Goal: Task Accomplishment & Management: Use online tool/utility

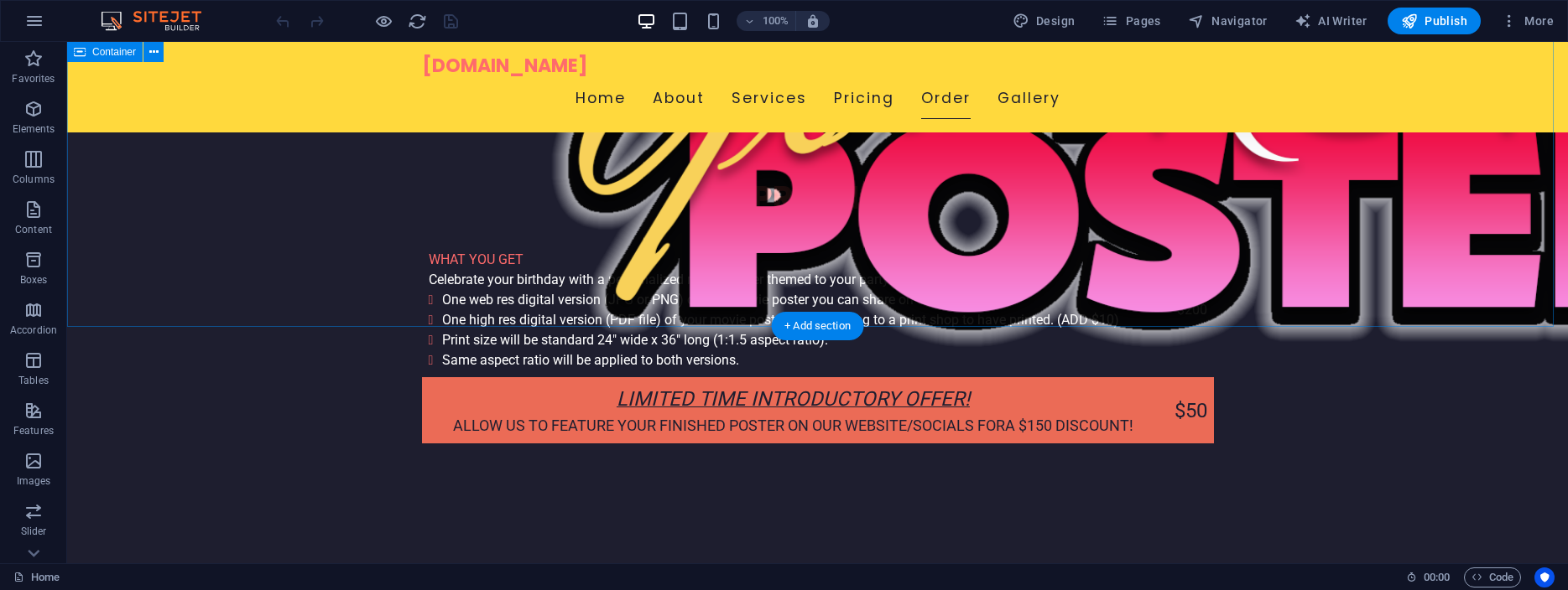
scroll to position [4191, 0]
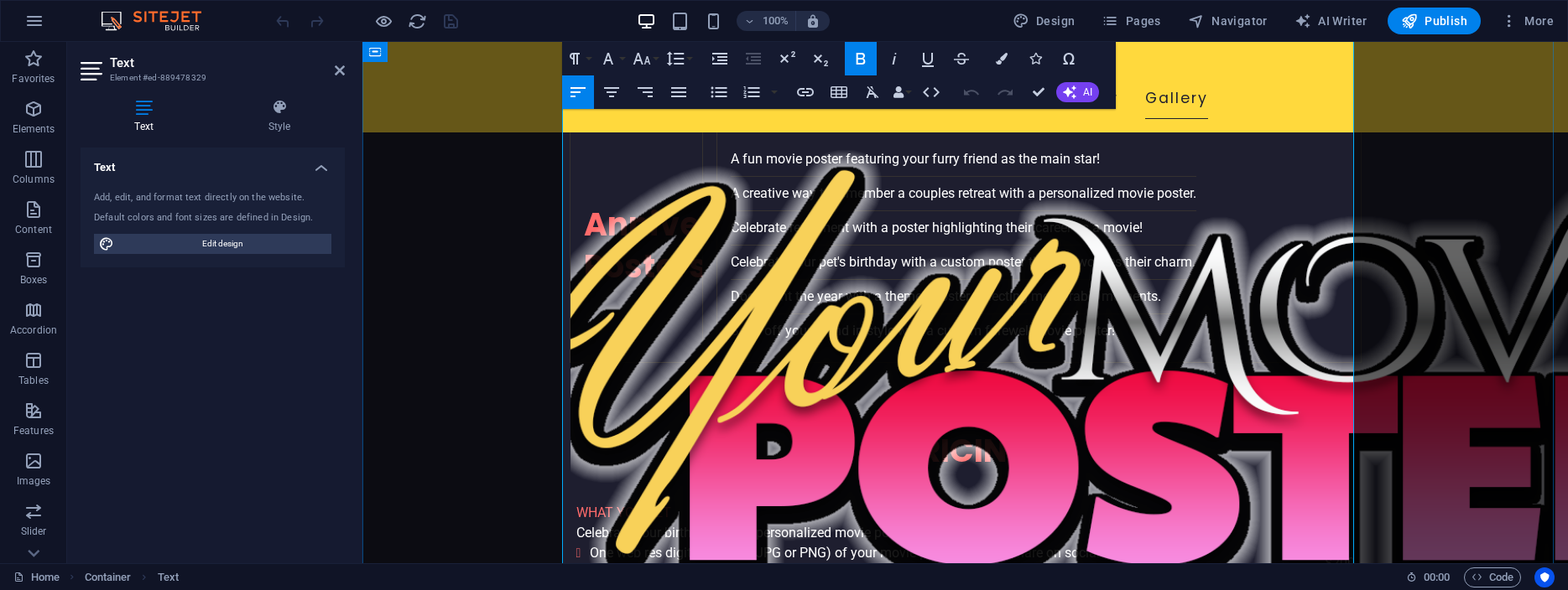
scroll to position [4087, 0]
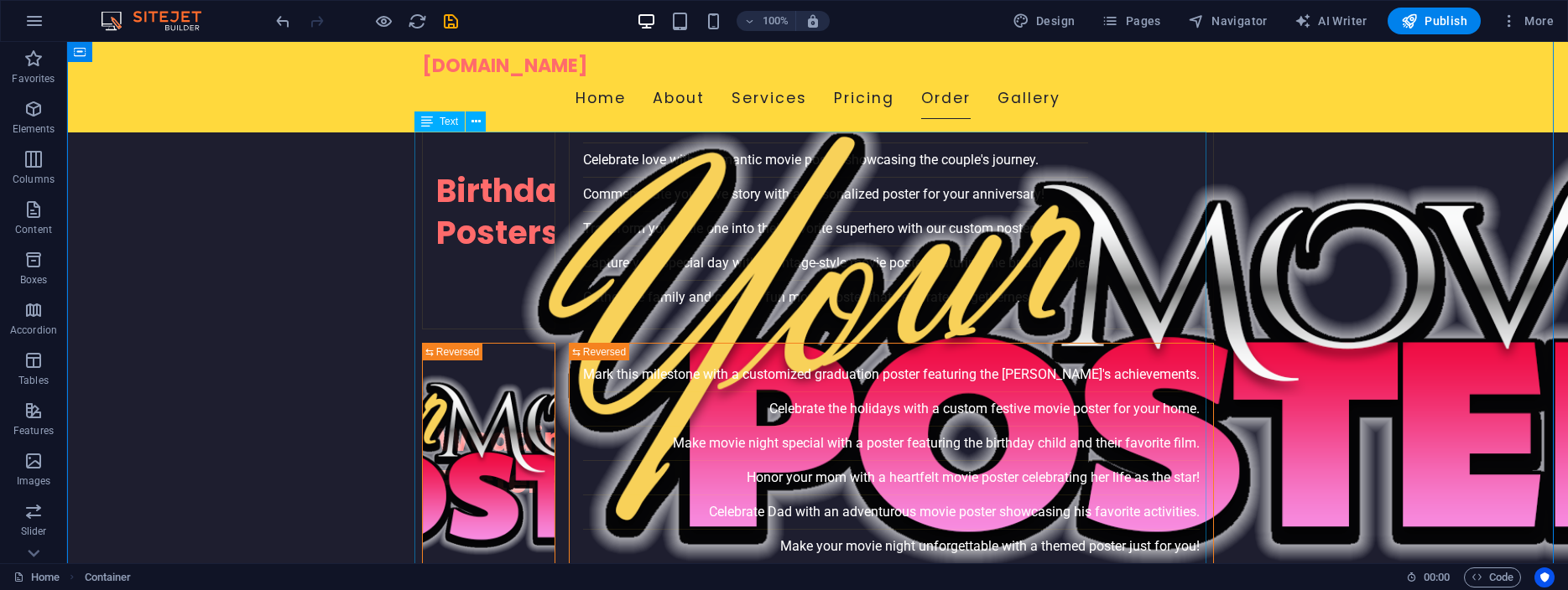
scroll to position [3495, 0]
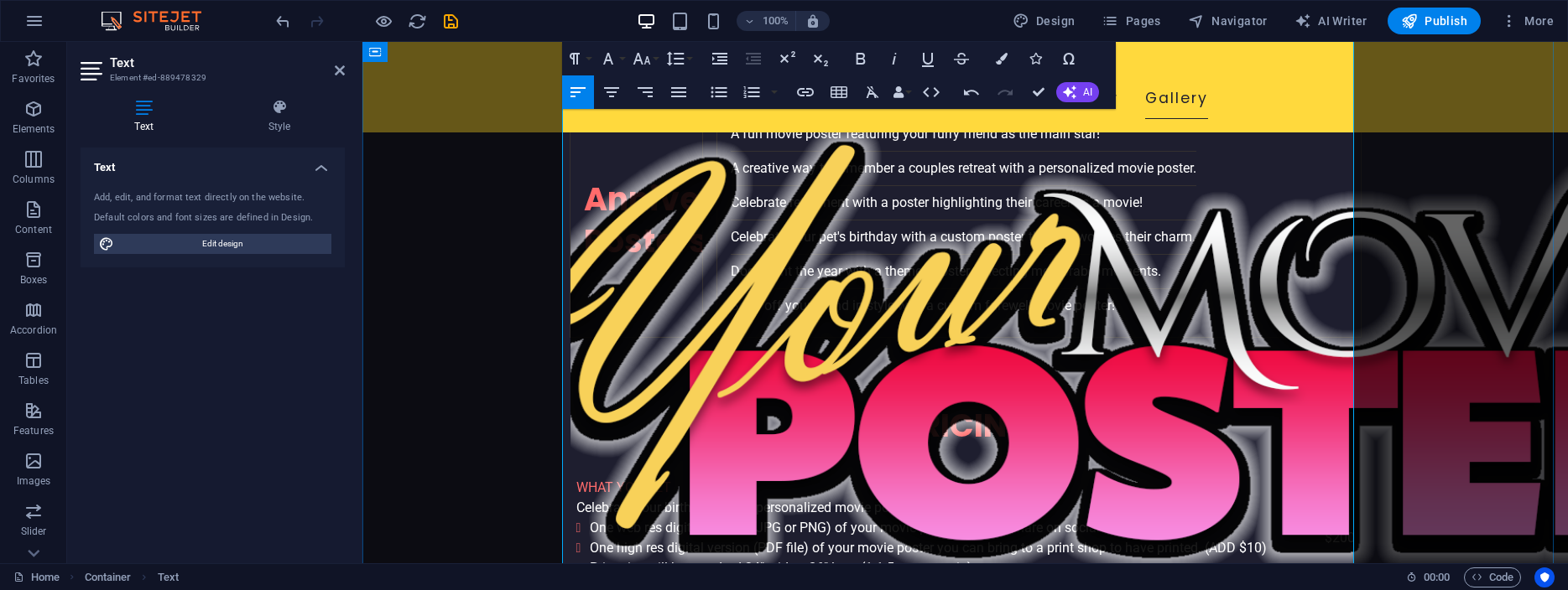
scroll to position [3915, 0]
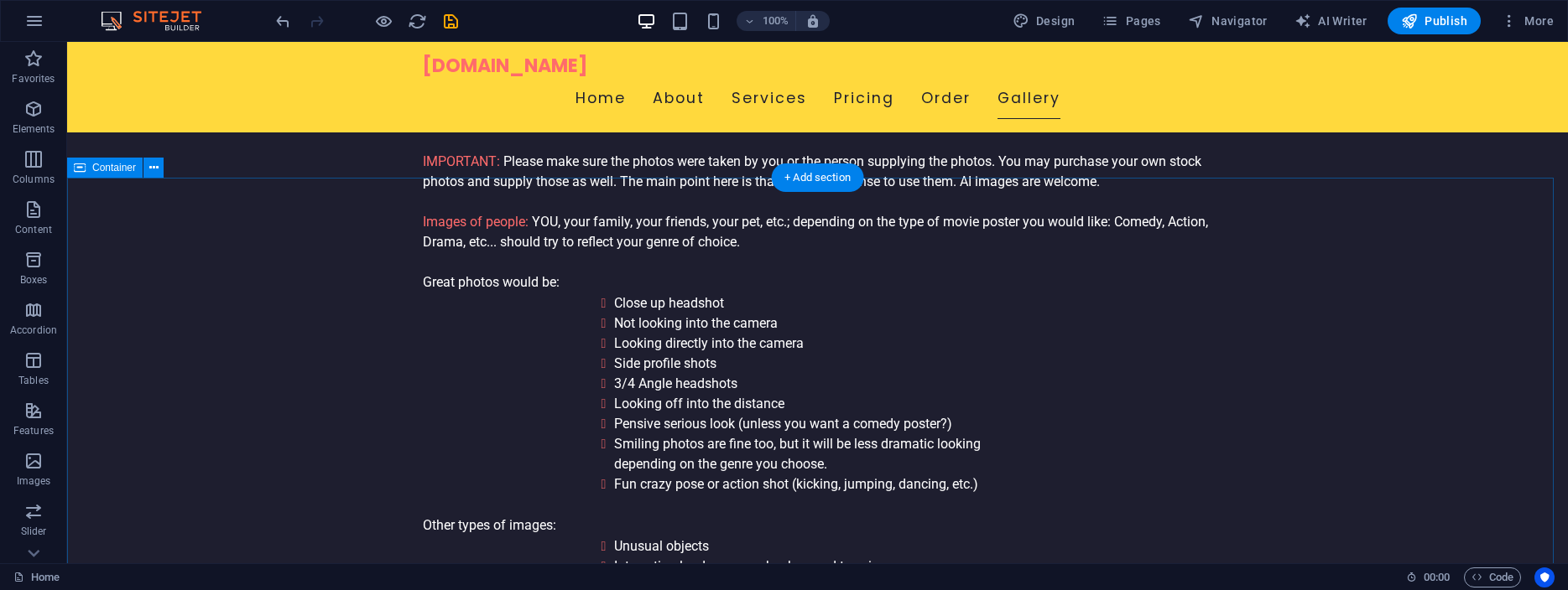
scroll to position [4949, 0]
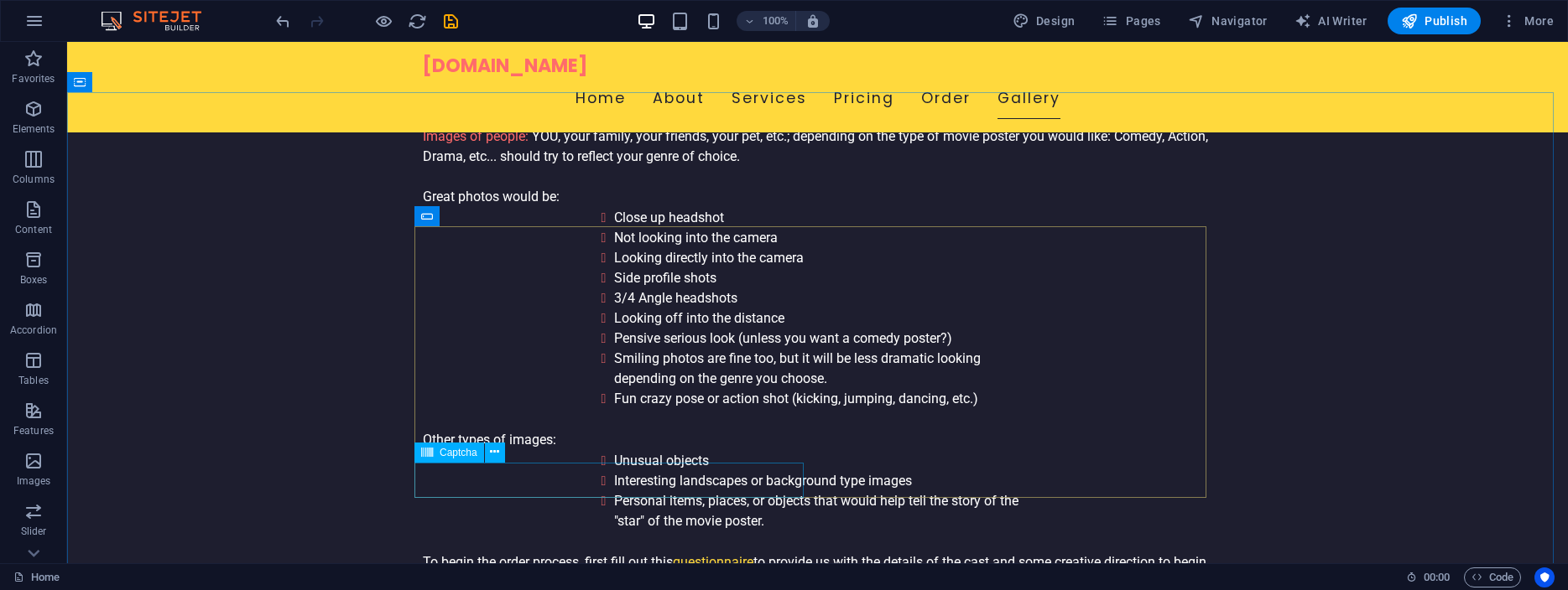
click at [461, 455] on span "Captcha" at bounding box center [458, 453] width 37 height 11
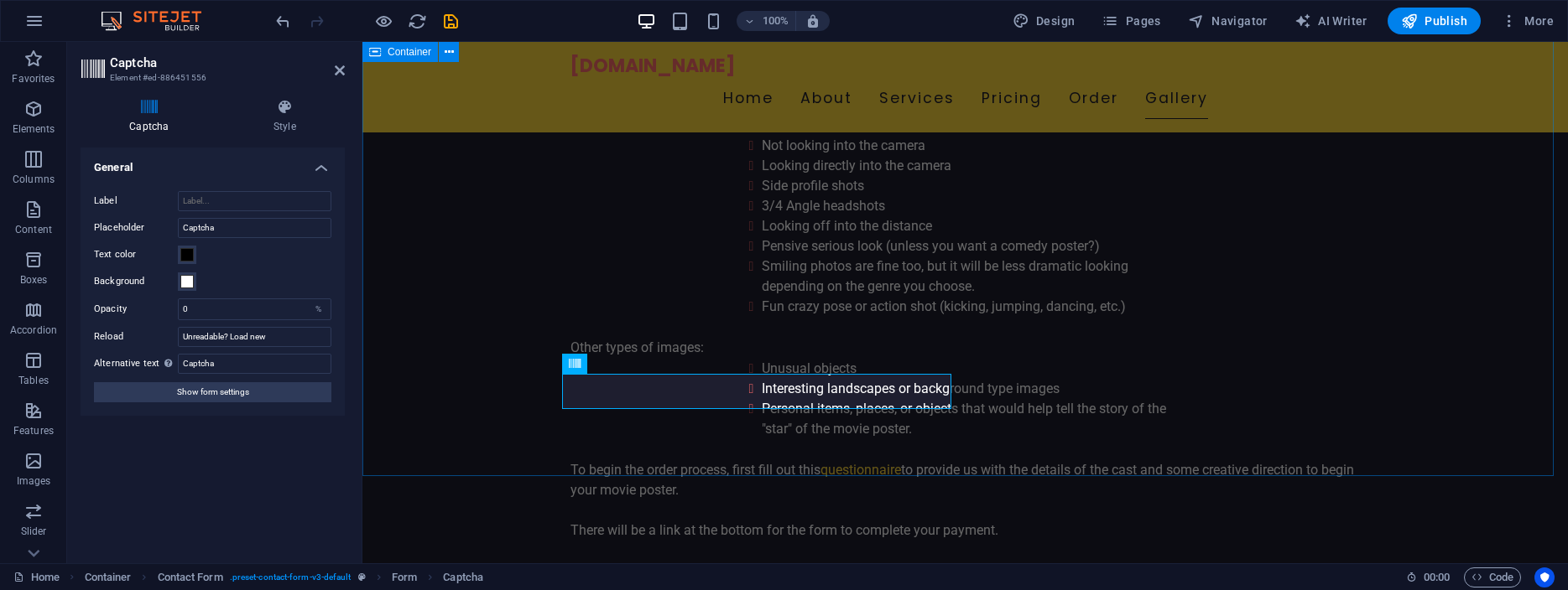
scroll to position [4857, 0]
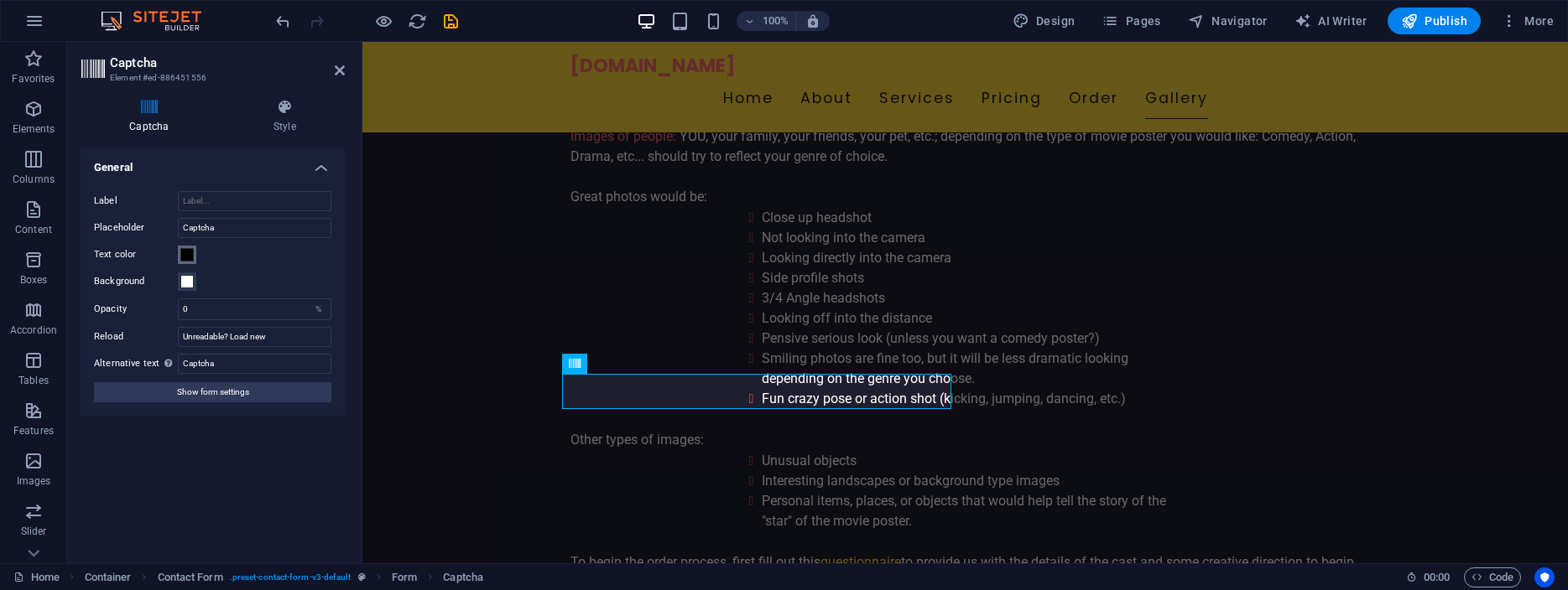
click at [184, 254] on span at bounding box center [187, 255] width 13 height 13
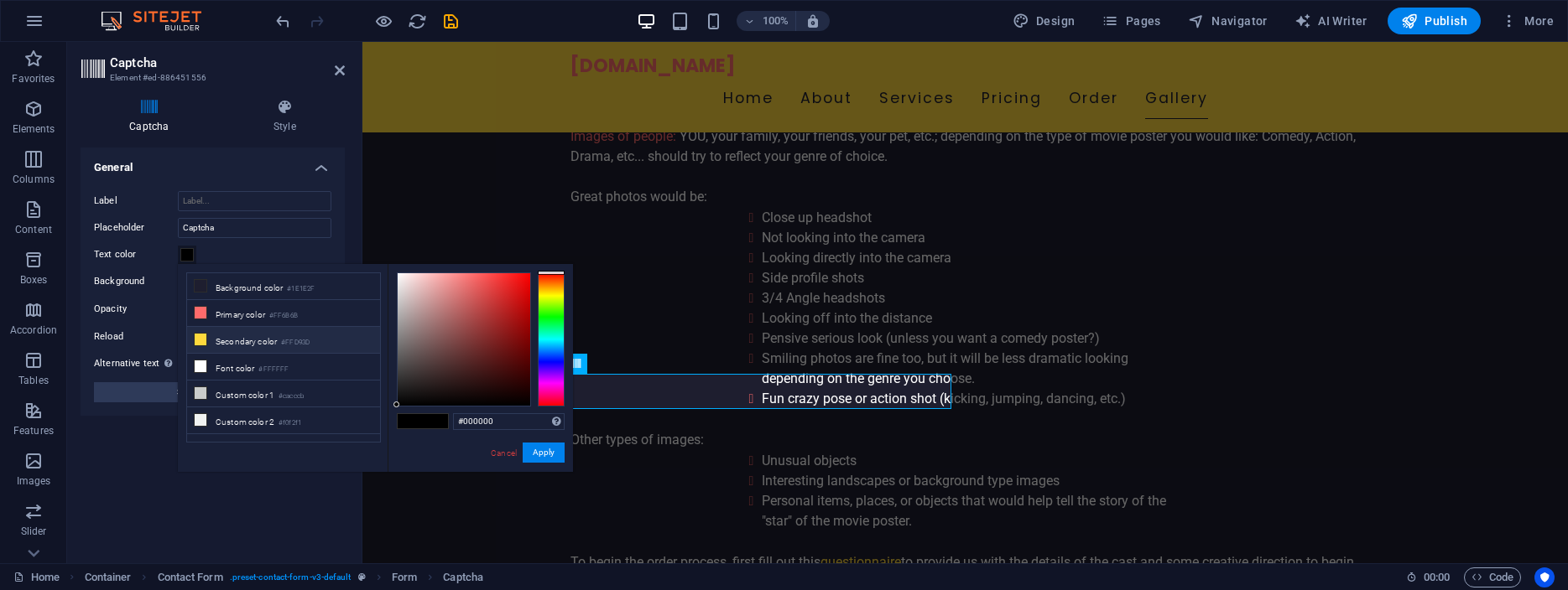
click at [231, 340] on li "Secondary color #FFD93D" at bounding box center [283, 340] width 193 height 27
type input "#ffd93d"
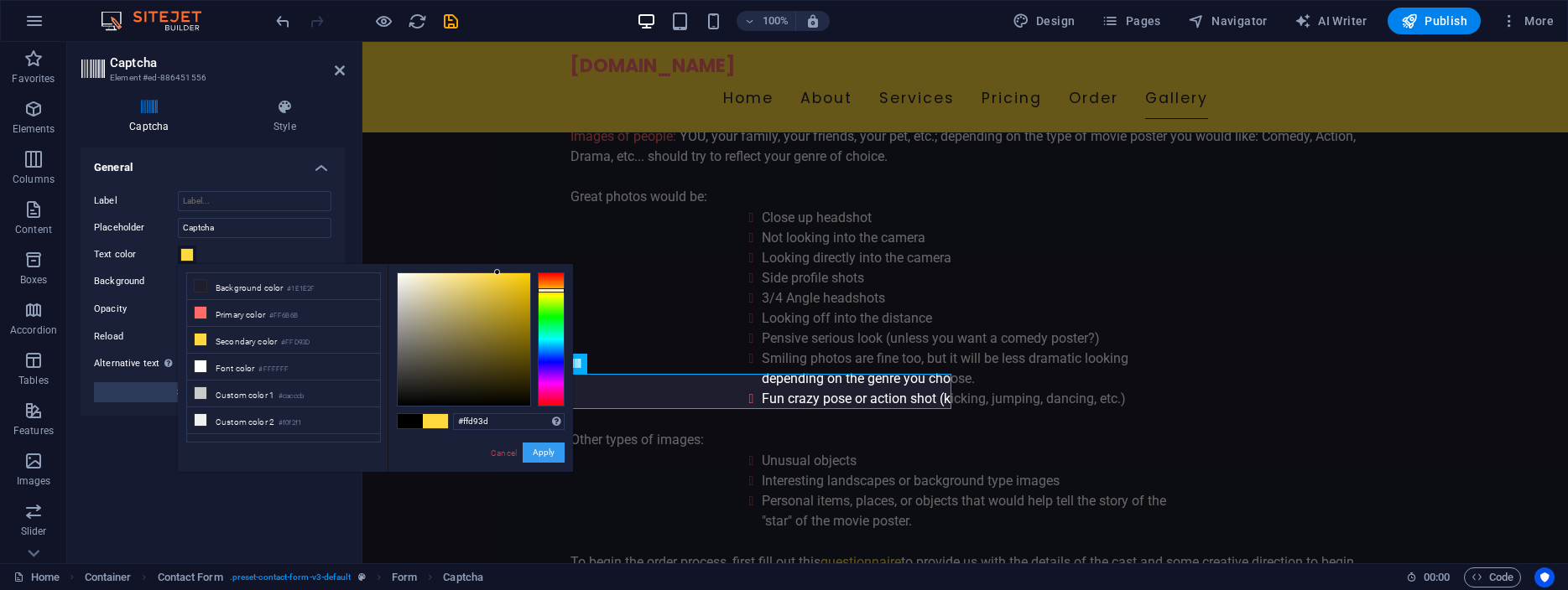
click at [538, 448] on button "Apply" at bounding box center [543, 452] width 42 height 20
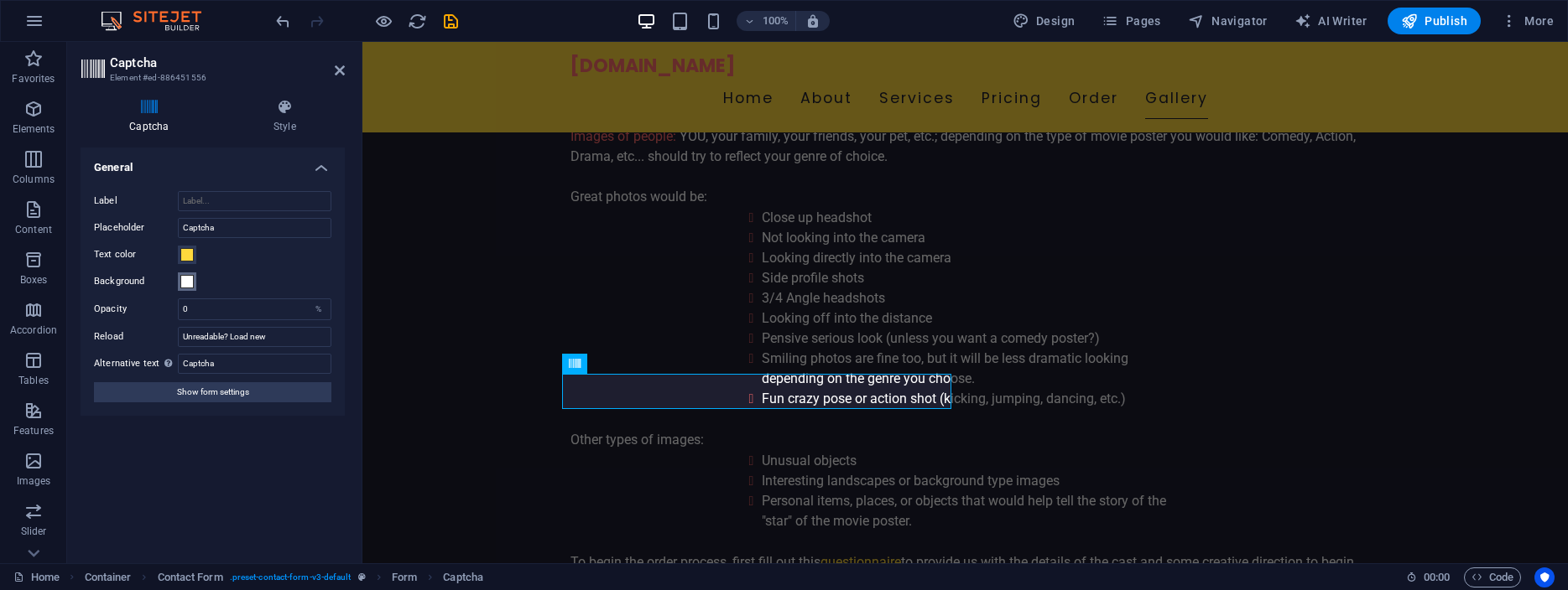
click at [189, 285] on span at bounding box center [187, 282] width 13 height 13
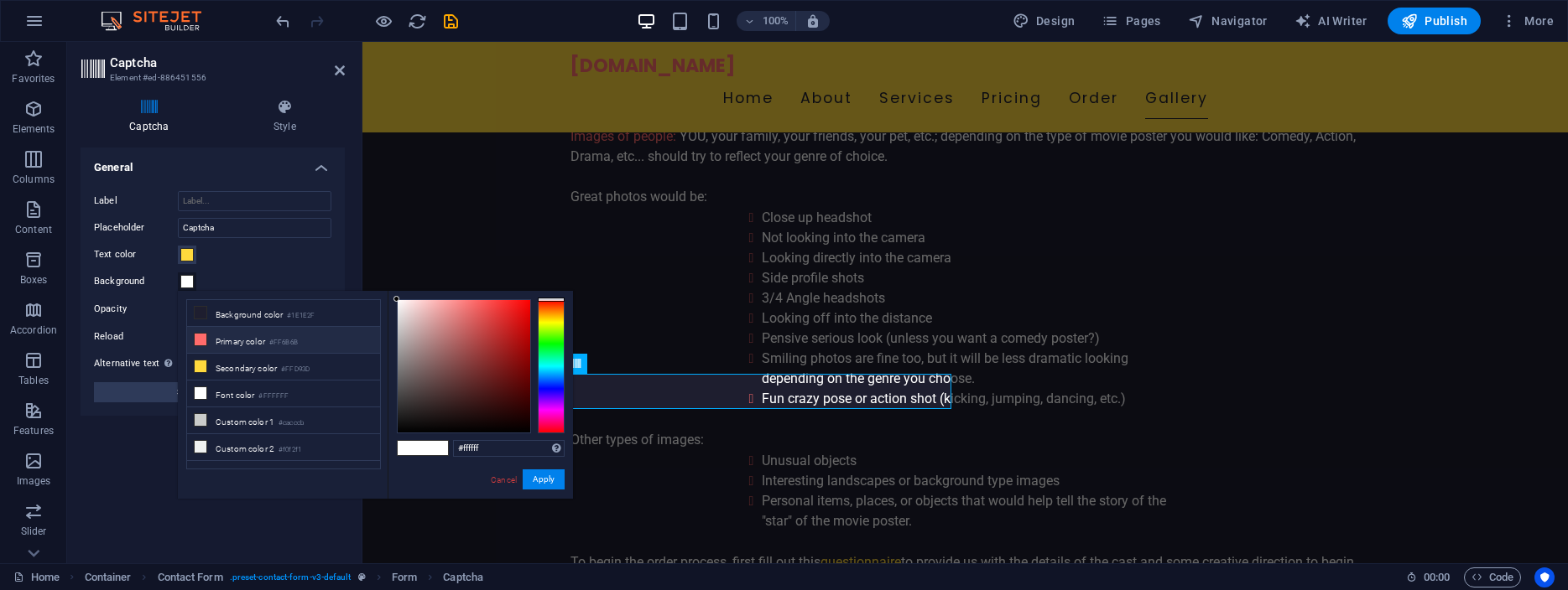
click at [242, 339] on li "Primary color #FF6B6B" at bounding box center [283, 340] width 193 height 27
click at [434, 452] on span at bounding box center [435, 448] width 25 height 14
click at [406, 447] on span at bounding box center [410, 448] width 25 height 14
click at [434, 447] on span at bounding box center [435, 448] width 25 height 14
click at [246, 340] on li "Primary color #FF6B6B" at bounding box center [283, 340] width 193 height 27
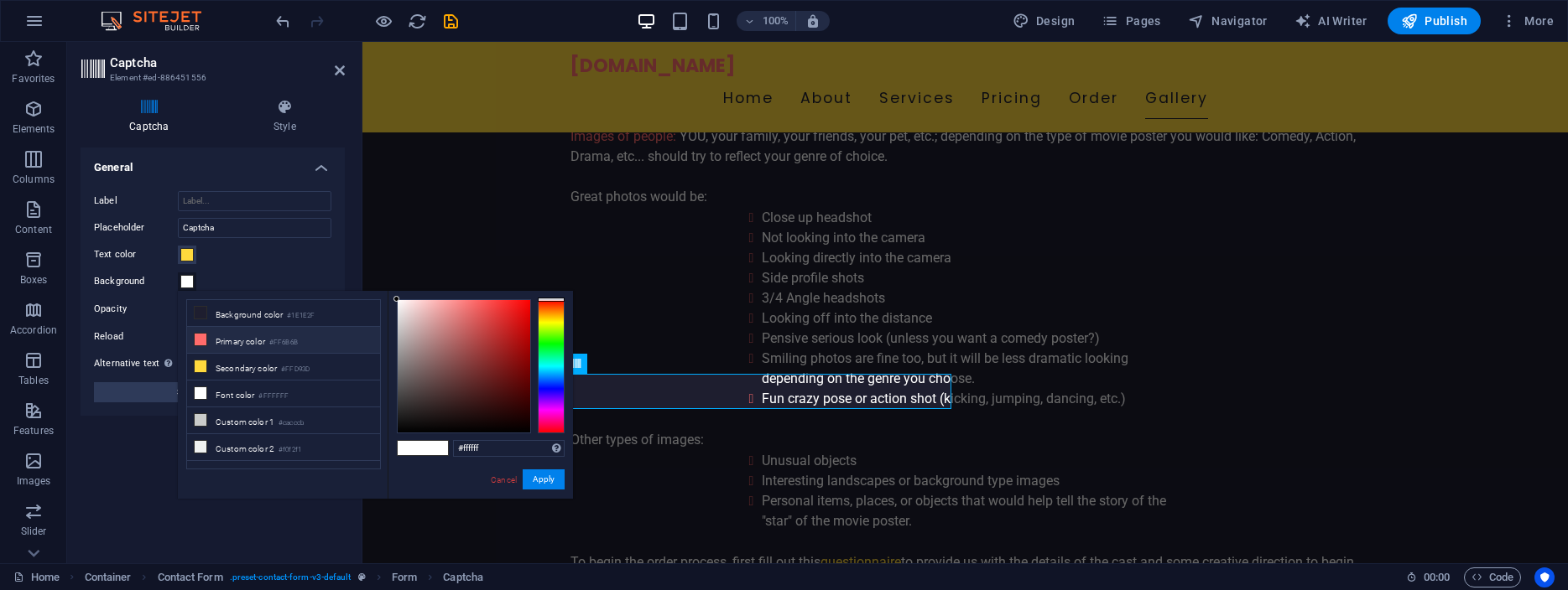
type input "#ff6b6b"
click at [542, 476] on button "Apply" at bounding box center [543, 479] width 42 height 20
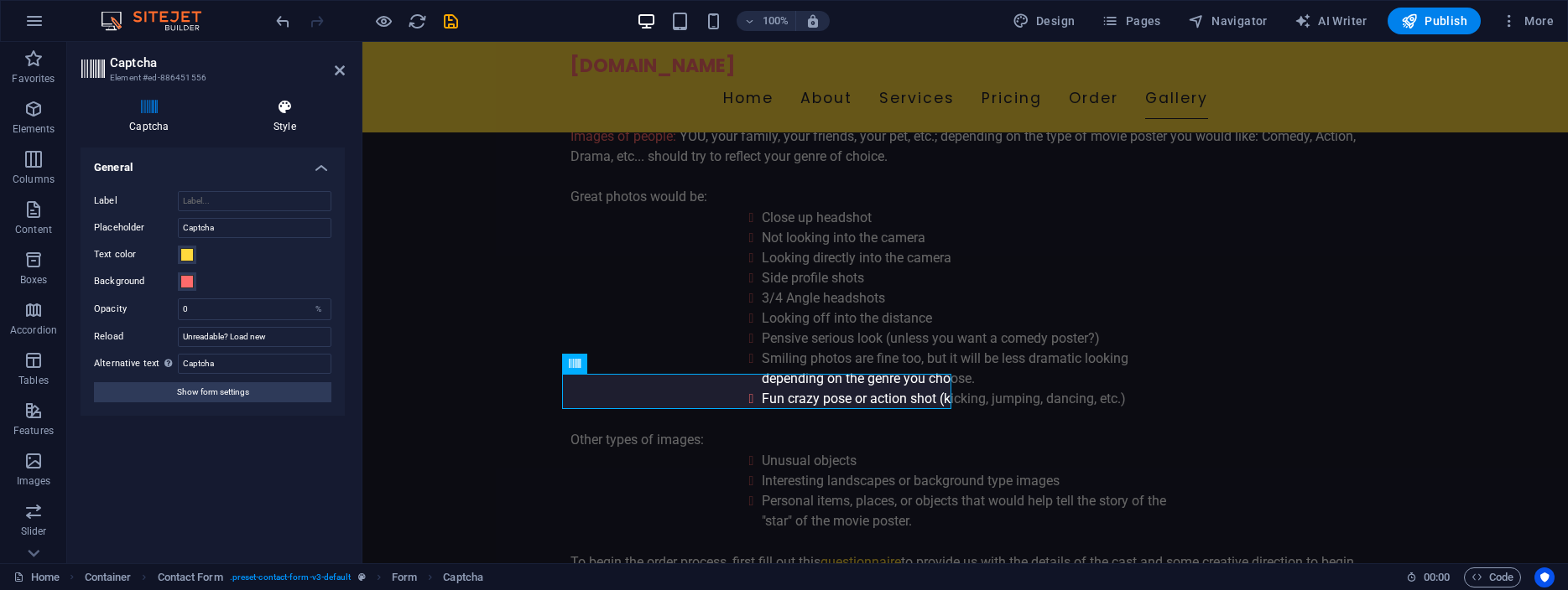
click at [281, 110] on icon at bounding box center [285, 107] width 120 height 17
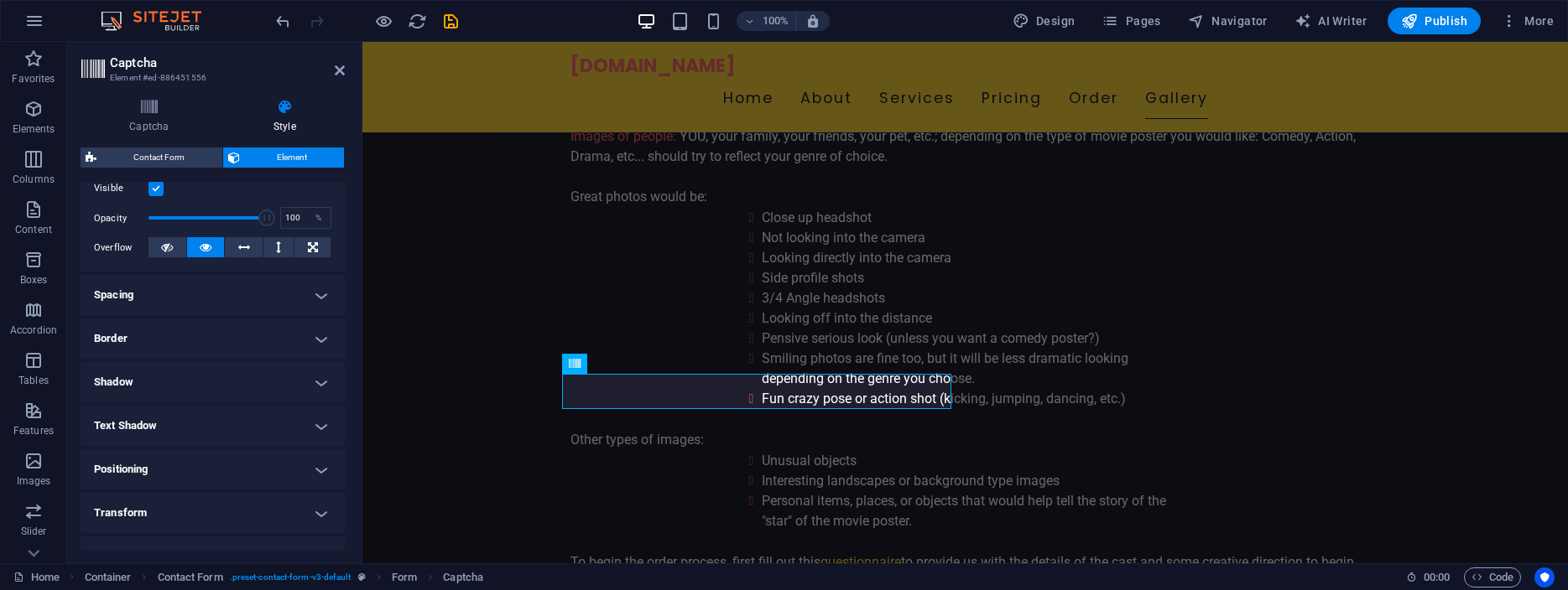
scroll to position [0, 0]
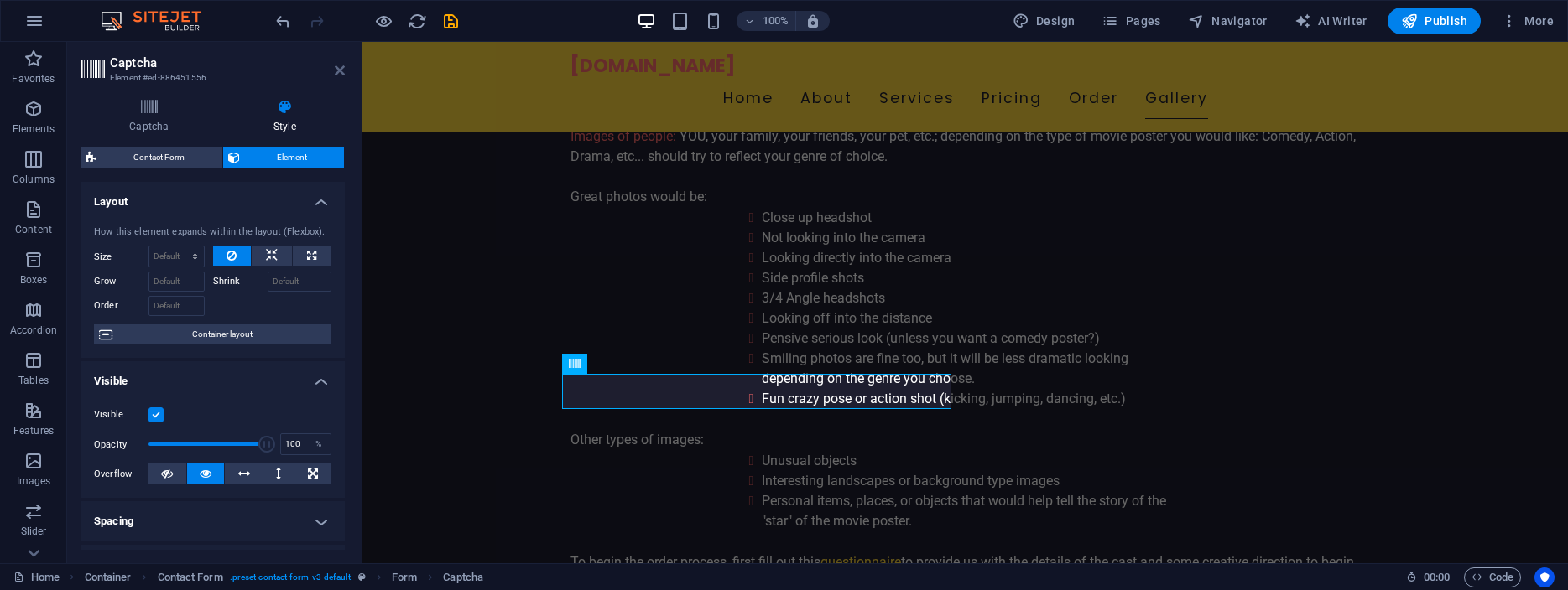
click at [336, 69] on icon at bounding box center [339, 71] width 11 height 13
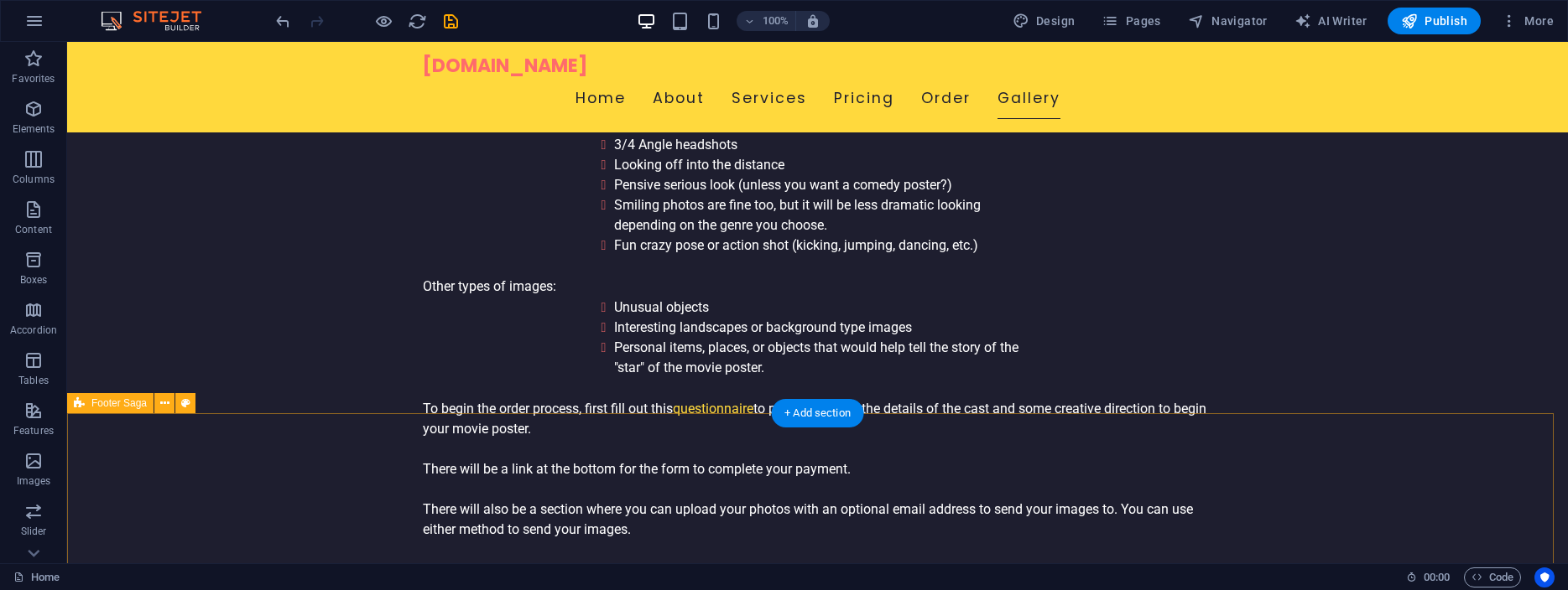
scroll to position [5272, 0]
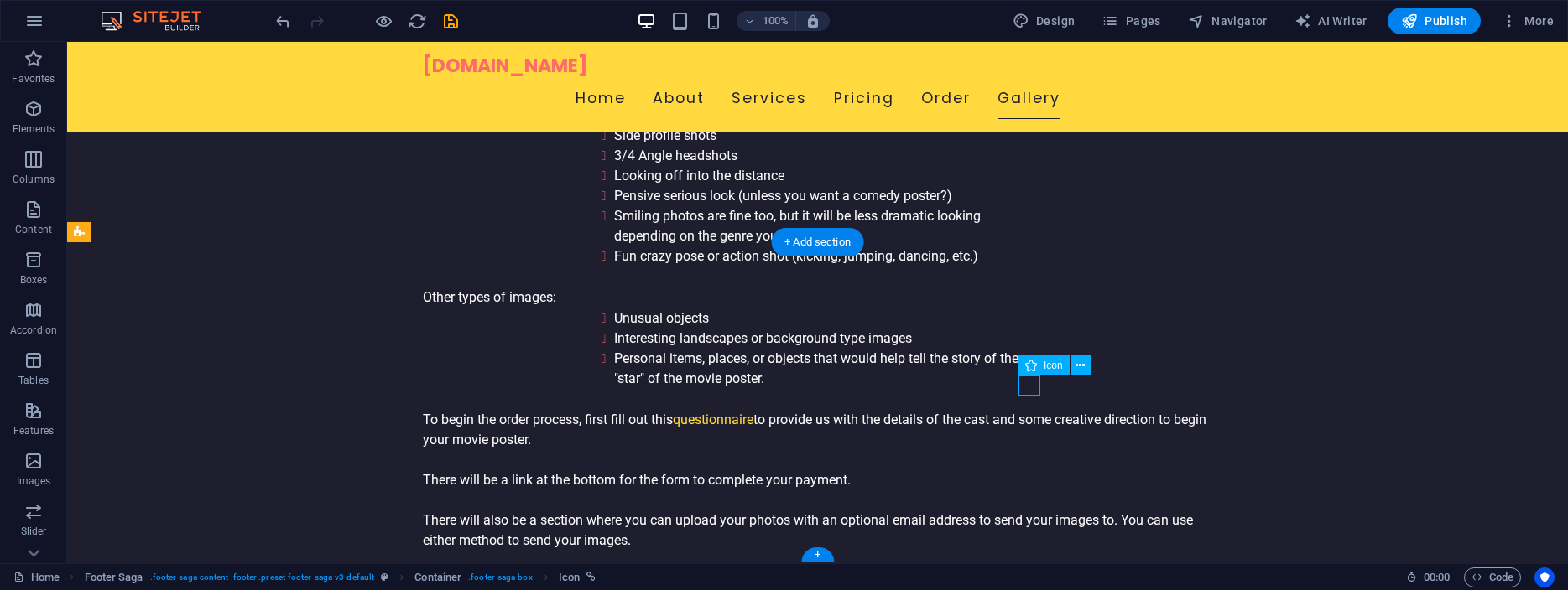
select select "xMidYMid"
select select "px"
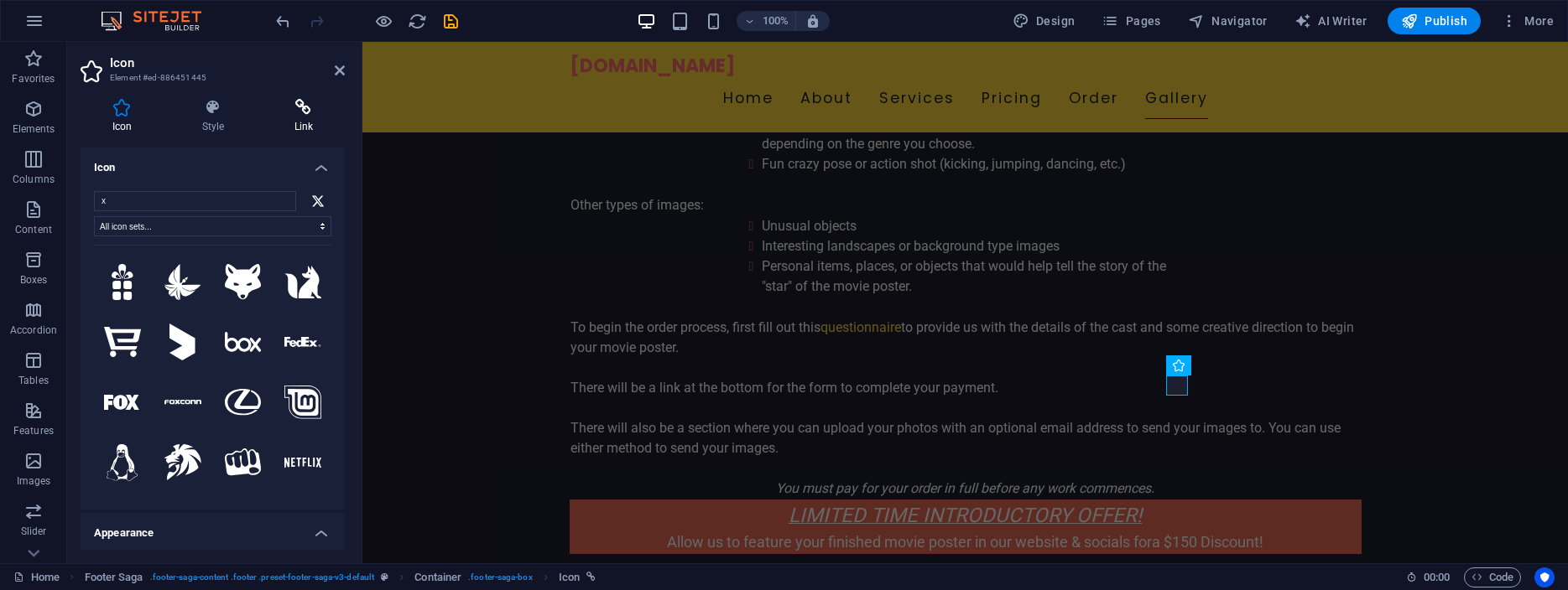
click at [296, 105] on icon at bounding box center [304, 107] width 82 height 17
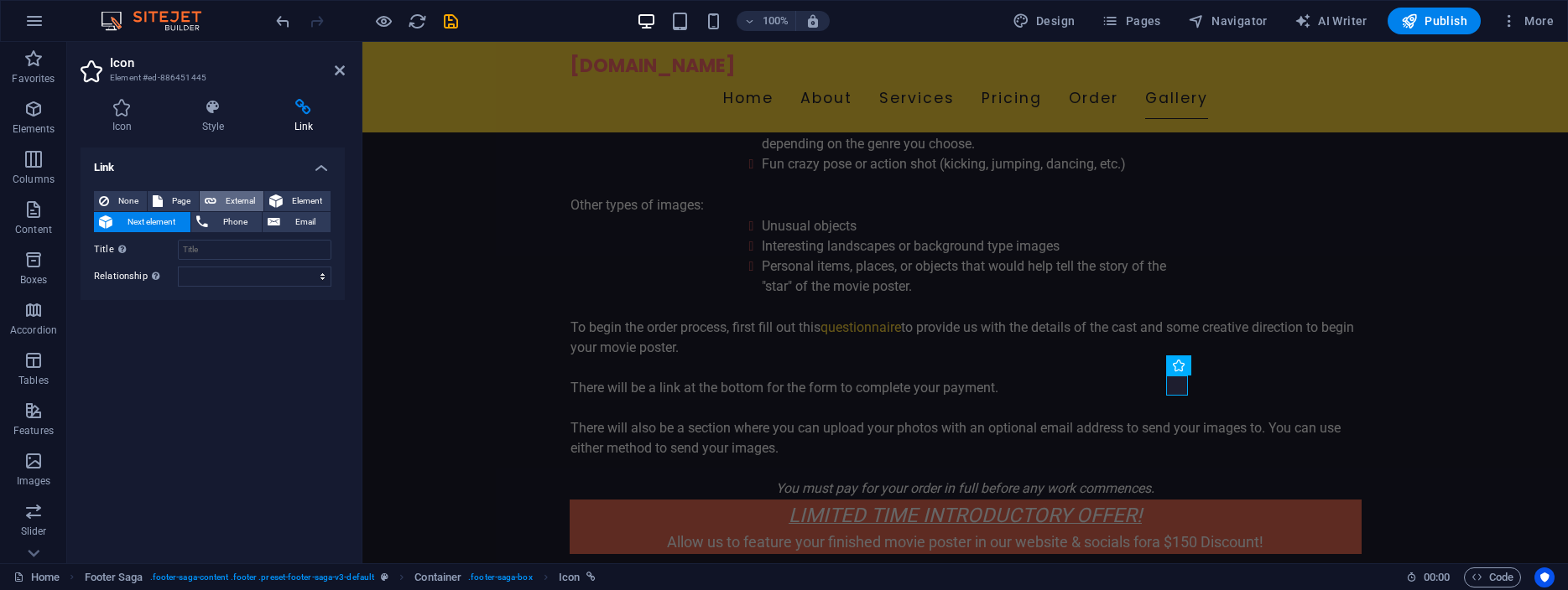
click at [234, 199] on span "External" at bounding box center [240, 201] width 37 height 20
select select "blank"
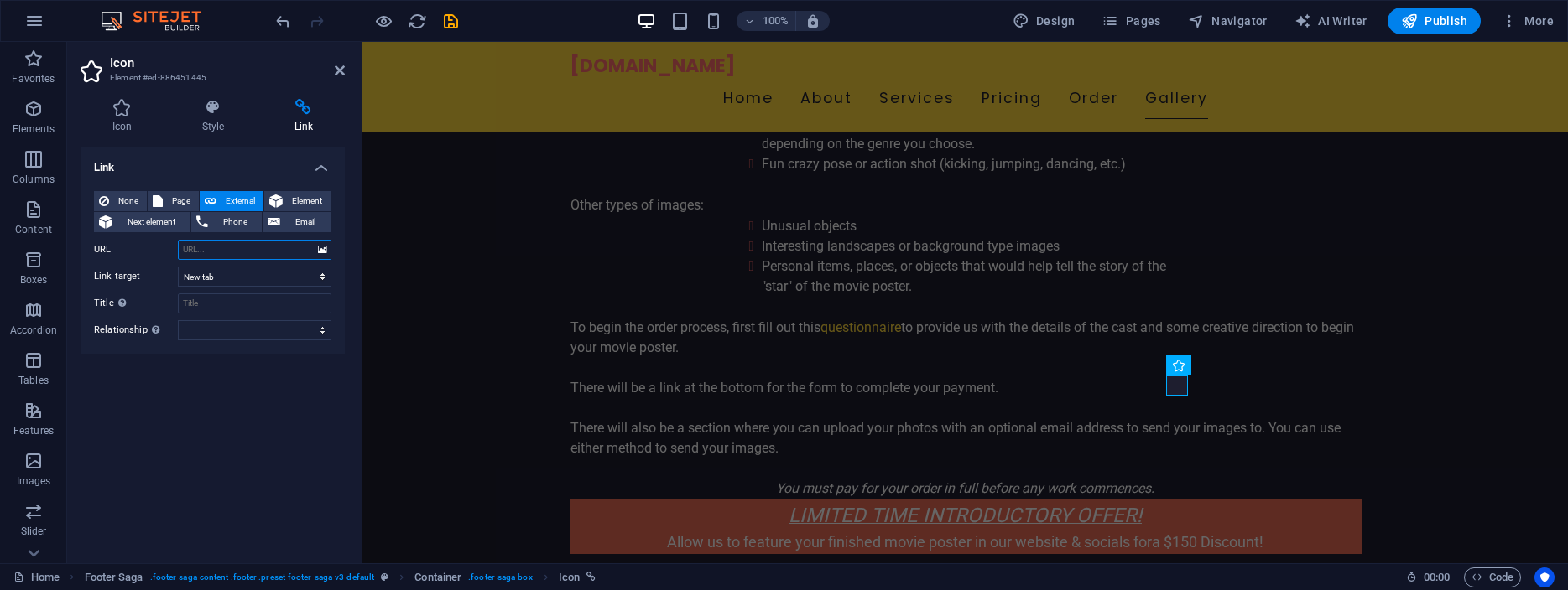
click at [230, 253] on input "URL" at bounding box center [255, 249] width 153 height 20
paste input "[URL][DOMAIN_NAME]"
type input "[URL][DOMAIN_NAME]"
click at [235, 303] on input "Title Additional link description, should not be the same as the link text. The…" at bounding box center [255, 303] width 153 height 20
type input "Your Movie Poster on X"
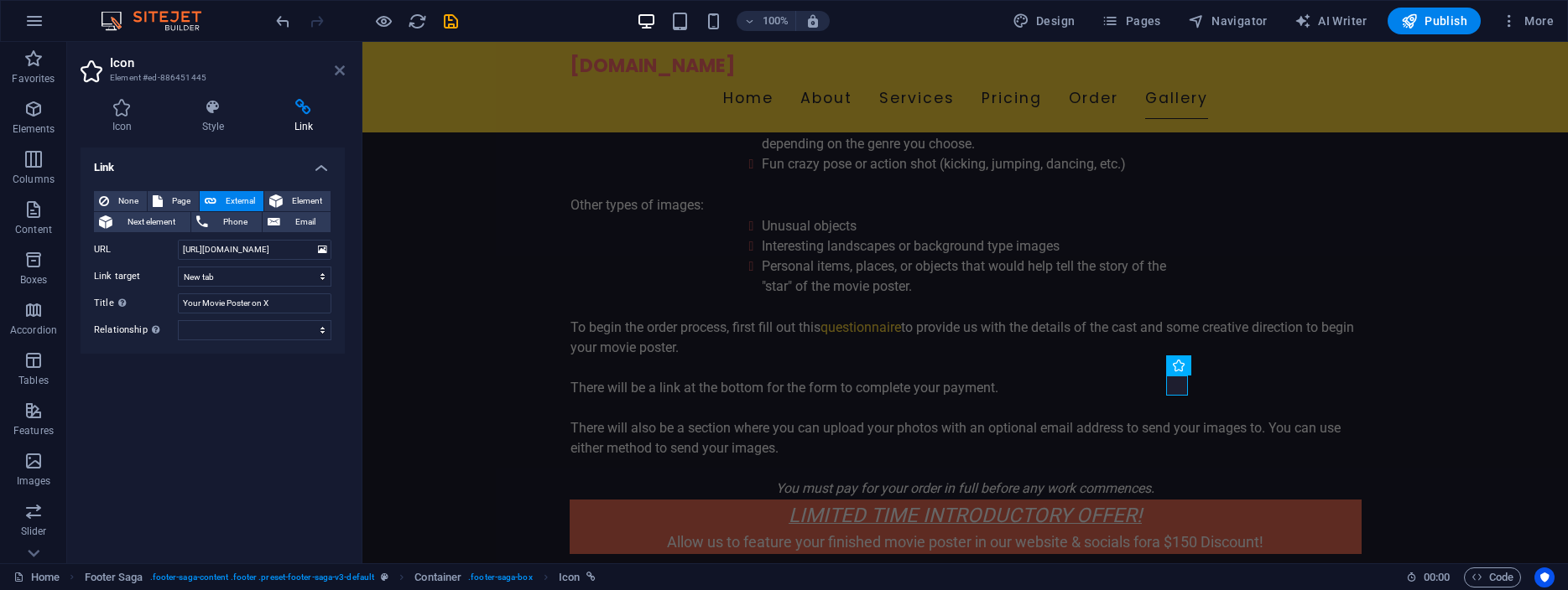
click at [338, 74] on icon at bounding box center [339, 71] width 11 height 13
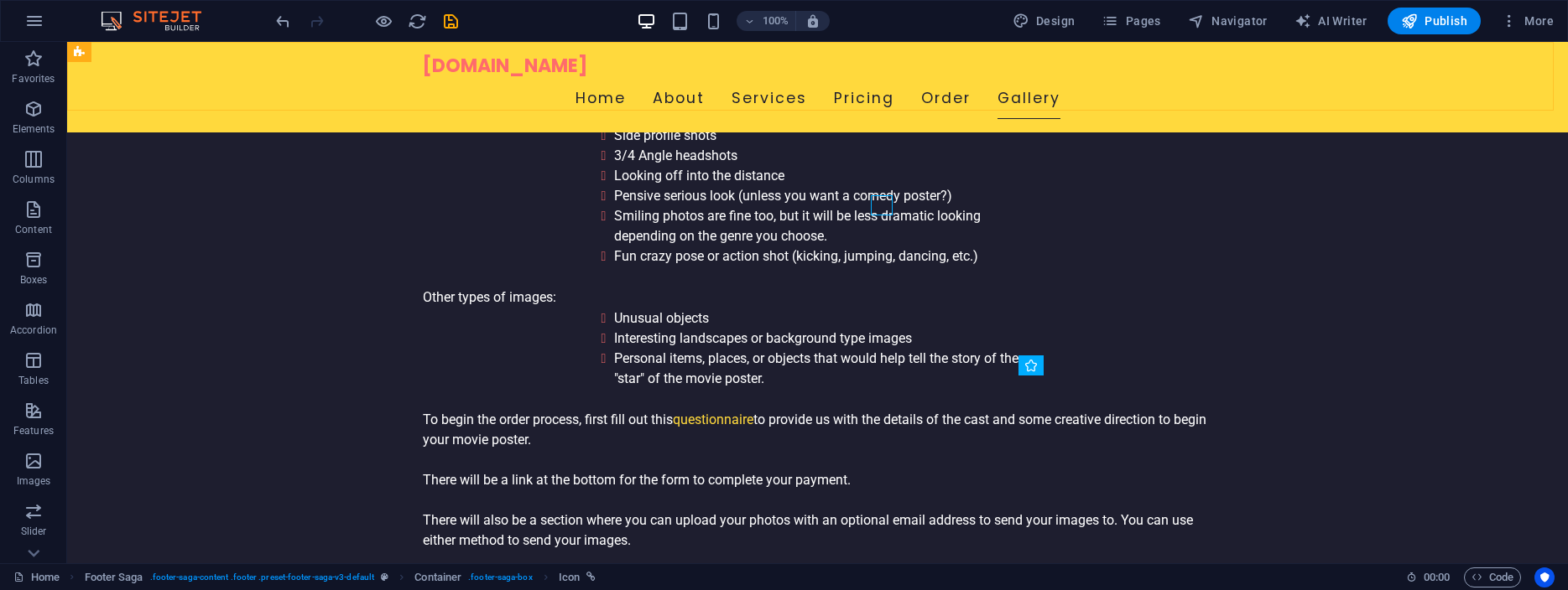
scroll to position [5272, 0]
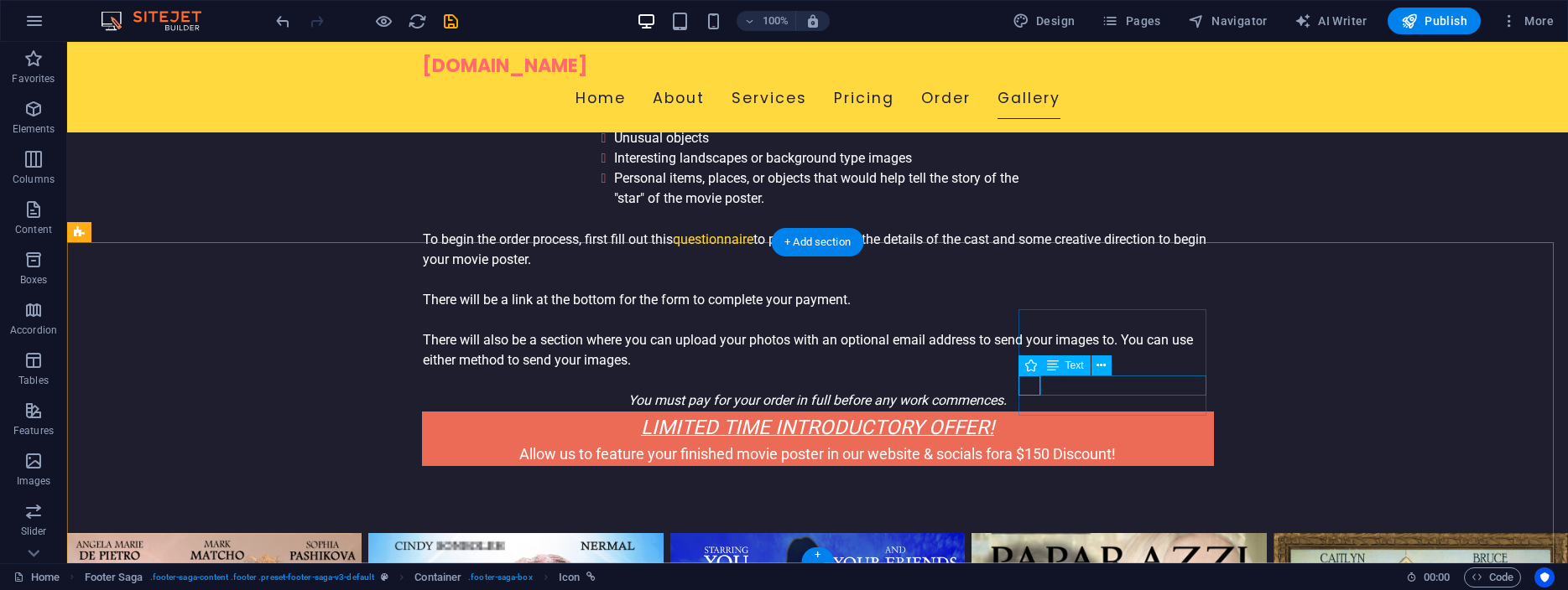
click at [1055, 369] on icon at bounding box center [1053, 365] width 12 height 20
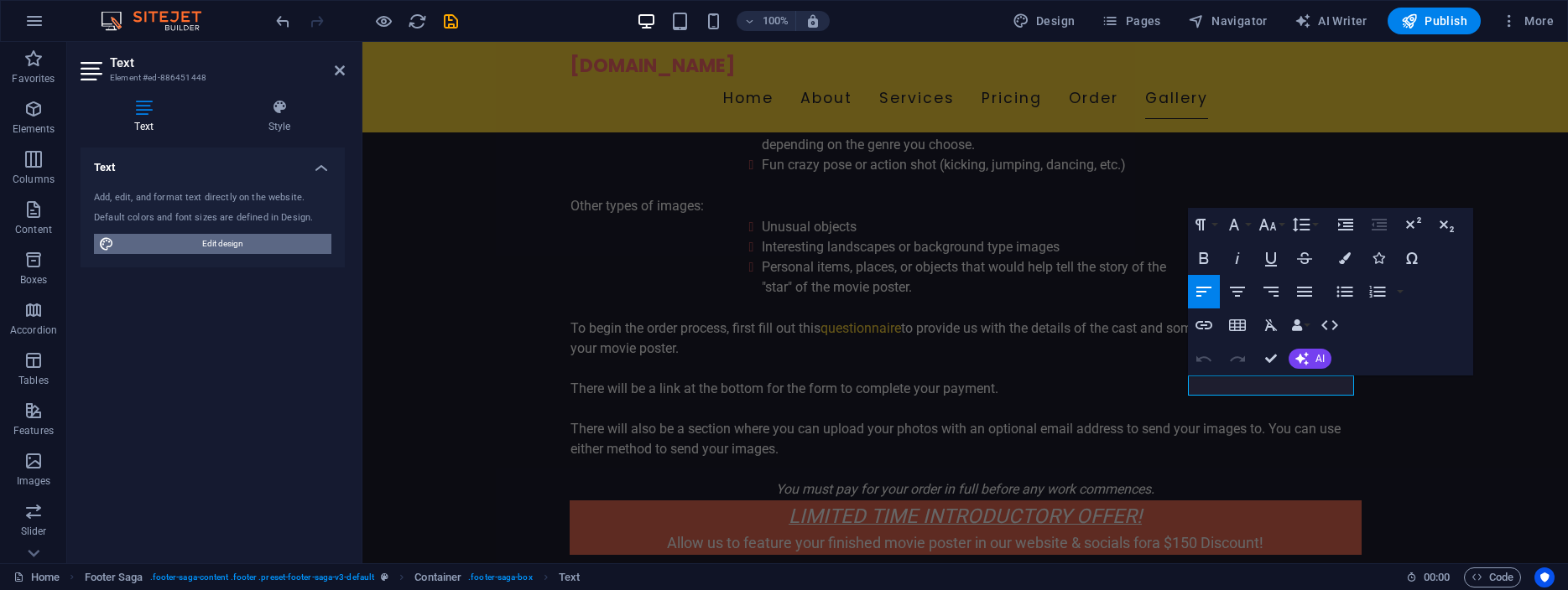
drag, startPoint x: 230, startPoint y: 243, endPoint x: 102, endPoint y: 357, distance: 171.4
click at [230, 243] on span "Edit design" at bounding box center [222, 243] width 207 height 20
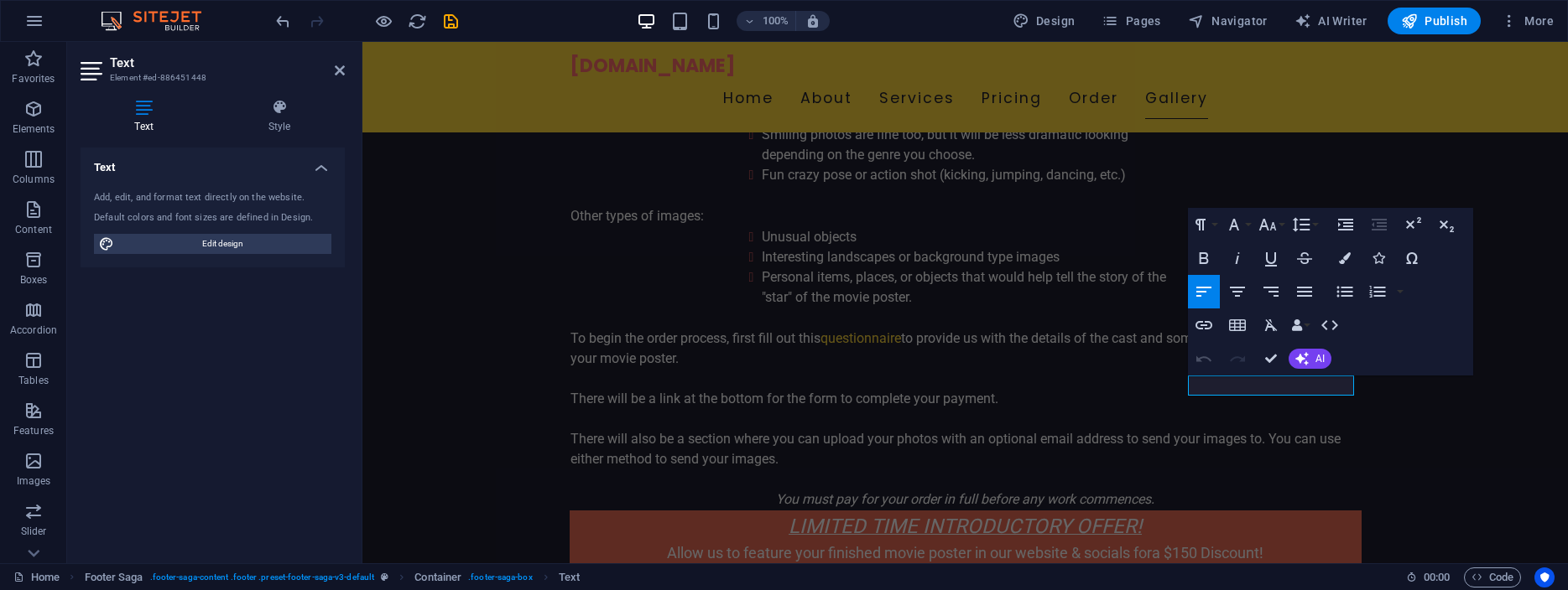
select select "ease-in-out"
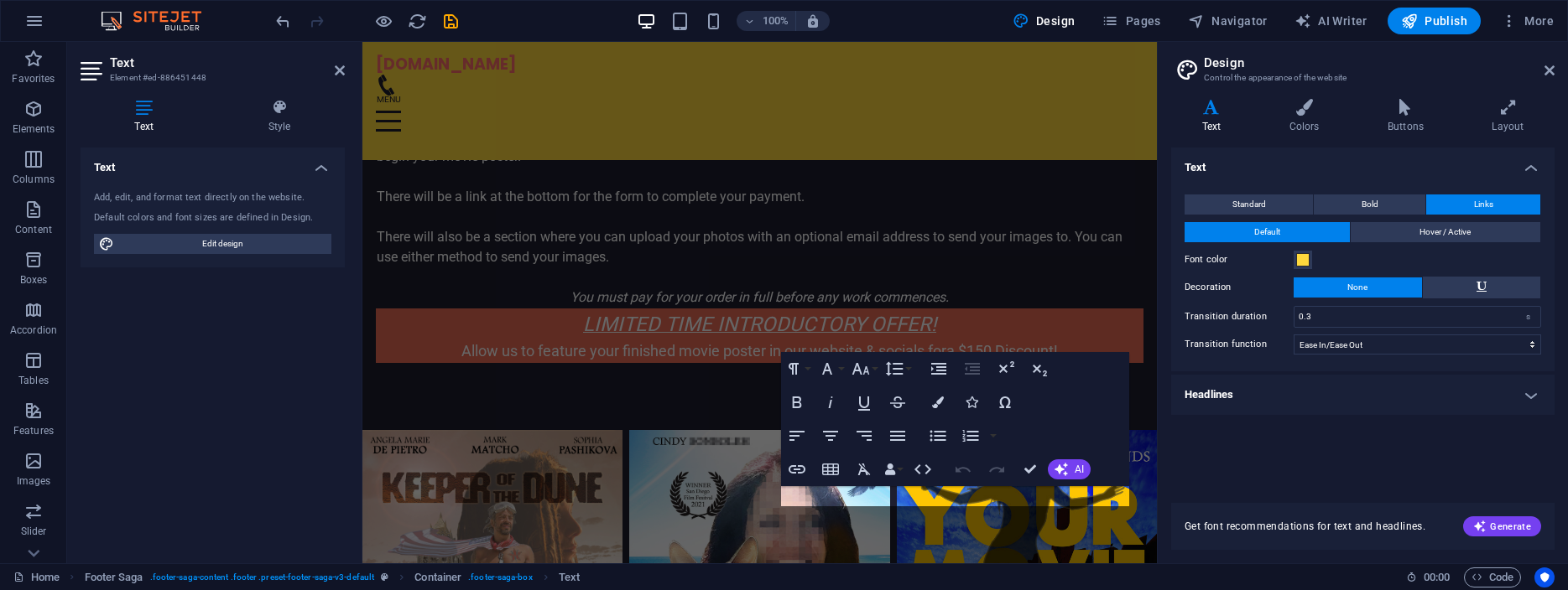
scroll to position [5662, 0]
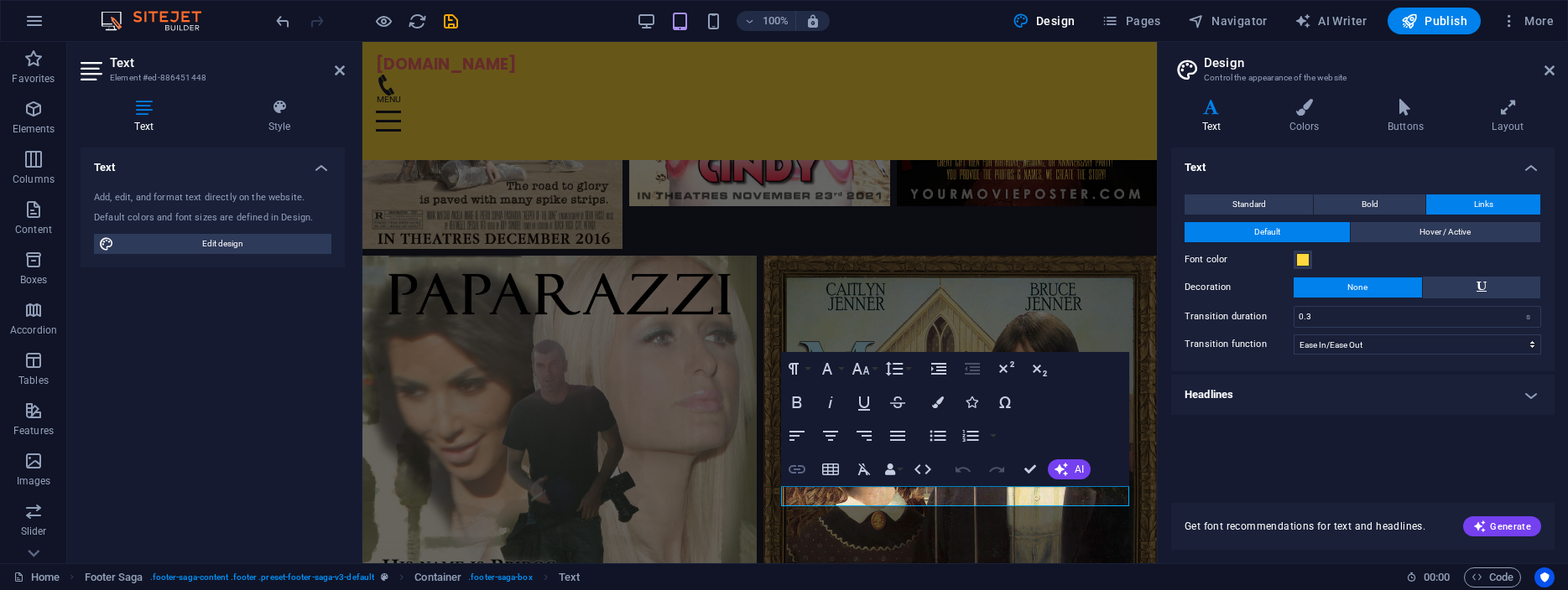
click at [796, 465] on icon "button" at bounding box center [796, 469] width 20 height 20
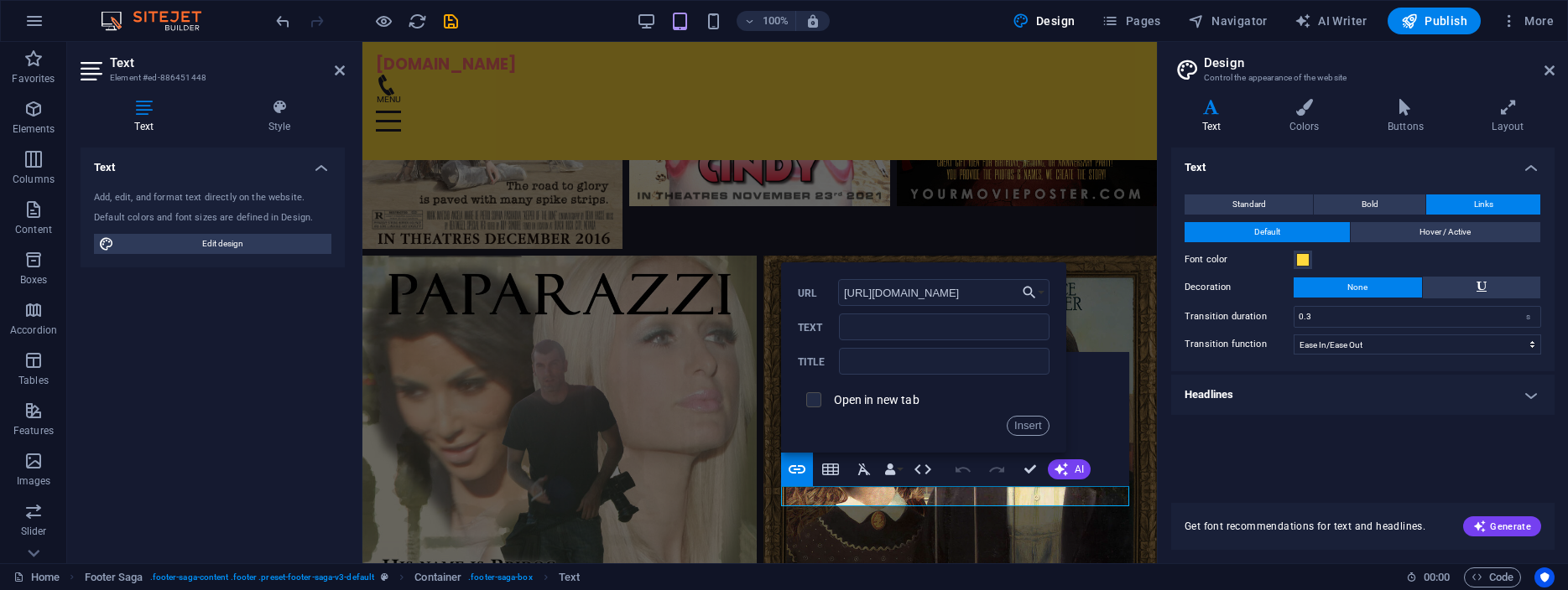
type input "[URL][DOMAIN_NAME]"
click at [813, 401] on input "checkbox" at bounding box center [812, 397] width 15 height 15
checkbox input "true"
click at [908, 363] on input "text" at bounding box center [944, 361] width 210 height 27
type input "Your Movie Poster on X"
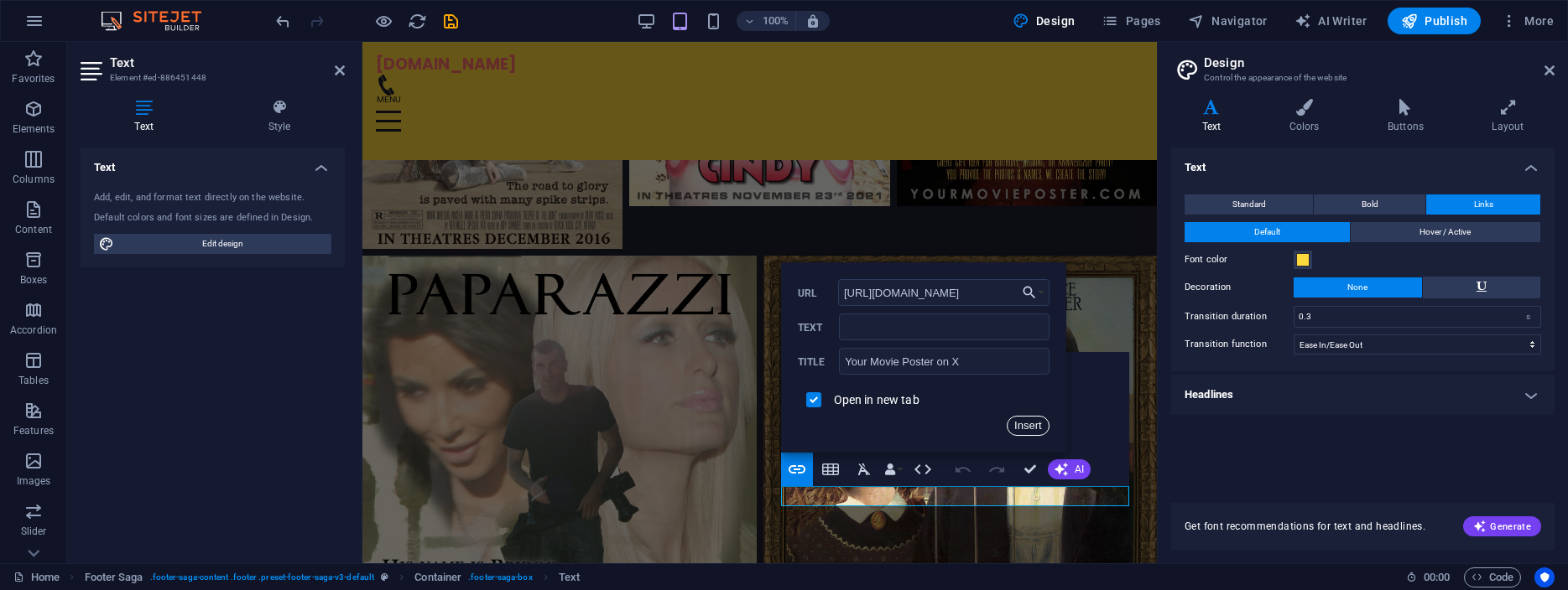
click at [1024, 423] on button "Insert" at bounding box center [1028, 425] width 43 height 20
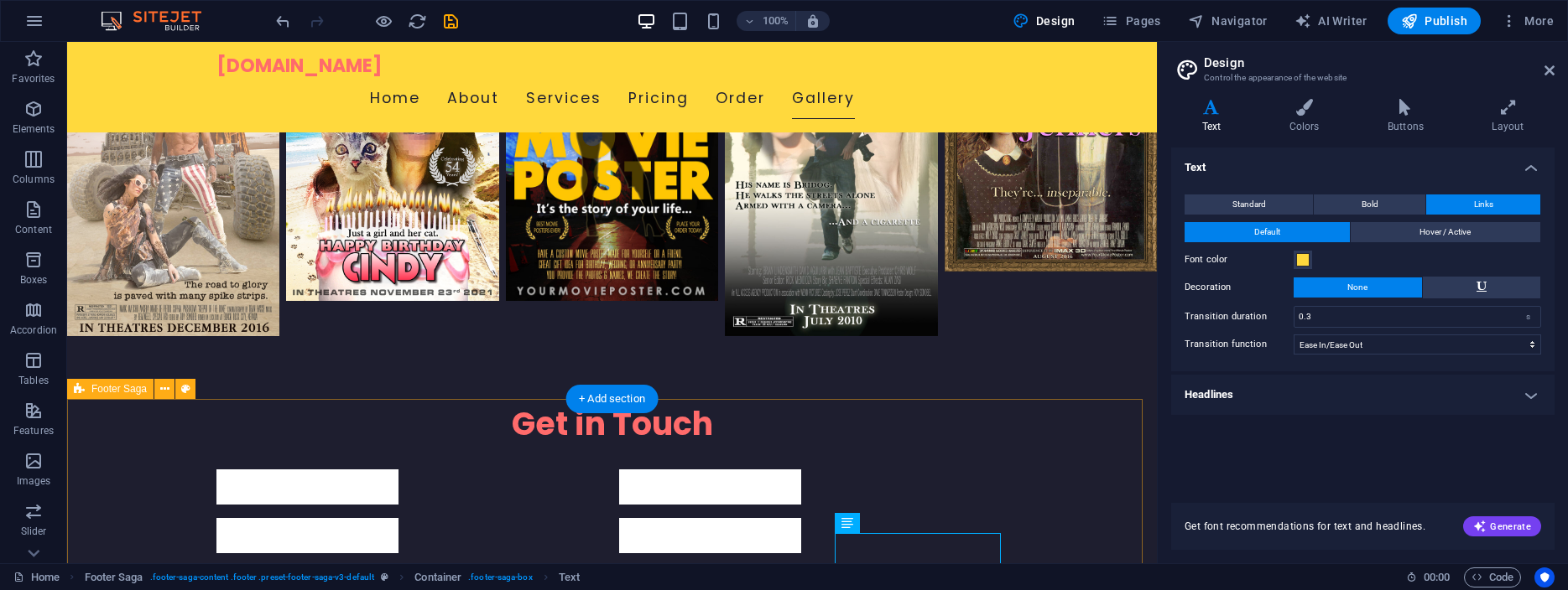
scroll to position [5019, 0]
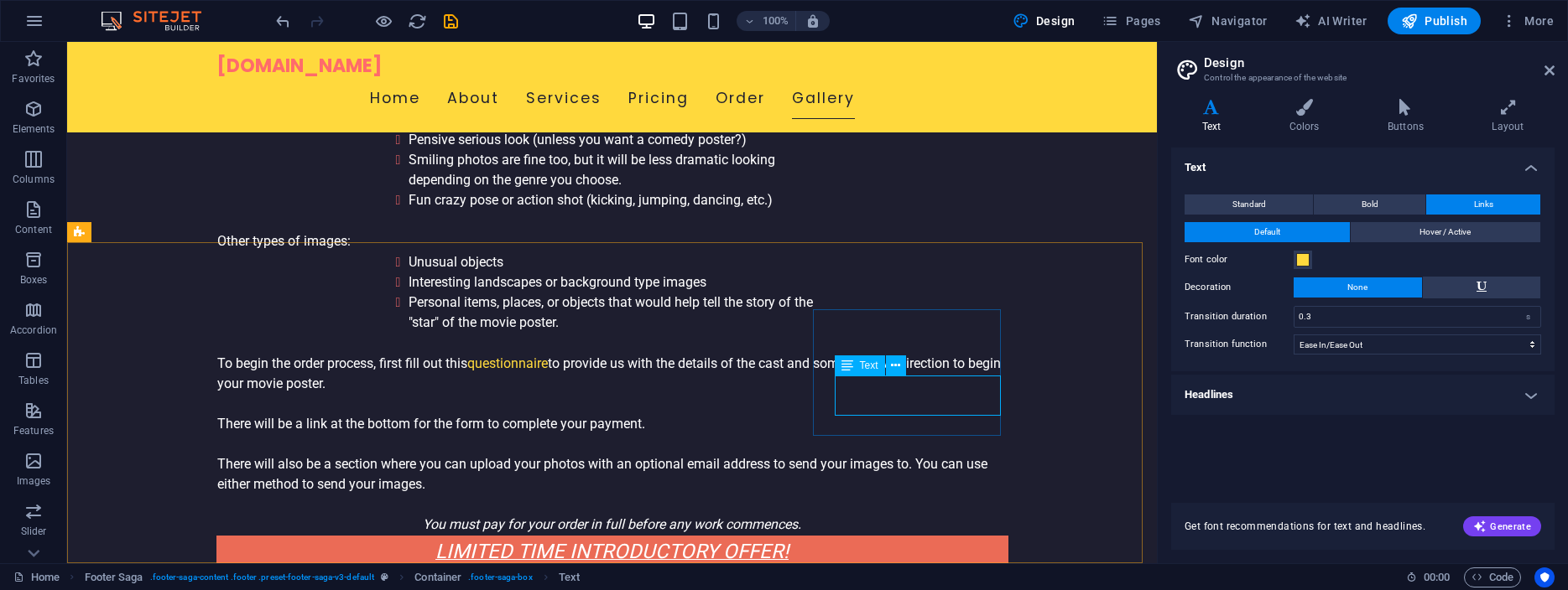
click at [853, 368] on icon at bounding box center [847, 365] width 12 height 20
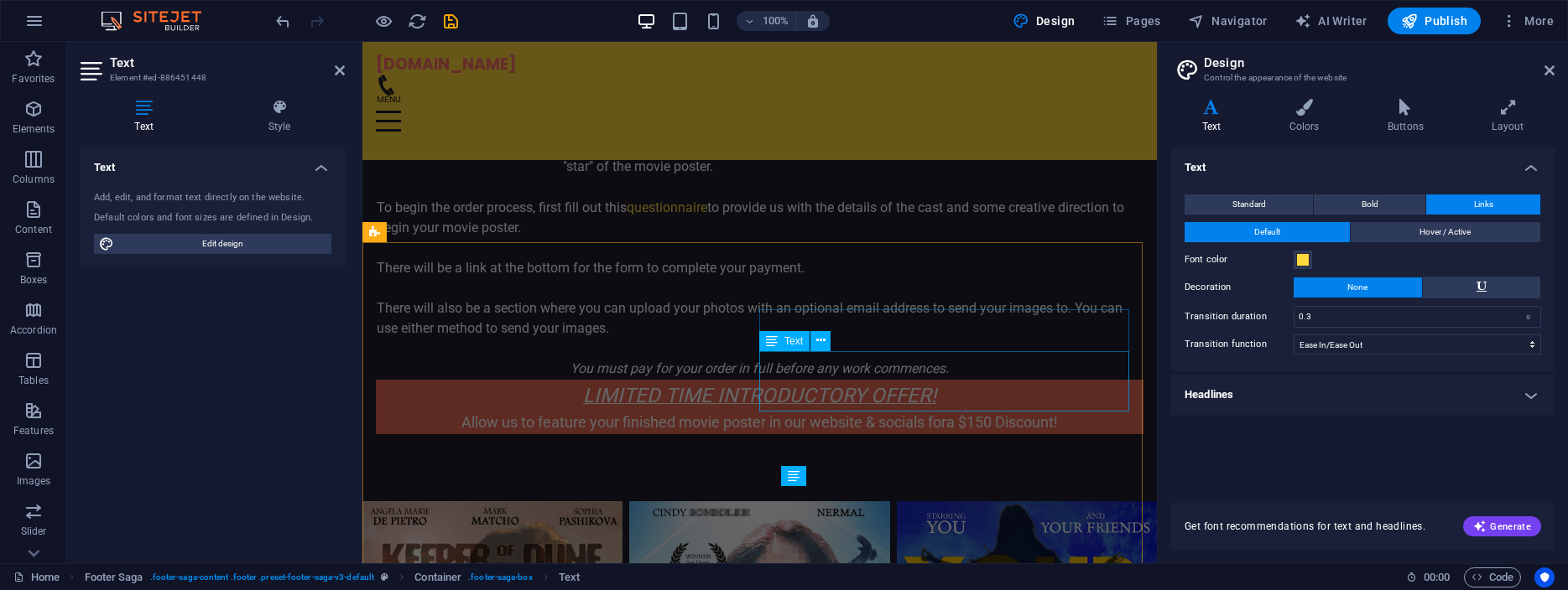
scroll to position [5662, 0]
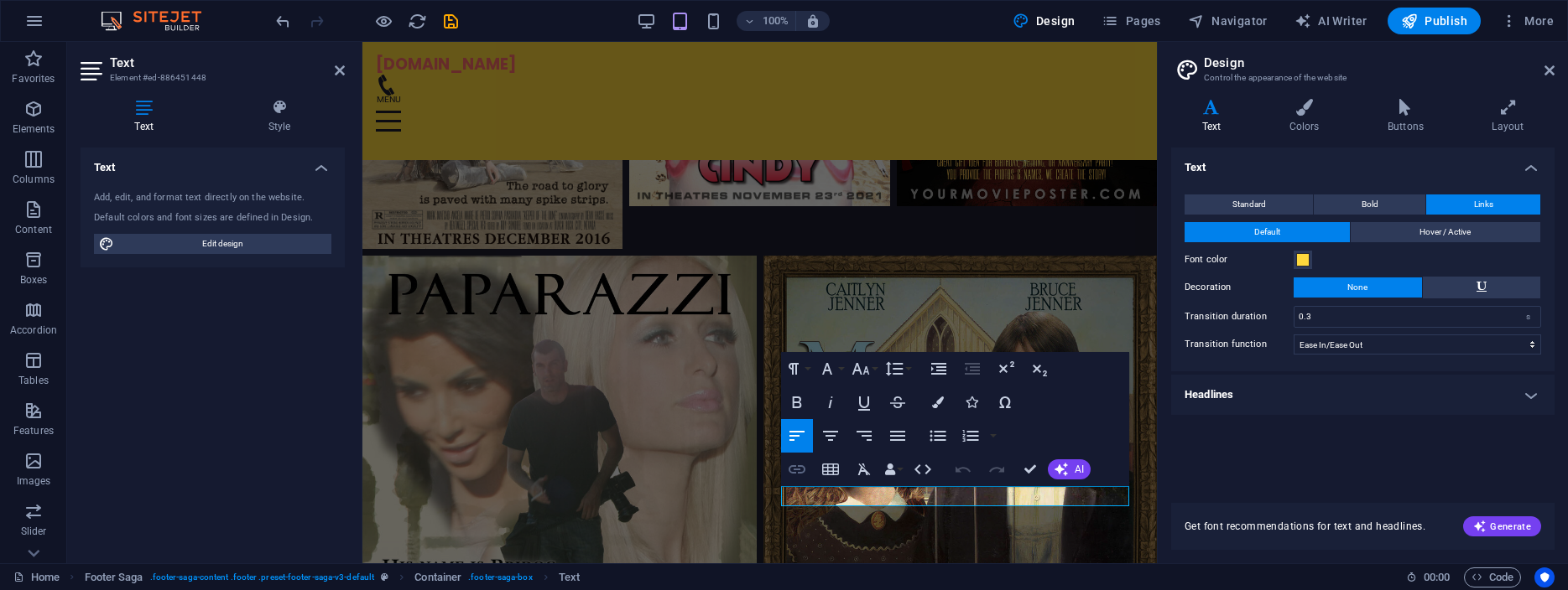
click at [796, 470] on icon "button" at bounding box center [797, 469] width 17 height 9
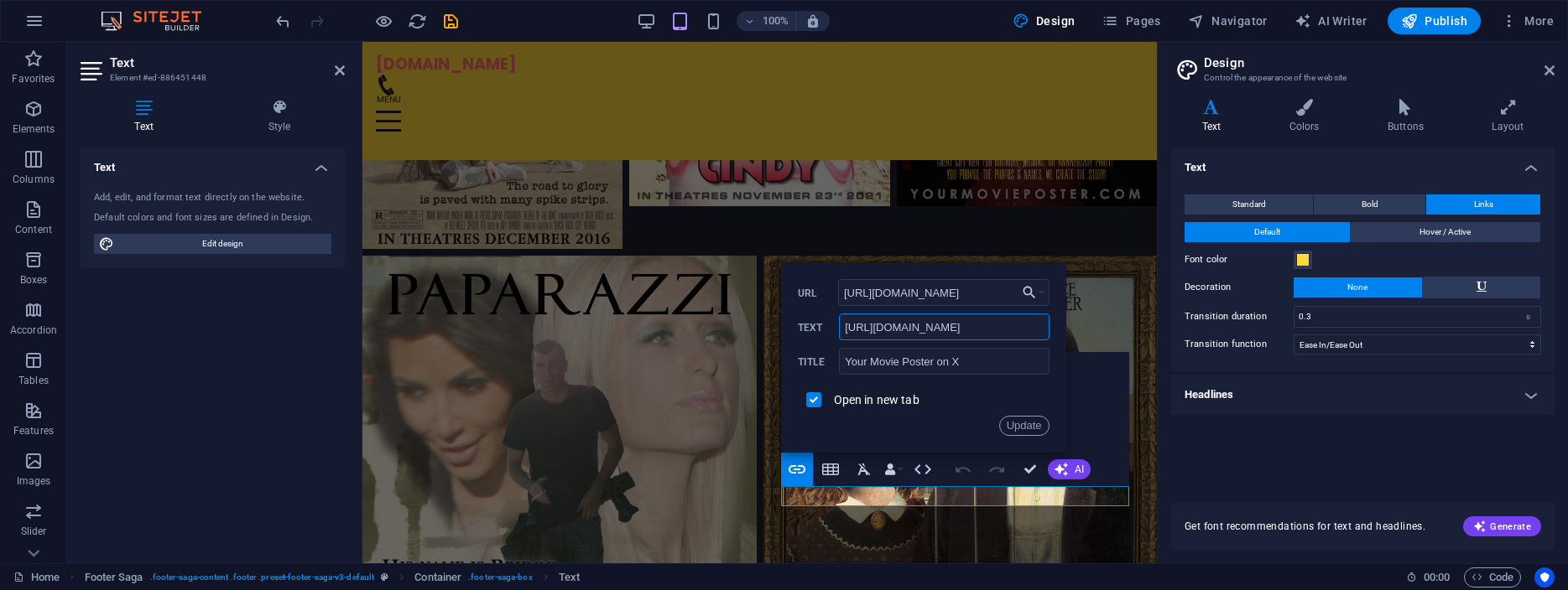
drag, startPoint x: 1010, startPoint y: 327, endPoint x: 568, endPoint y: 272, distance: 445.4
click at [840, 313] on input "[URL][DOMAIN_NAME]" at bounding box center [944, 327] width 210 height 27
type input "[DOMAIN_NAME]"
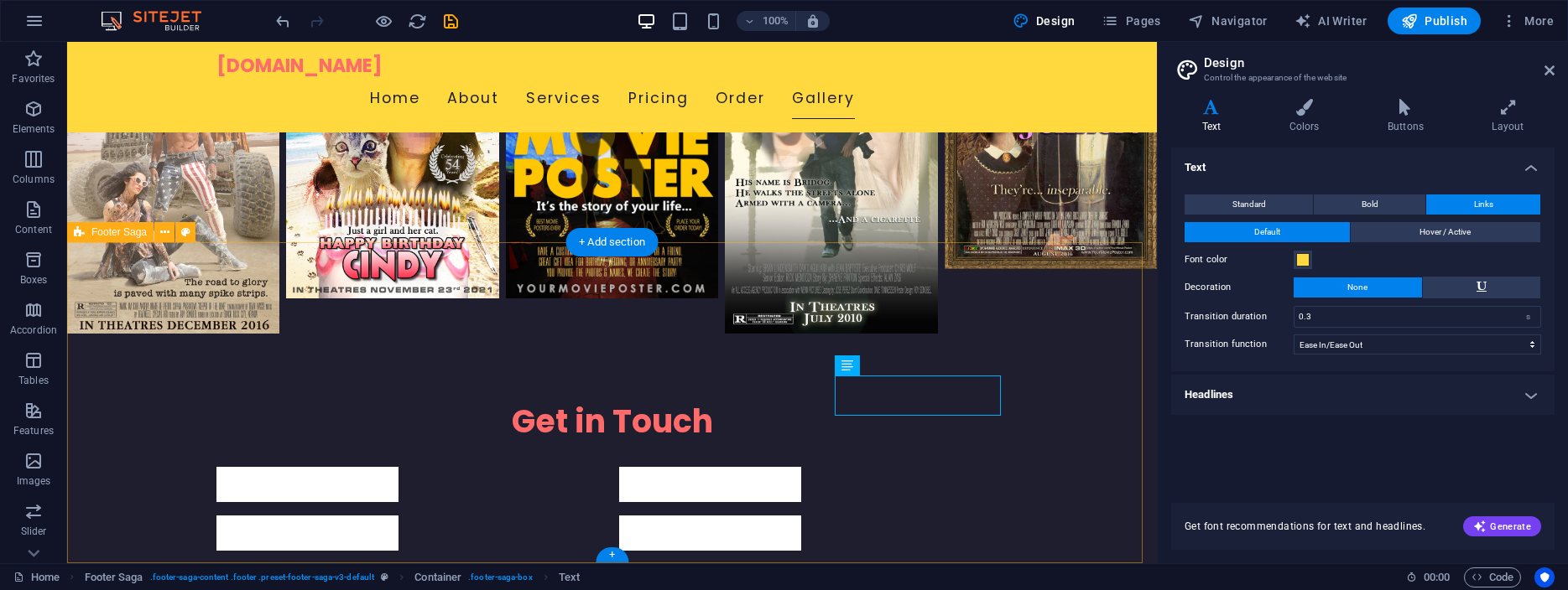
scroll to position [5019, 0]
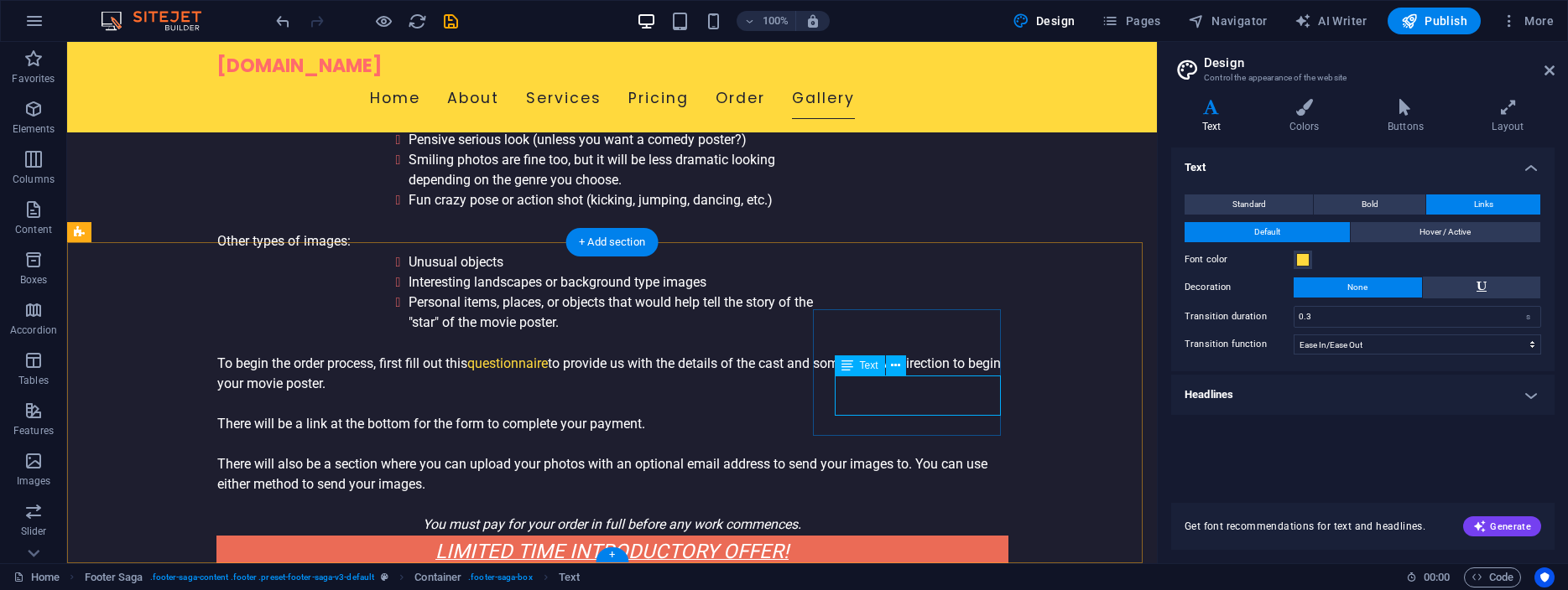
click at [860, 368] on span "Text" at bounding box center [868, 366] width 18 height 11
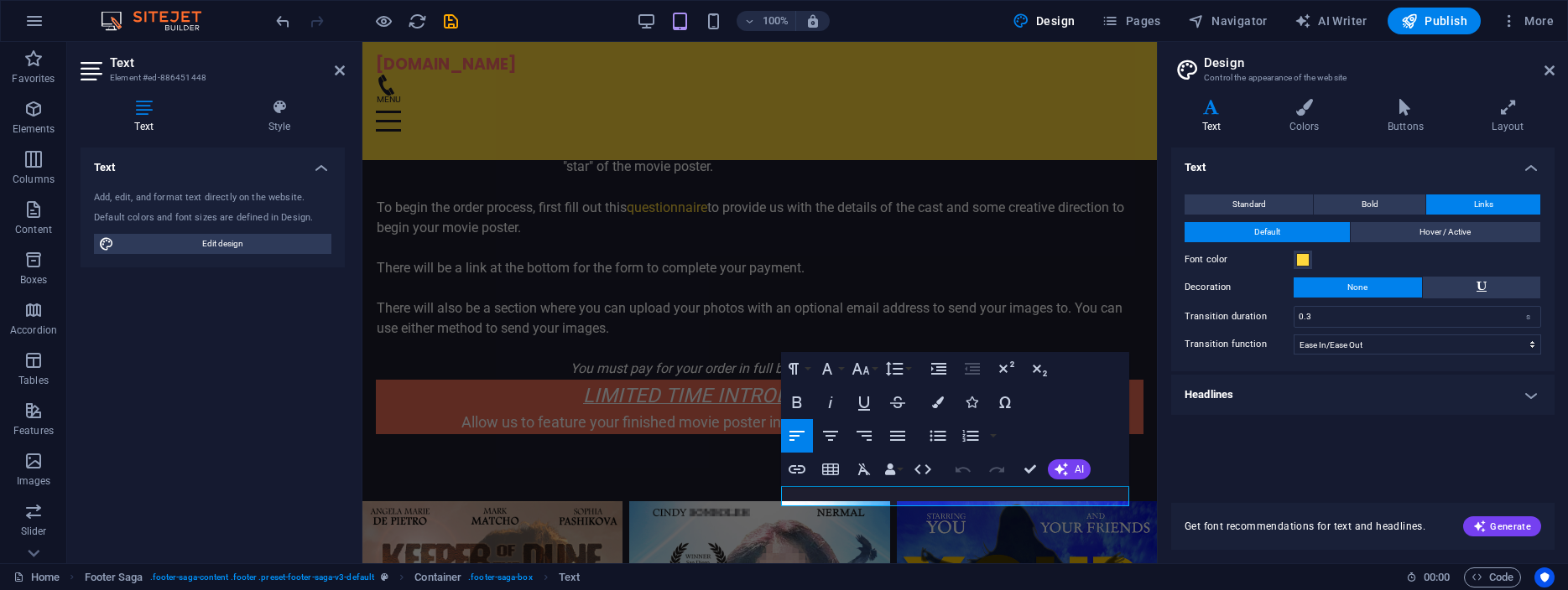
scroll to position [5662, 0]
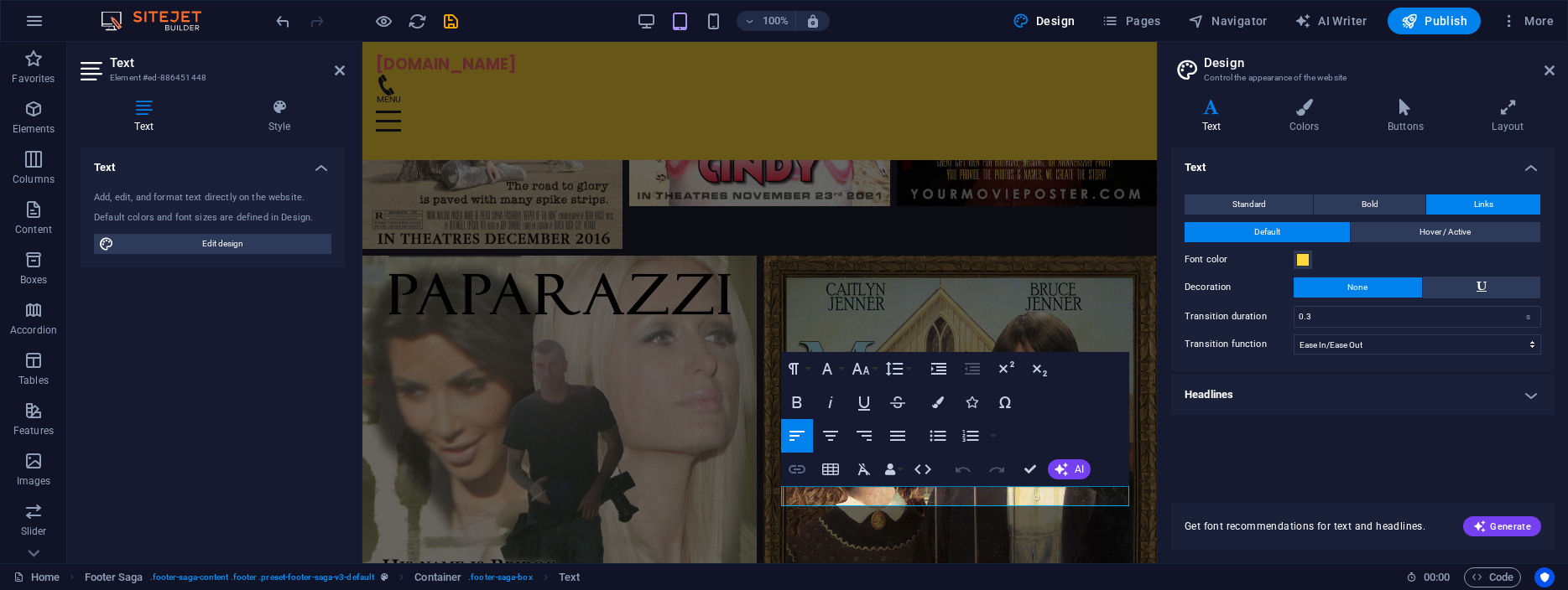
click at [798, 468] on icon "button" at bounding box center [797, 469] width 17 height 9
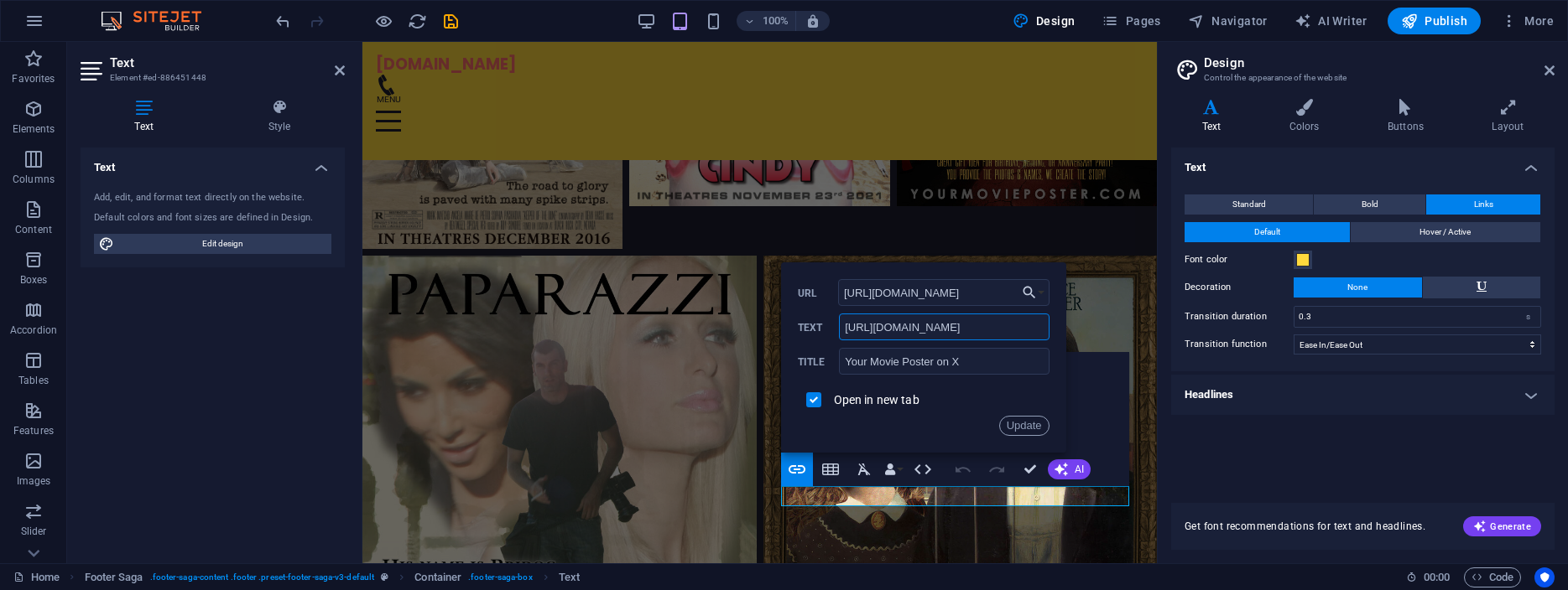
drag, startPoint x: 1009, startPoint y: 329, endPoint x: 474, endPoint y: 211, distance: 547.9
click at [840, 313] on input "[URL][DOMAIN_NAME]" at bounding box center [944, 327] width 210 height 27
type input "[DOMAIN_NAME]"
click at [1017, 425] on button "Update" at bounding box center [1025, 425] width 51 height 20
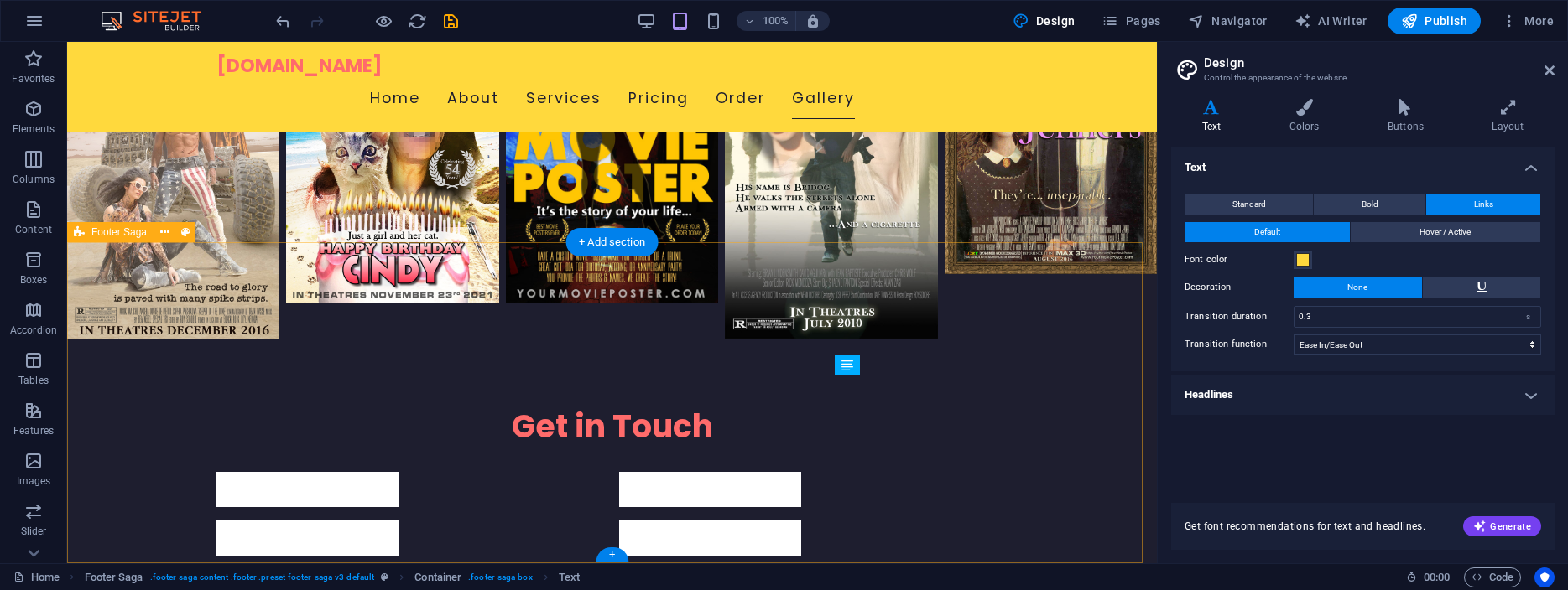
scroll to position [5019, 0]
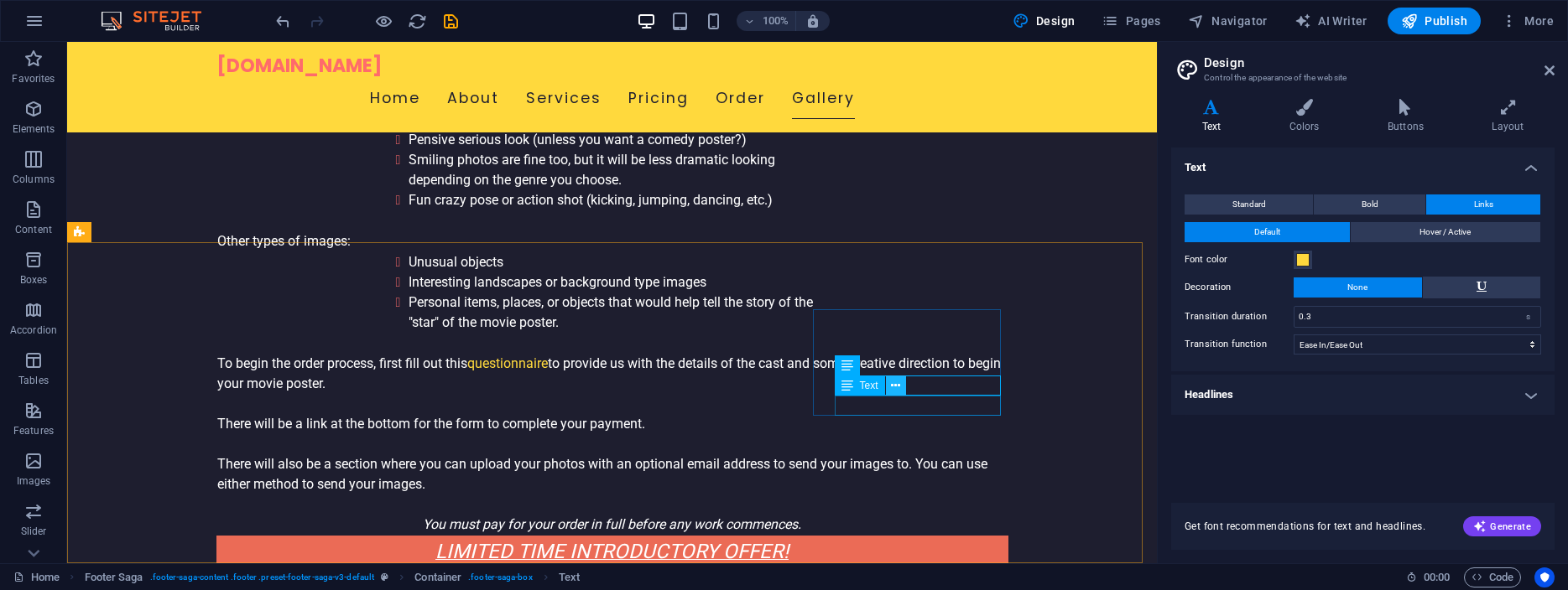
click at [897, 387] on icon at bounding box center [896, 386] width 10 height 17
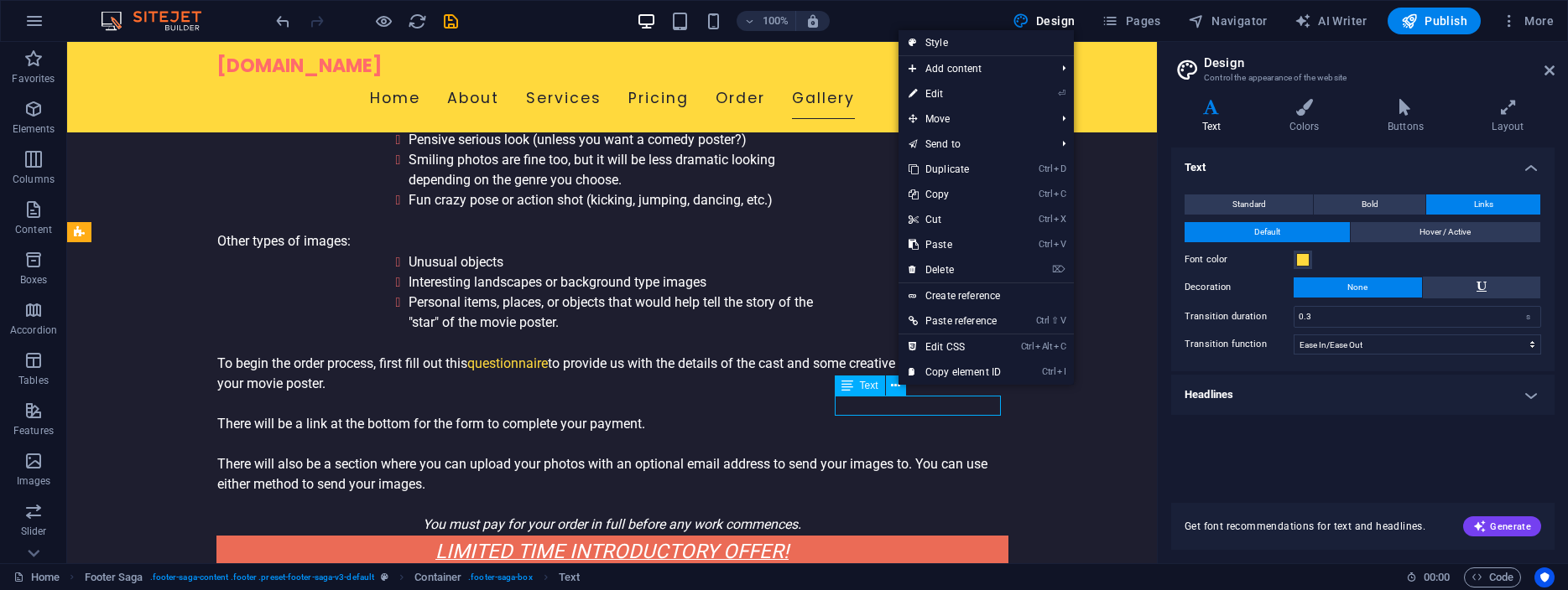
click at [853, 384] on icon at bounding box center [847, 385] width 12 height 20
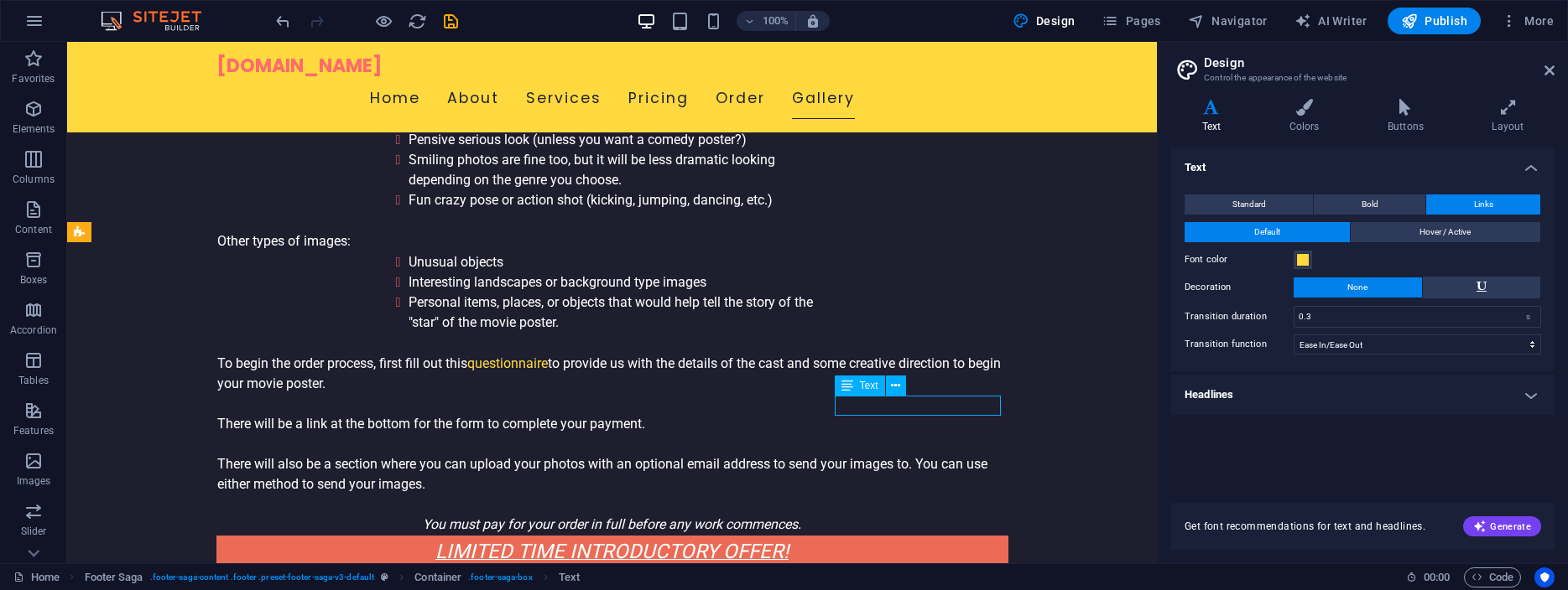
click at [853, 384] on icon at bounding box center [847, 385] width 12 height 20
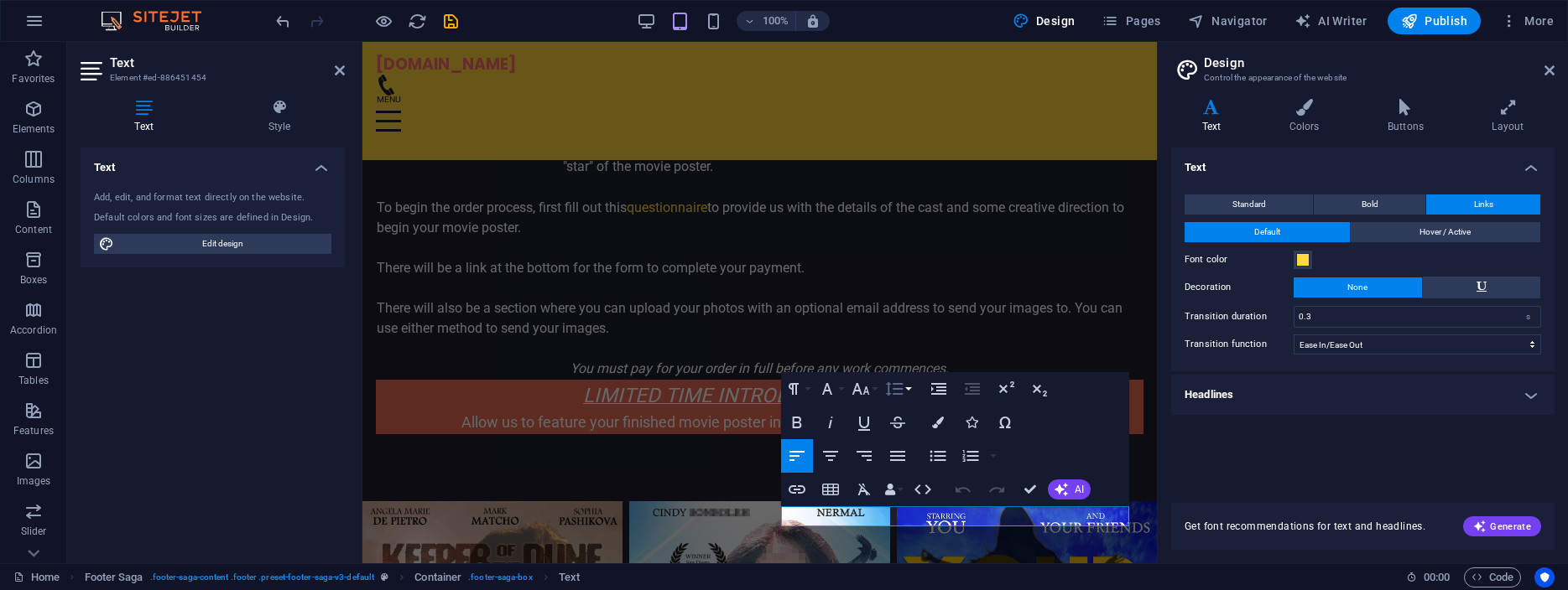
scroll to position [5662, 0]
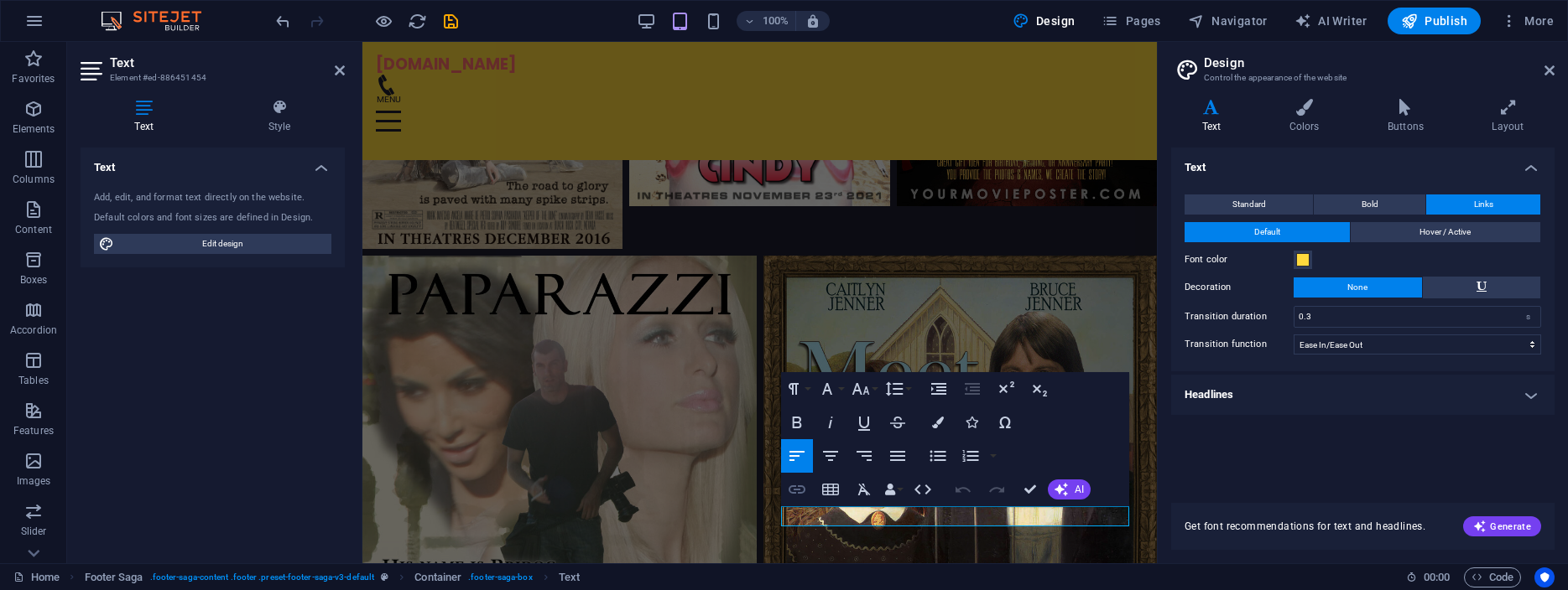
click at [800, 491] on icon "button" at bounding box center [796, 489] width 20 height 20
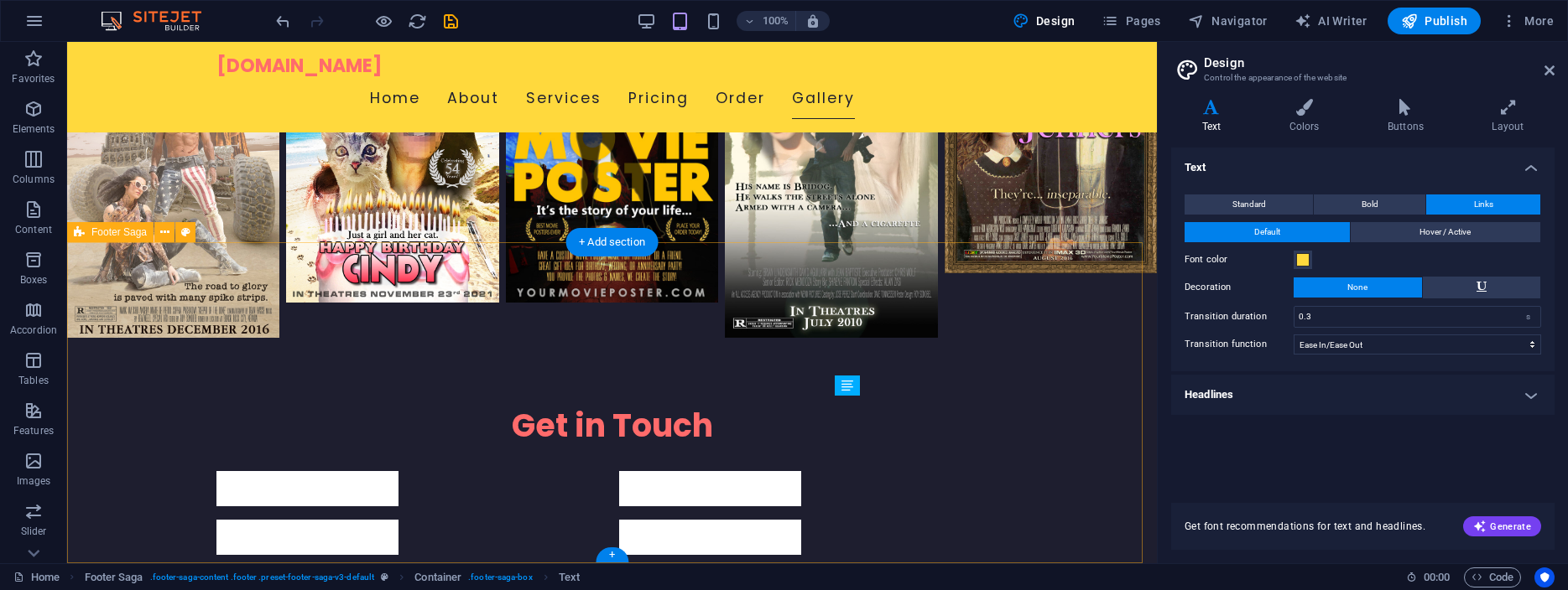
scroll to position [5019, 0]
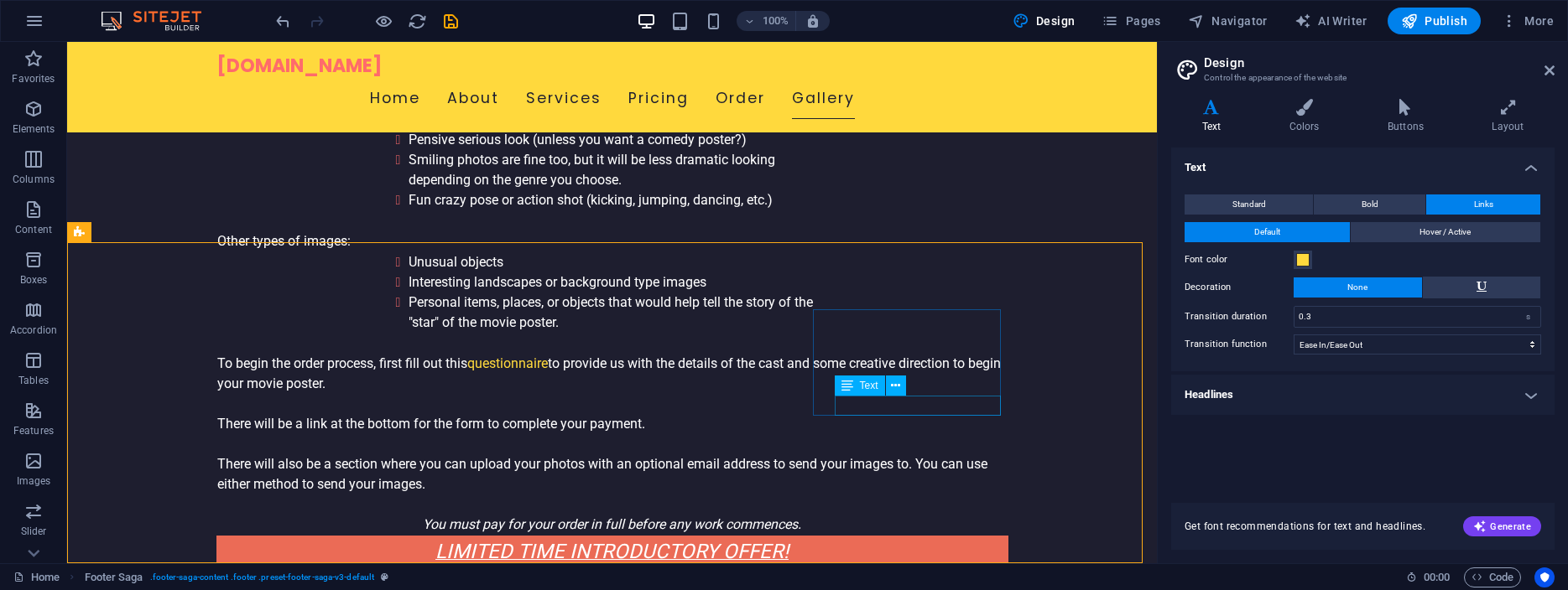
click at [844, 384] on icon at bounding box center [847, 385] width 12 height 20
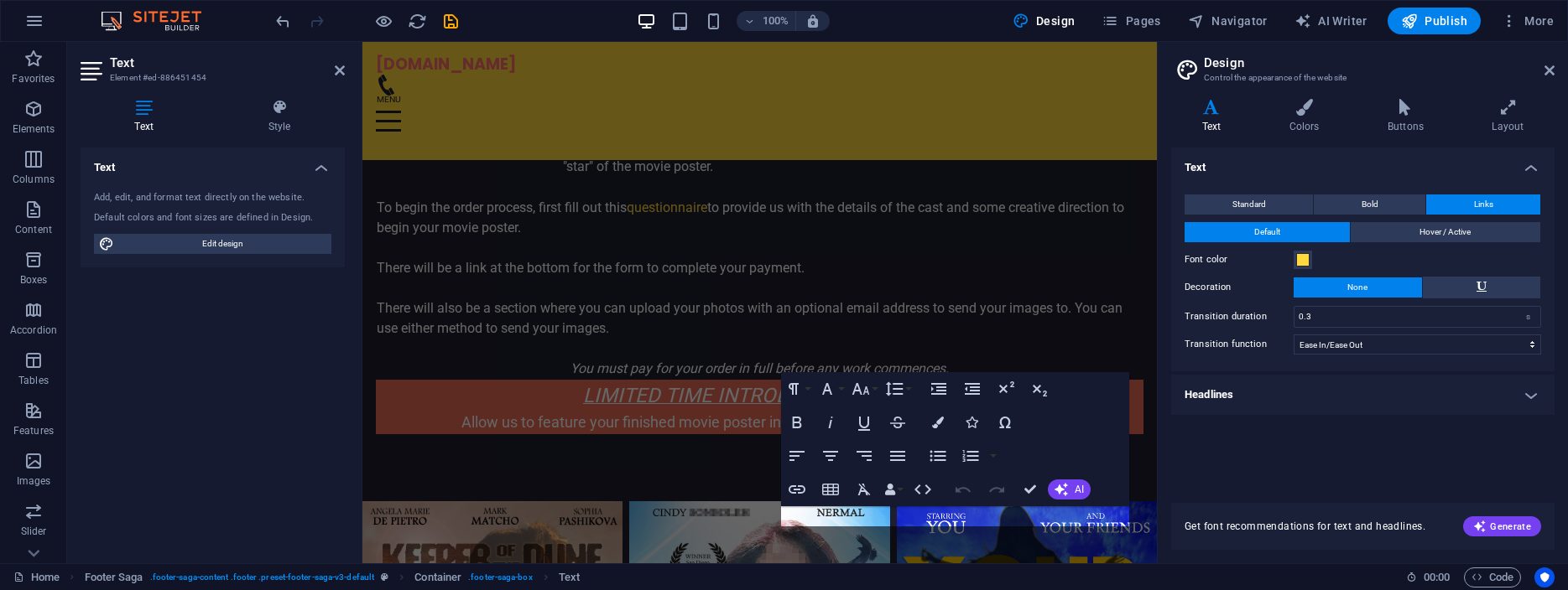
scroll to position [5662, 0]
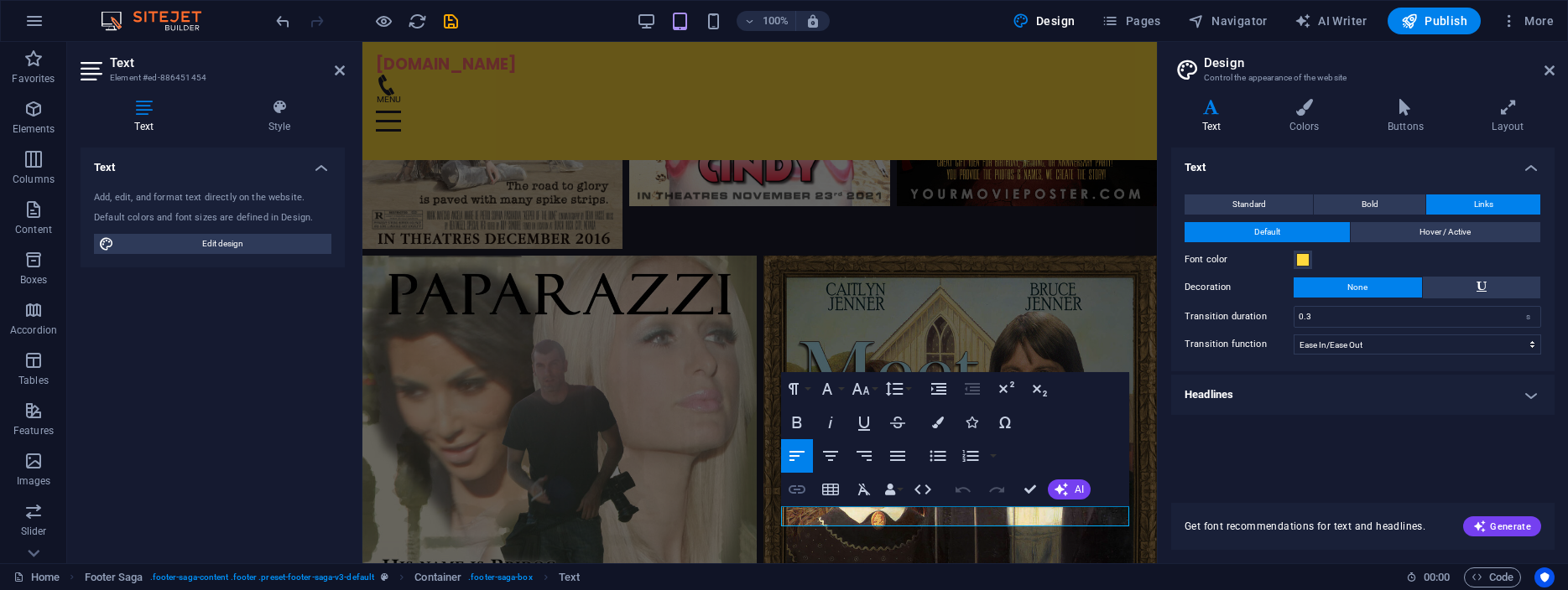
click at [801, 489] on icon "button" at bounding box center [796, 489] width 20 height 20
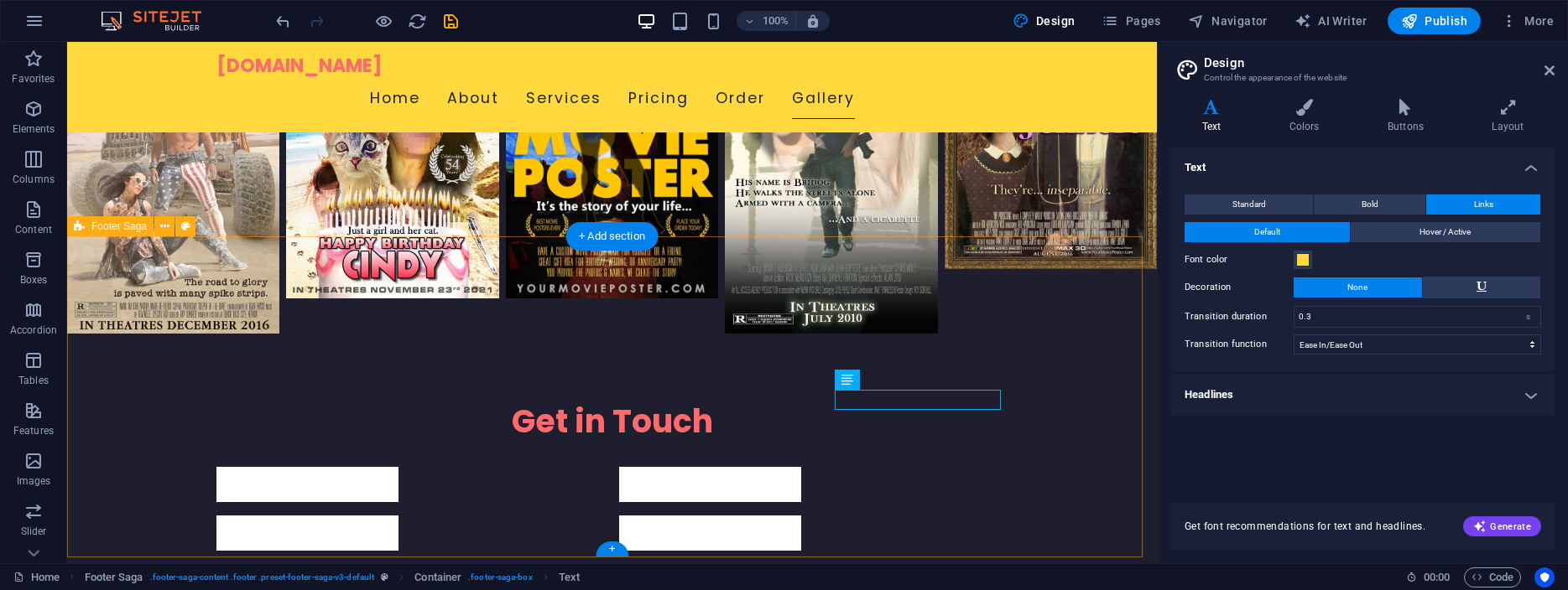
scroll to position [5019, 0]
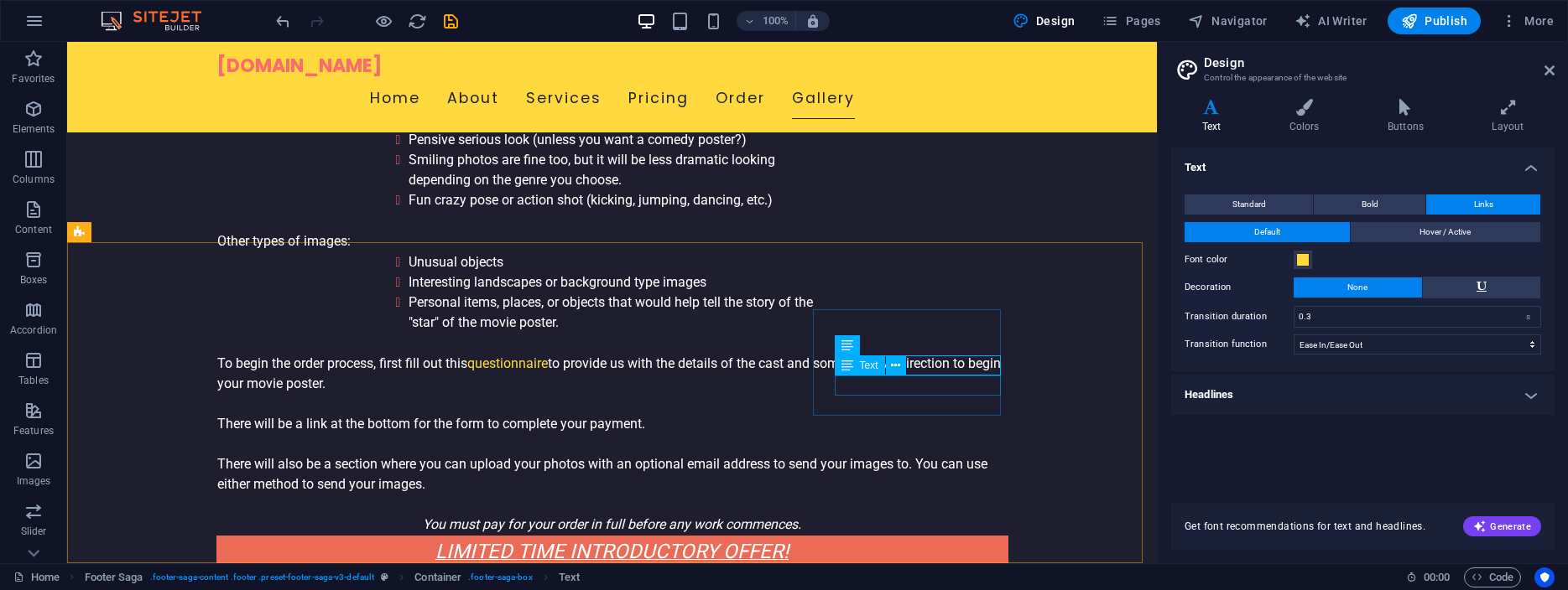
click at [860, 369] on div "Text" at bounding box center [860, 365] width 51 height 20
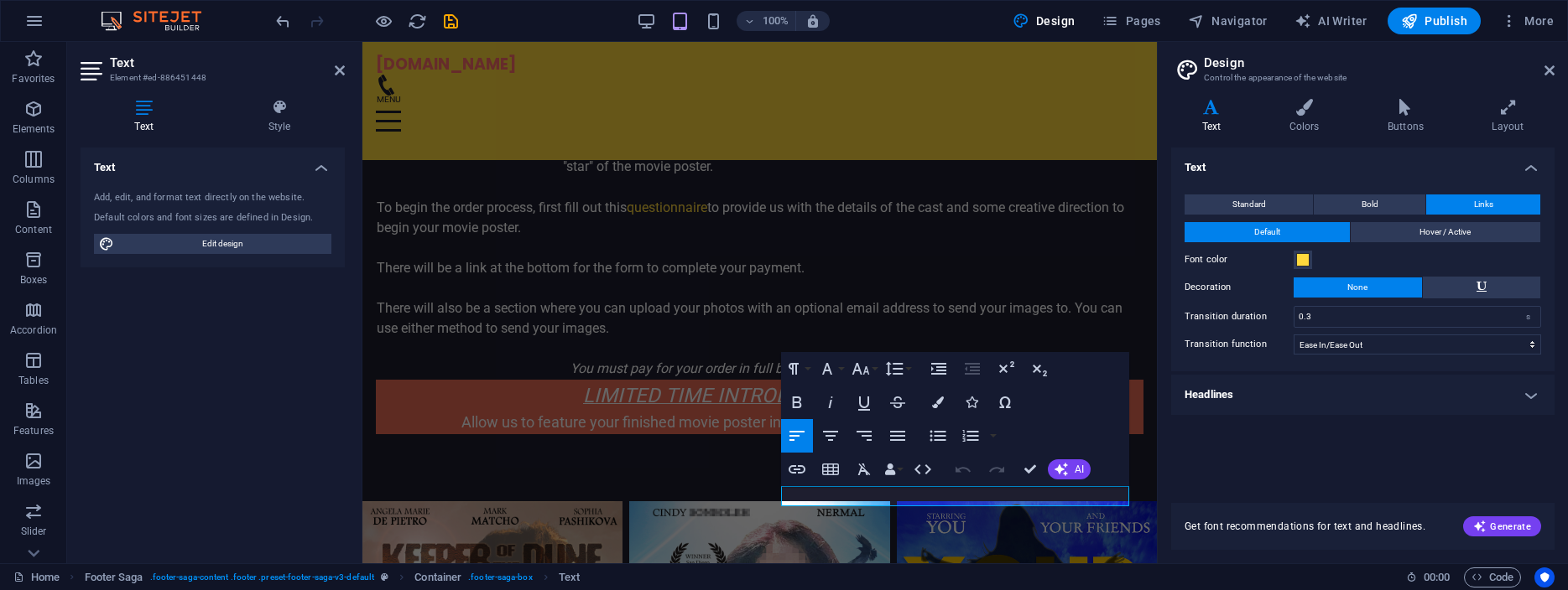
scroll to position [5662, 0]
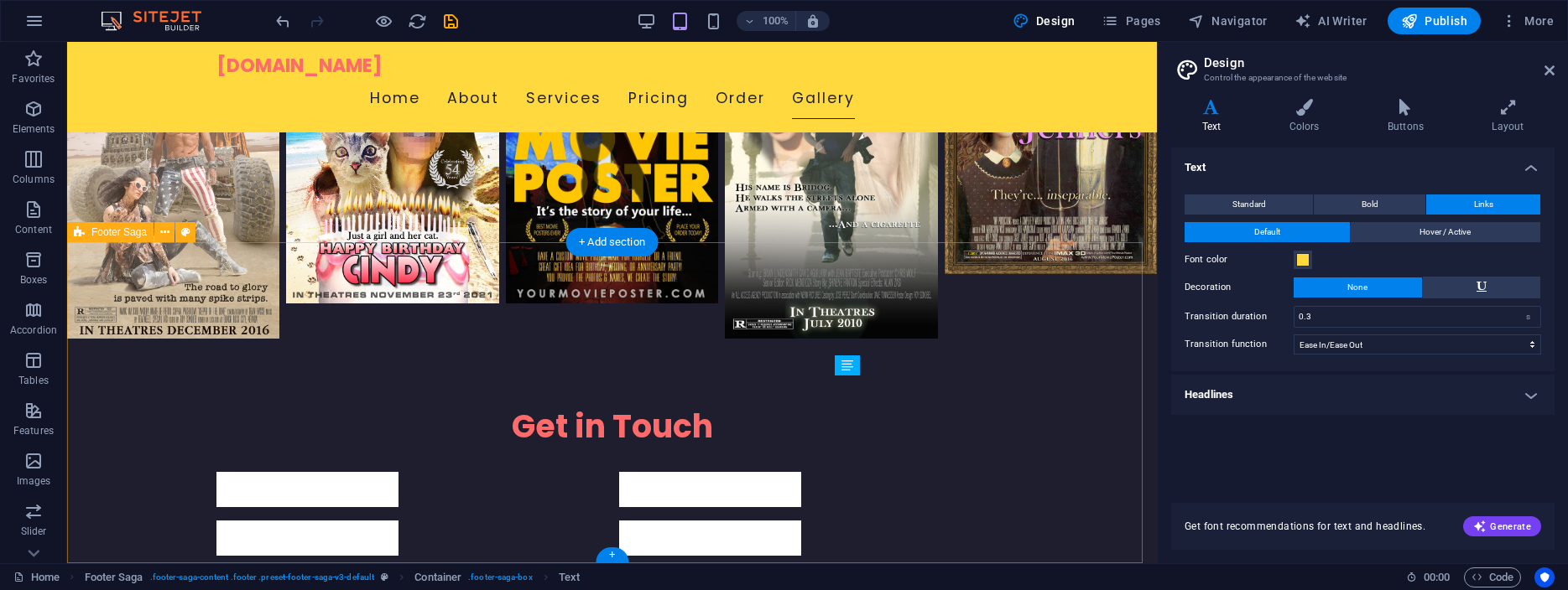
scroll to position [5019, 0]
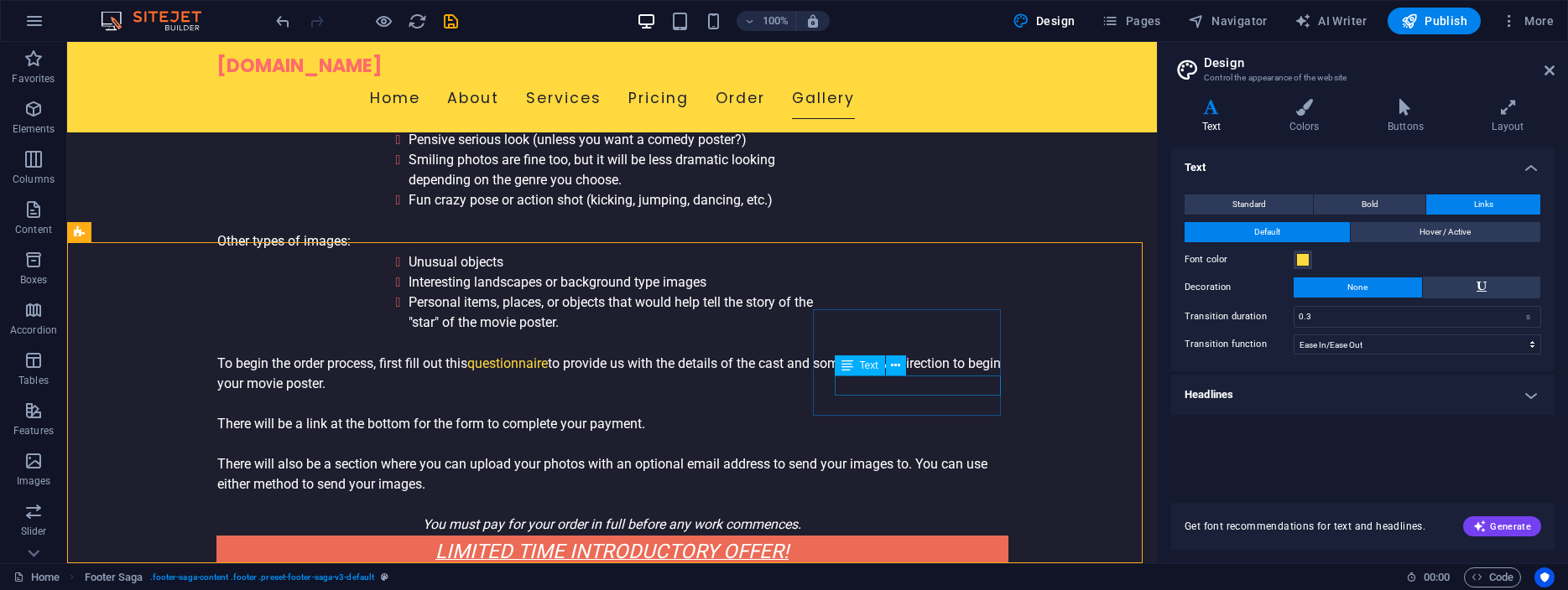
click at [853, 368] on icon at bounding box center [847, 365] width 12 height 20
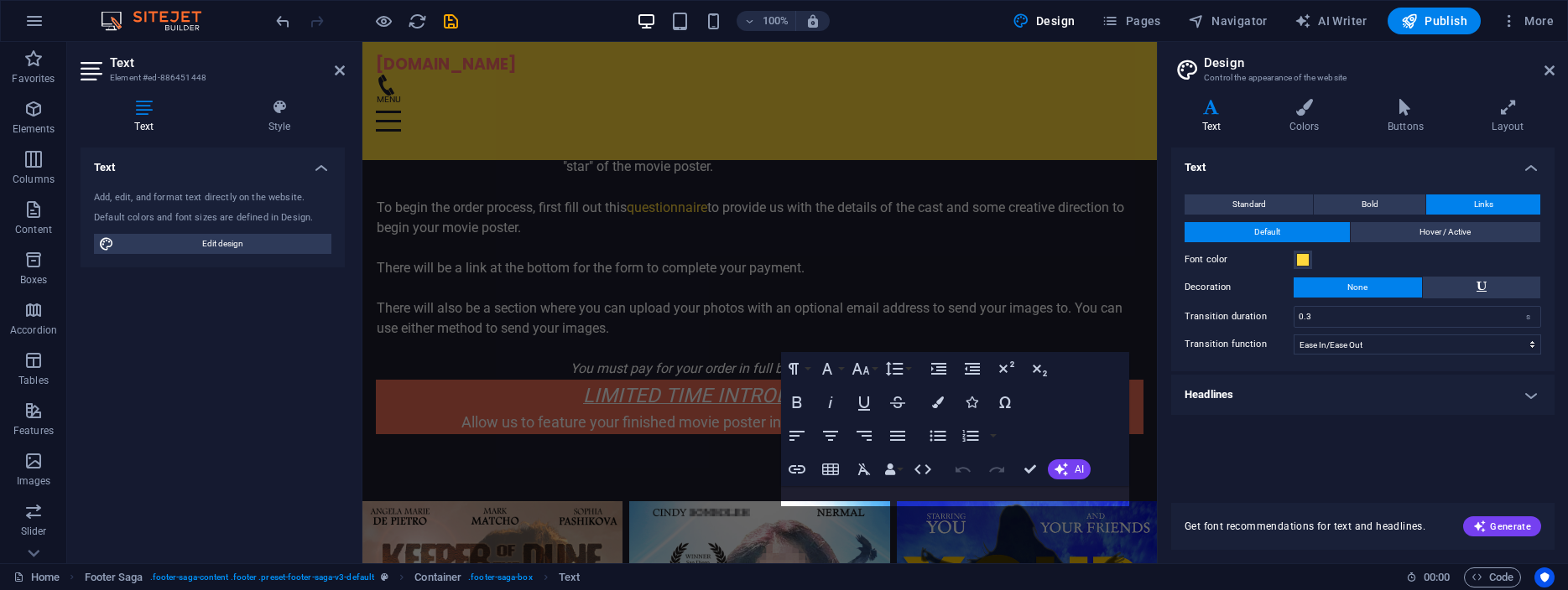
scroll to position [5662, 0]
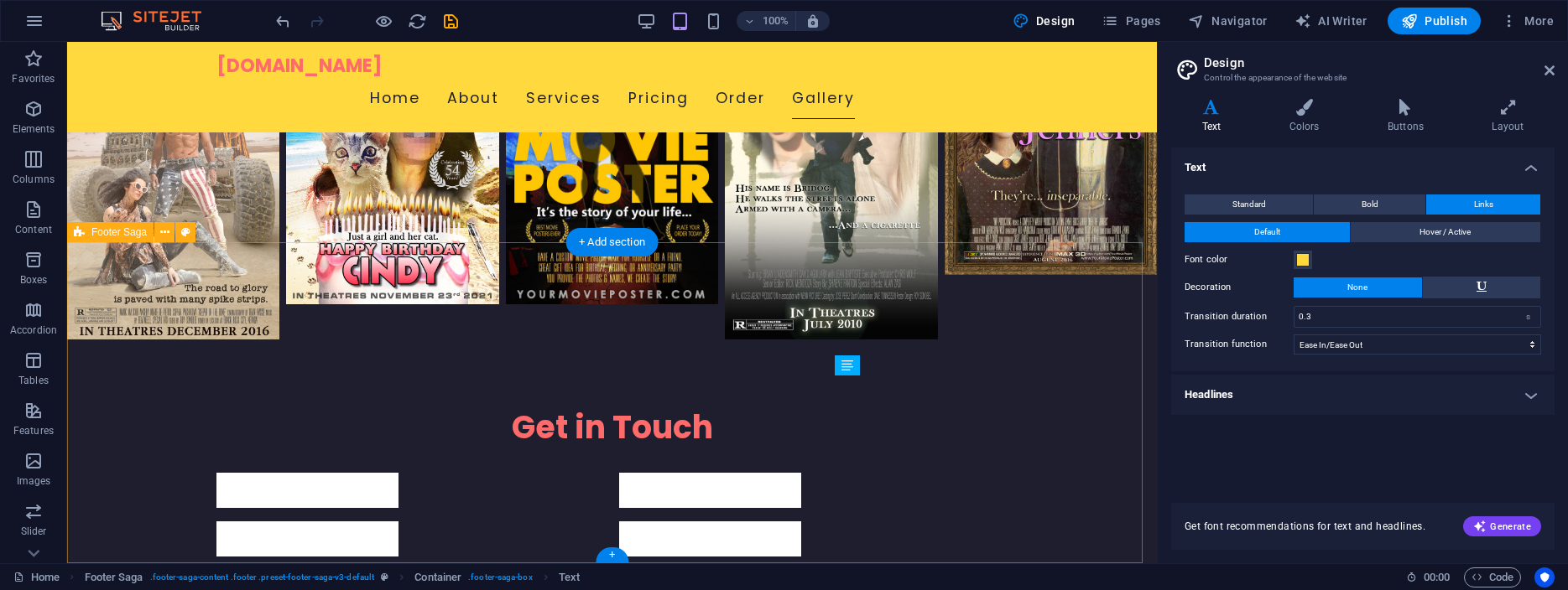
scroll to position [5019, 0]
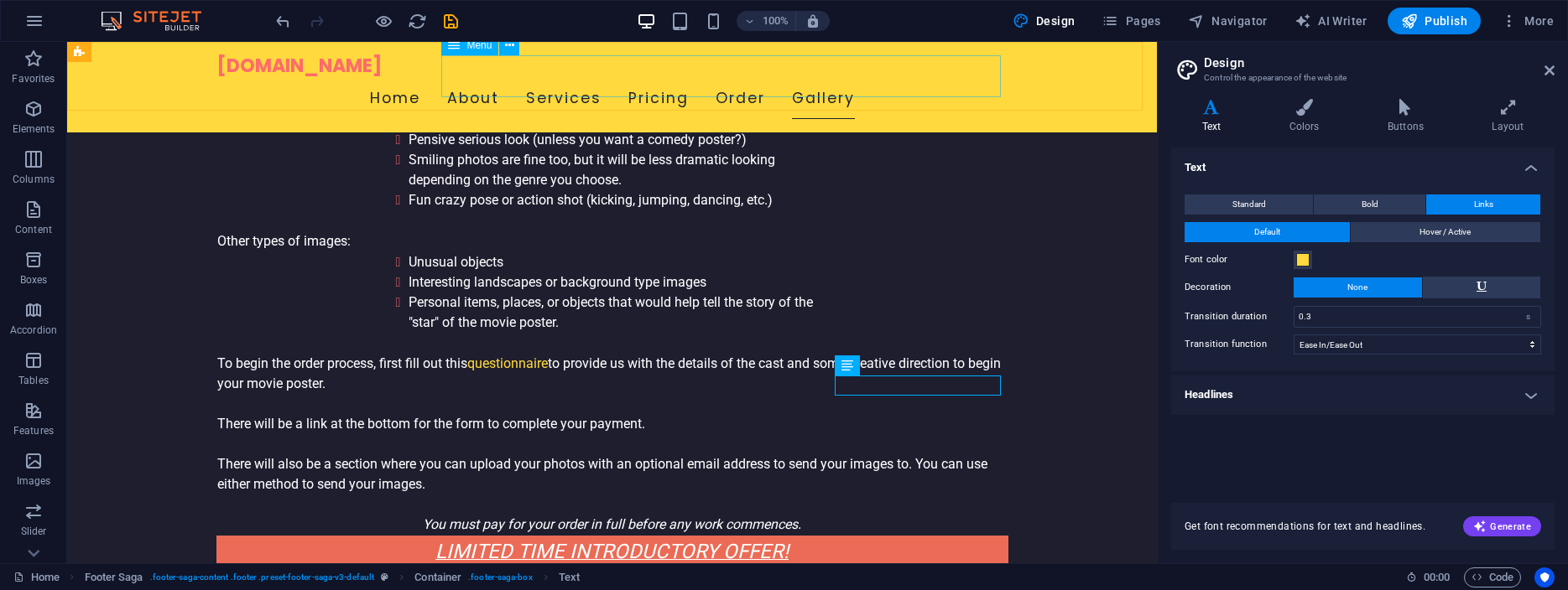
click at [477, 49] on span "Menu" at bounding box center [479, 45] width 25 height 11
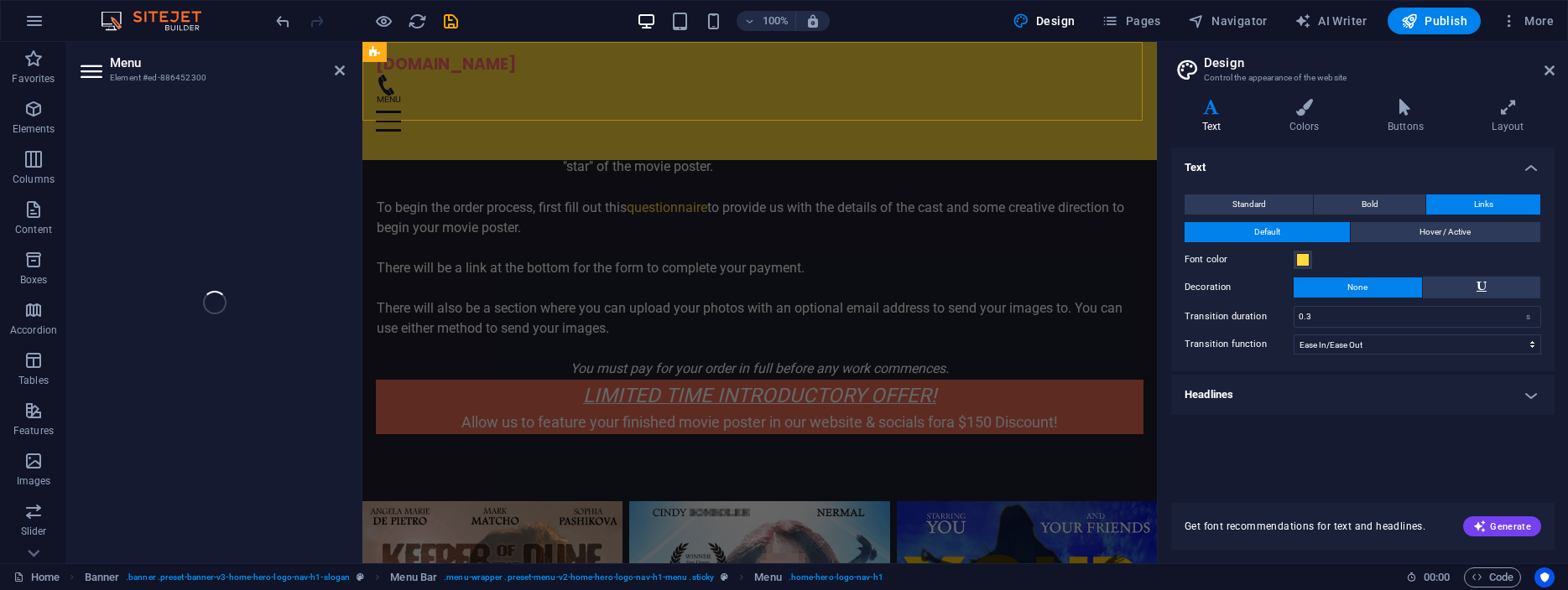
scroll to position [5140, 0]
select select
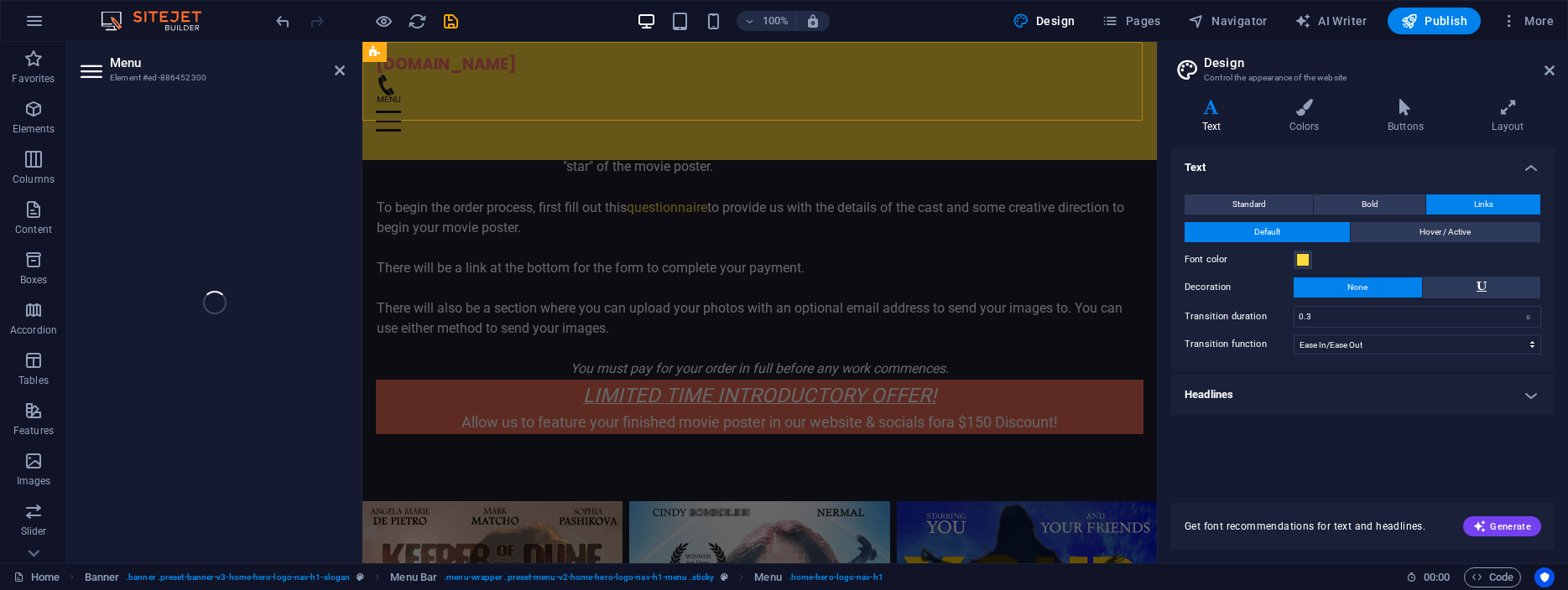
select select
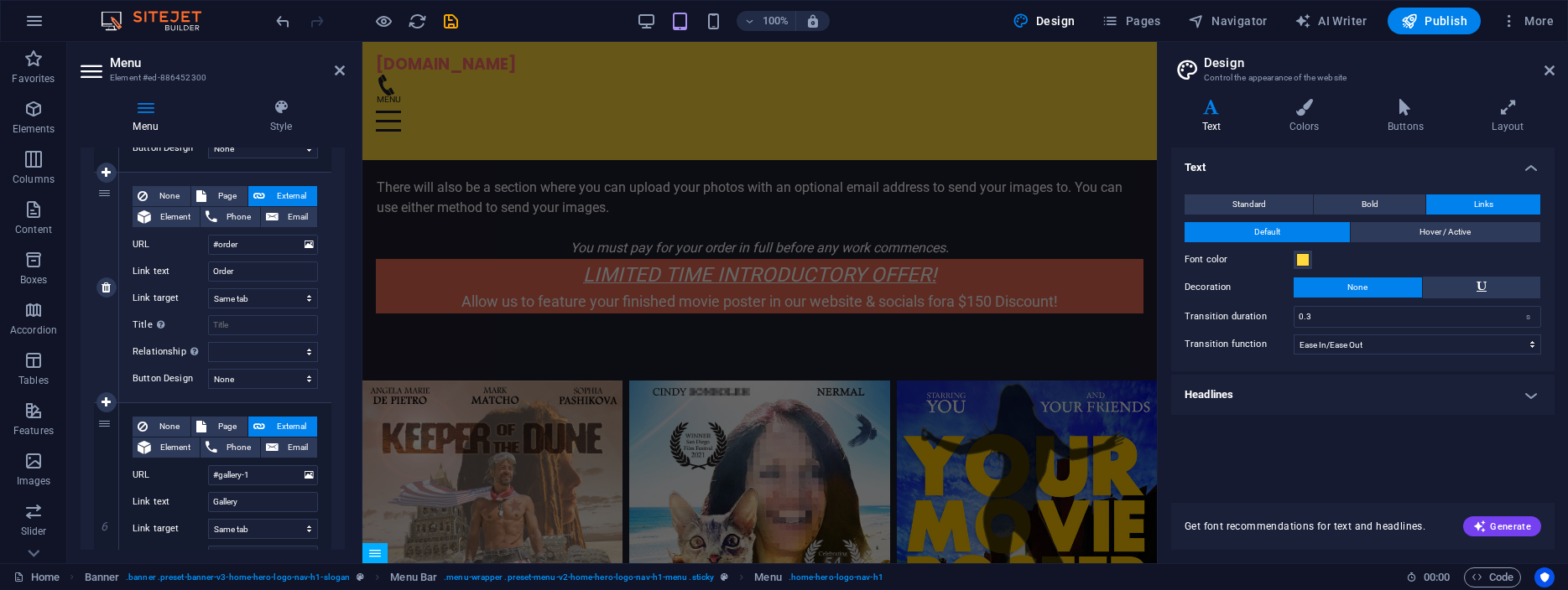
scroll to position [1188, 0]
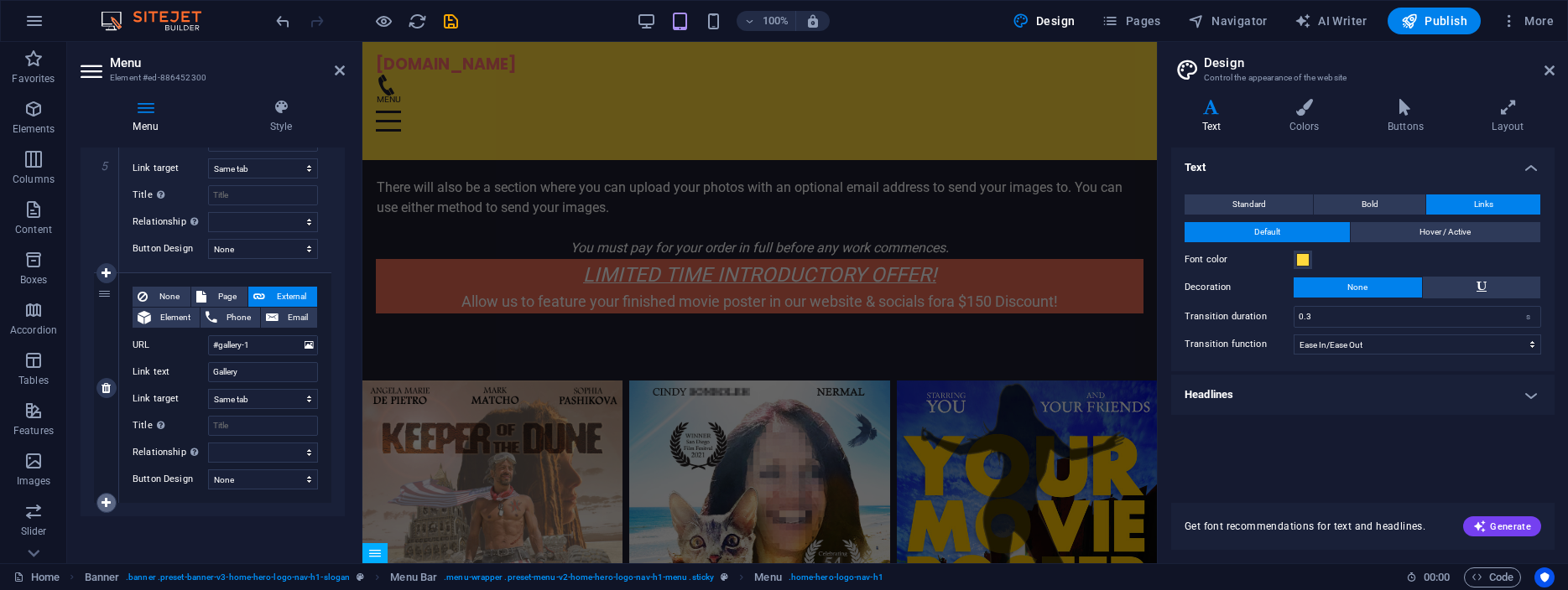
click at [104, 500] on icon at bounding box center [106, 503] width 10 height 11
select select
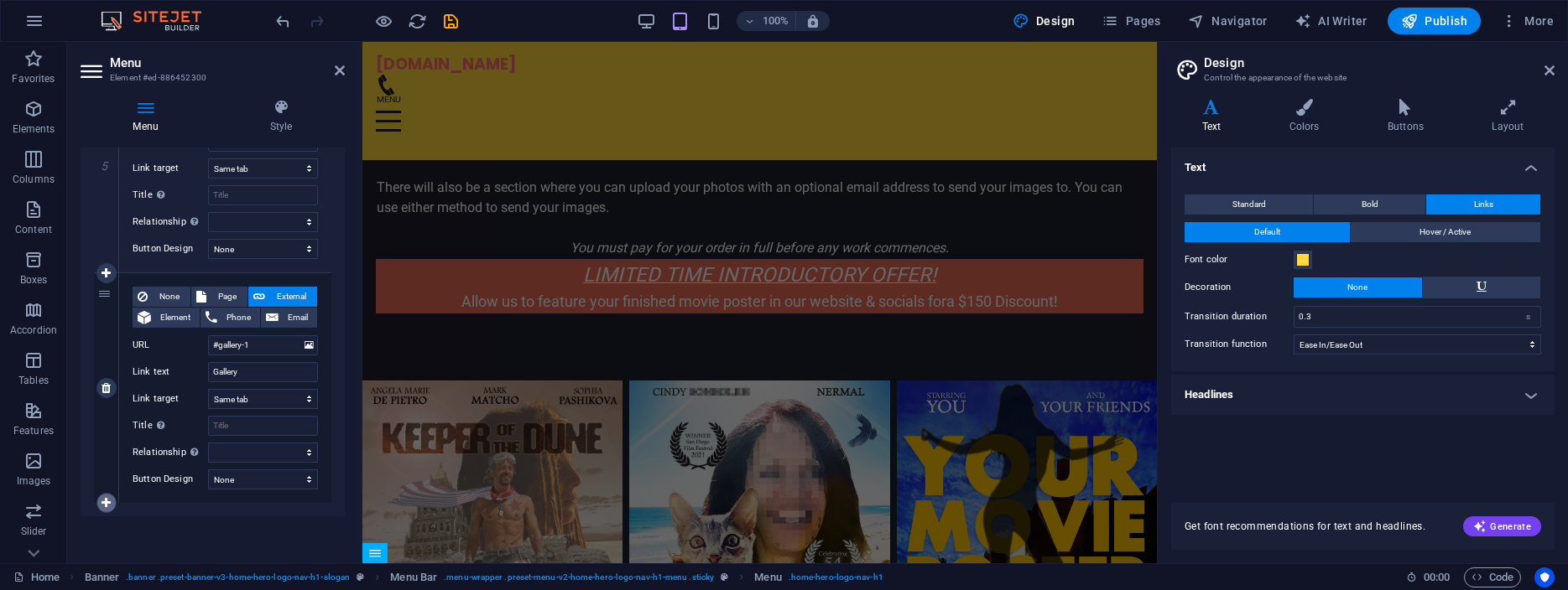
select select
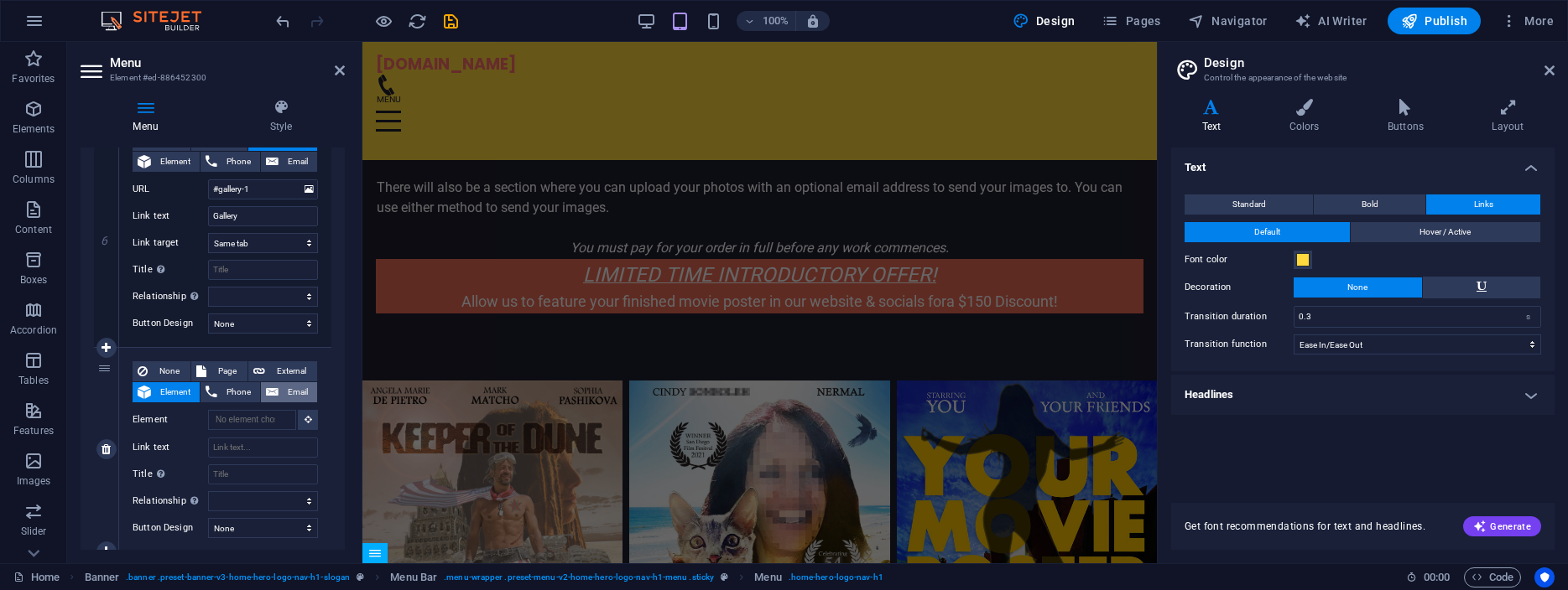
scroll to position [1317, 0]
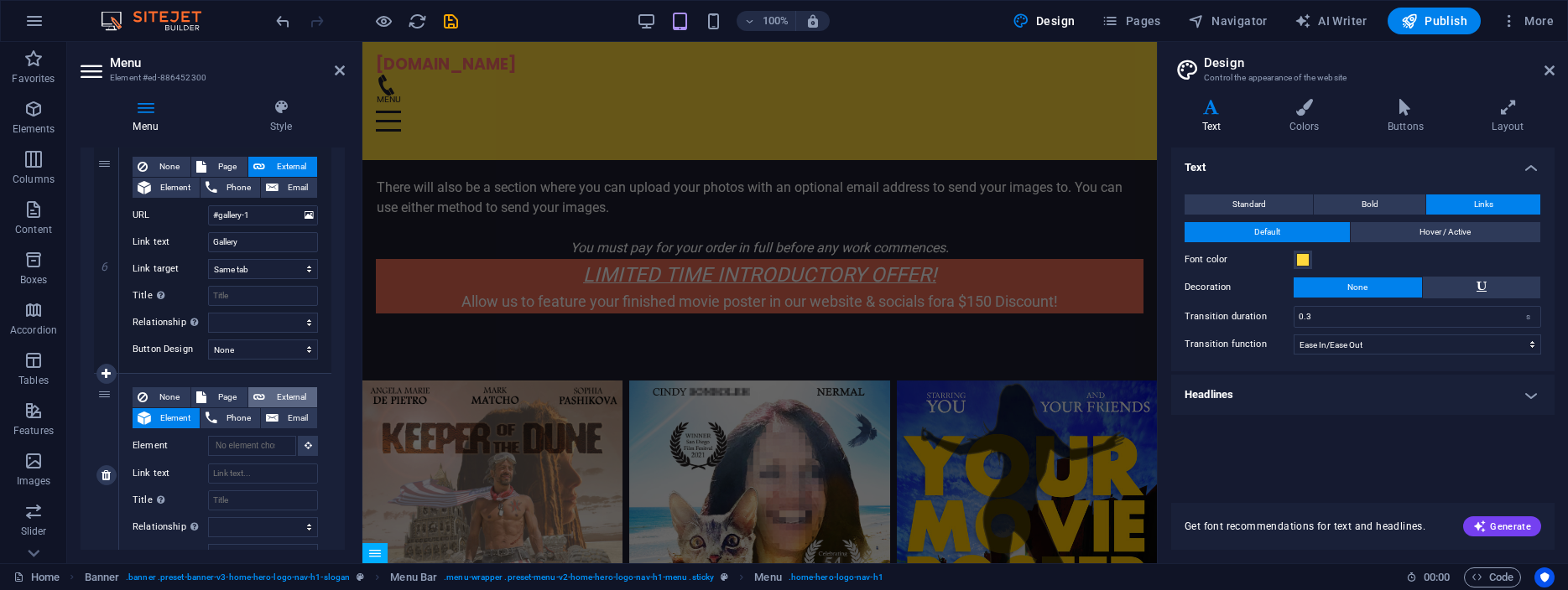
click at [276, 395] on span "External" at bounding box center [291, 397] width 42 height 20
select select
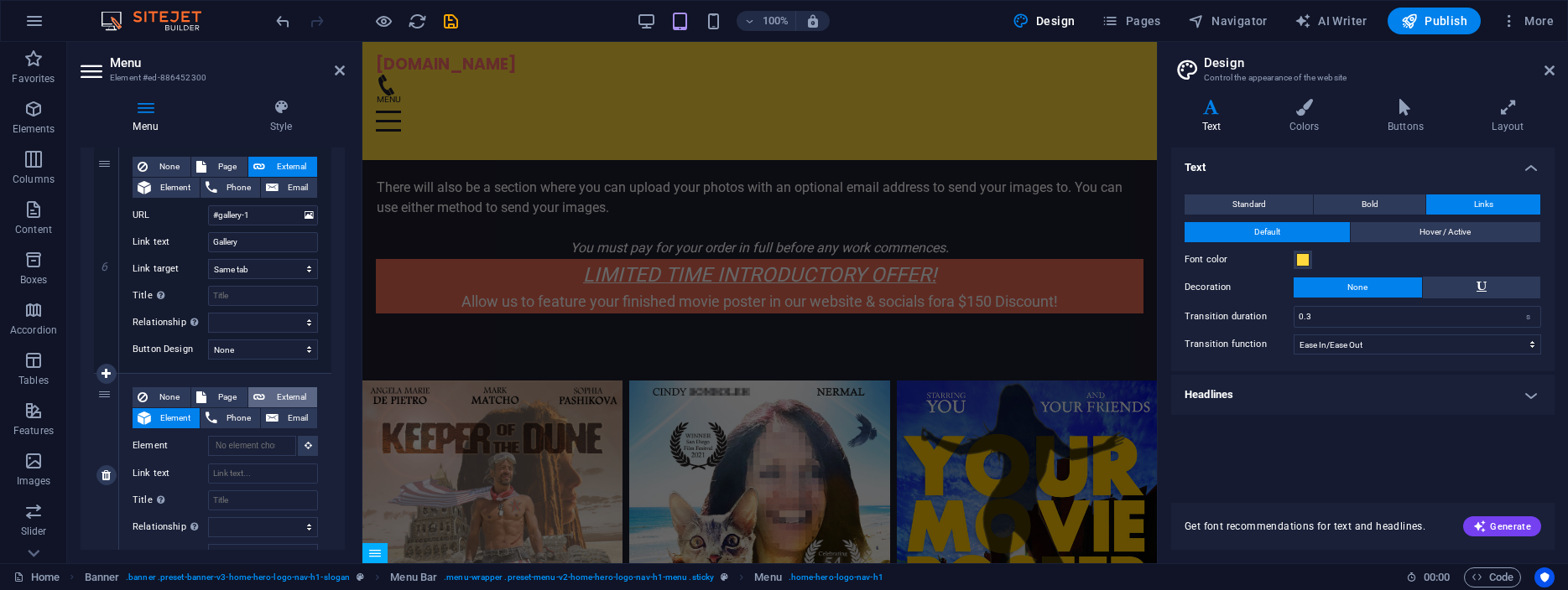
select select
select select "blank"
select select
type input "contact"
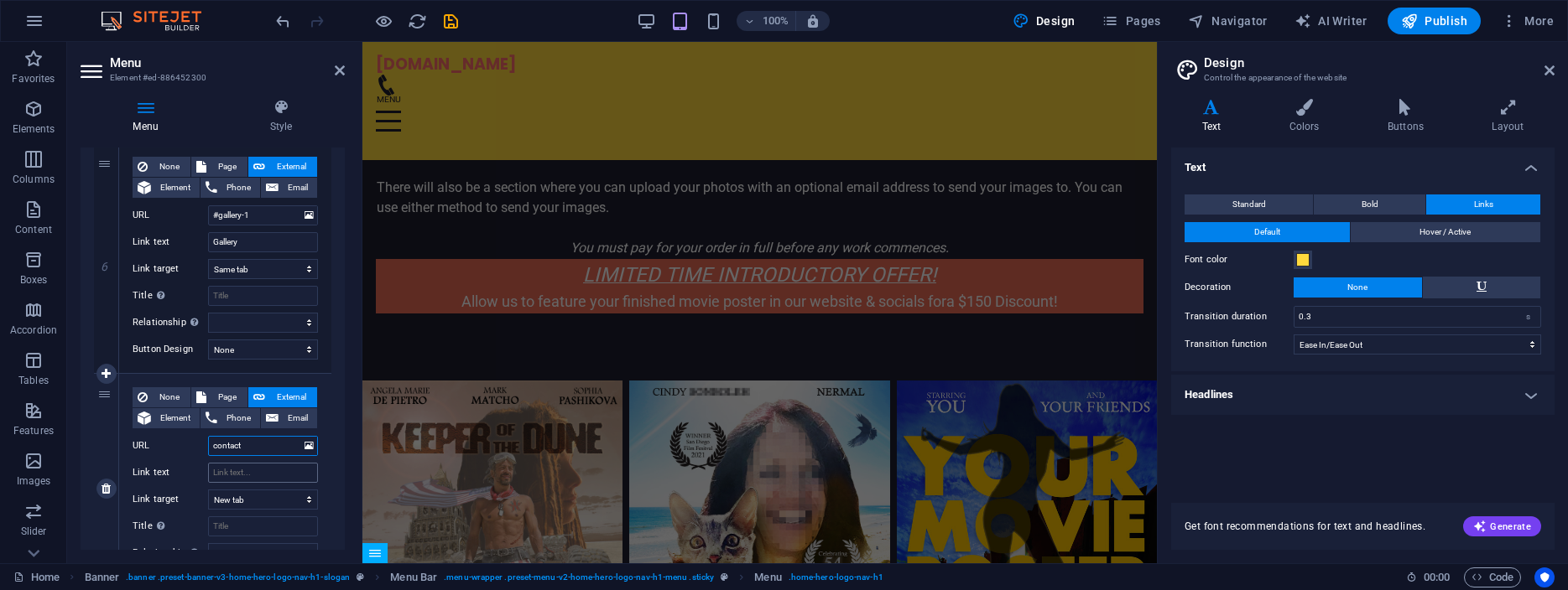
select select
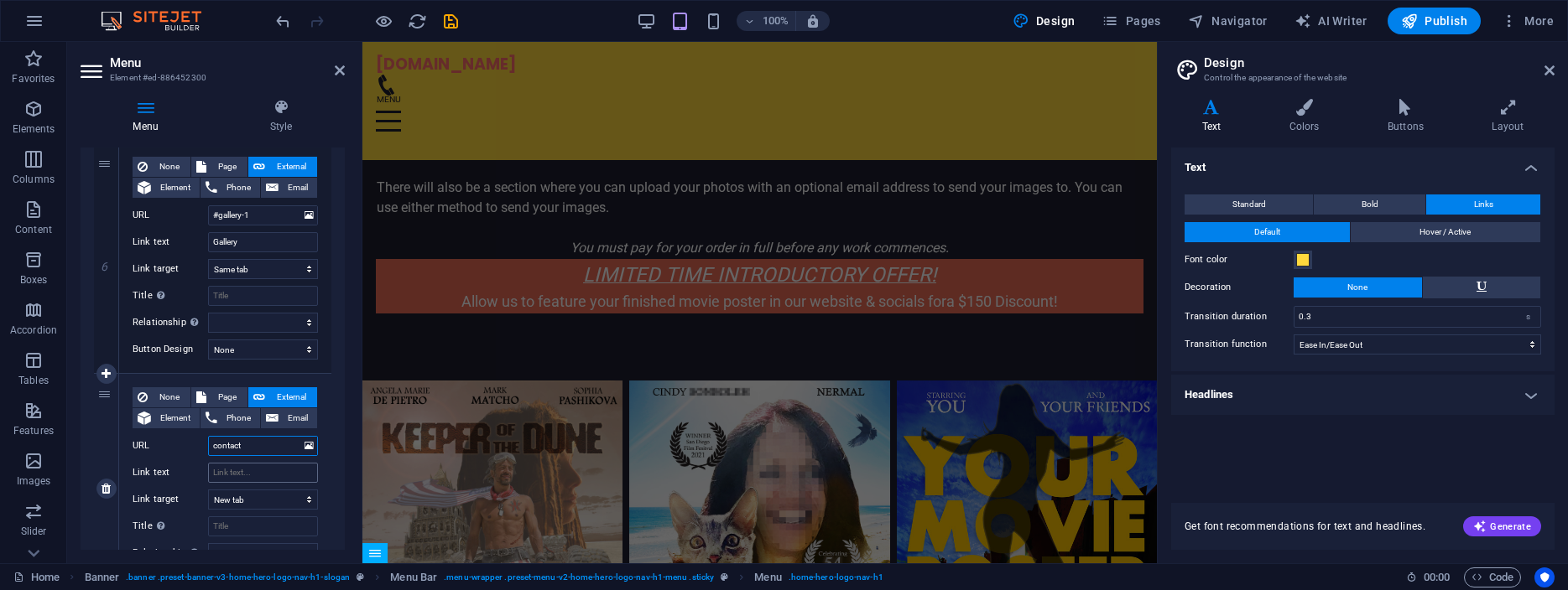
select select
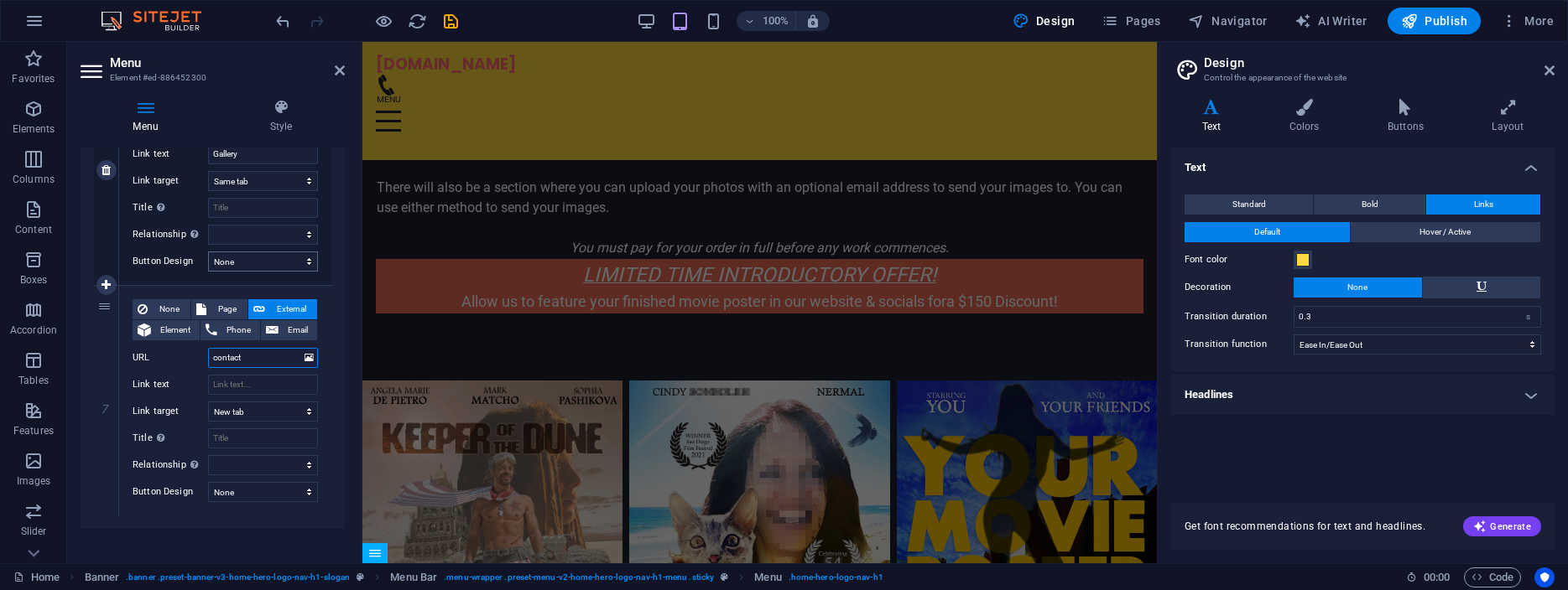
scroll to position [1418, 0]
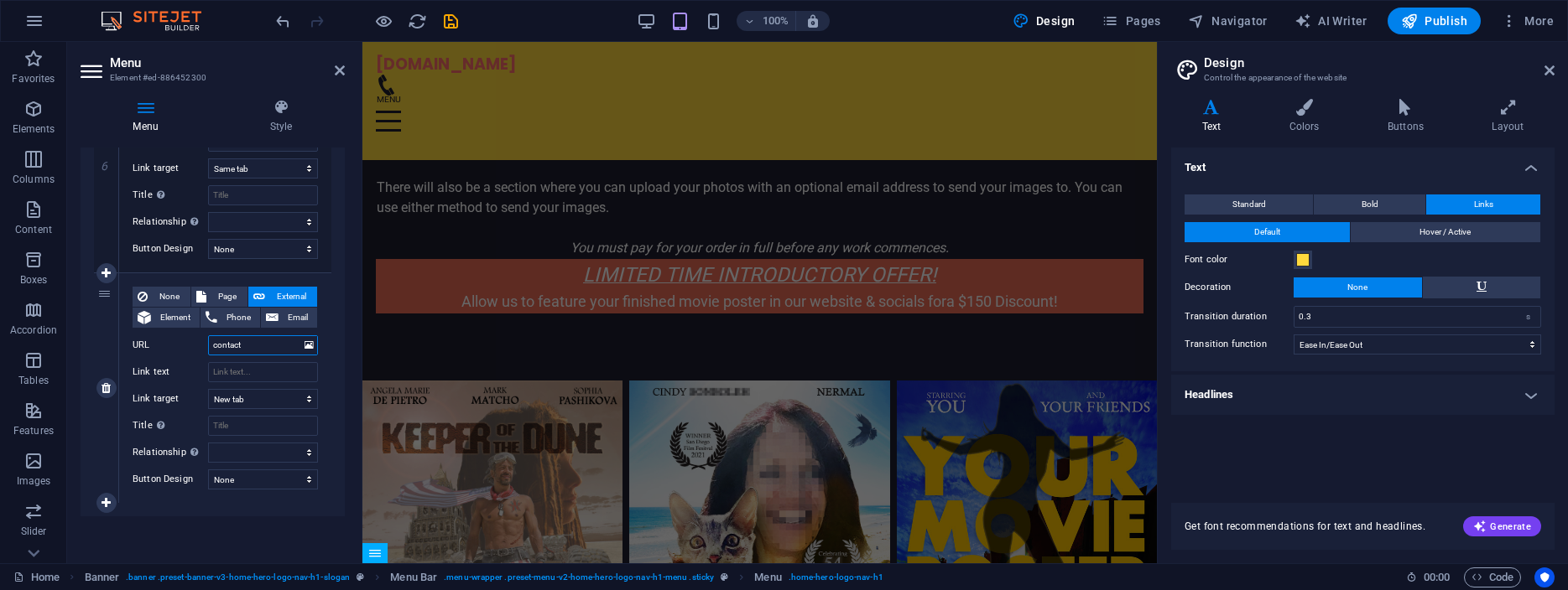
type input "ontact"
select select
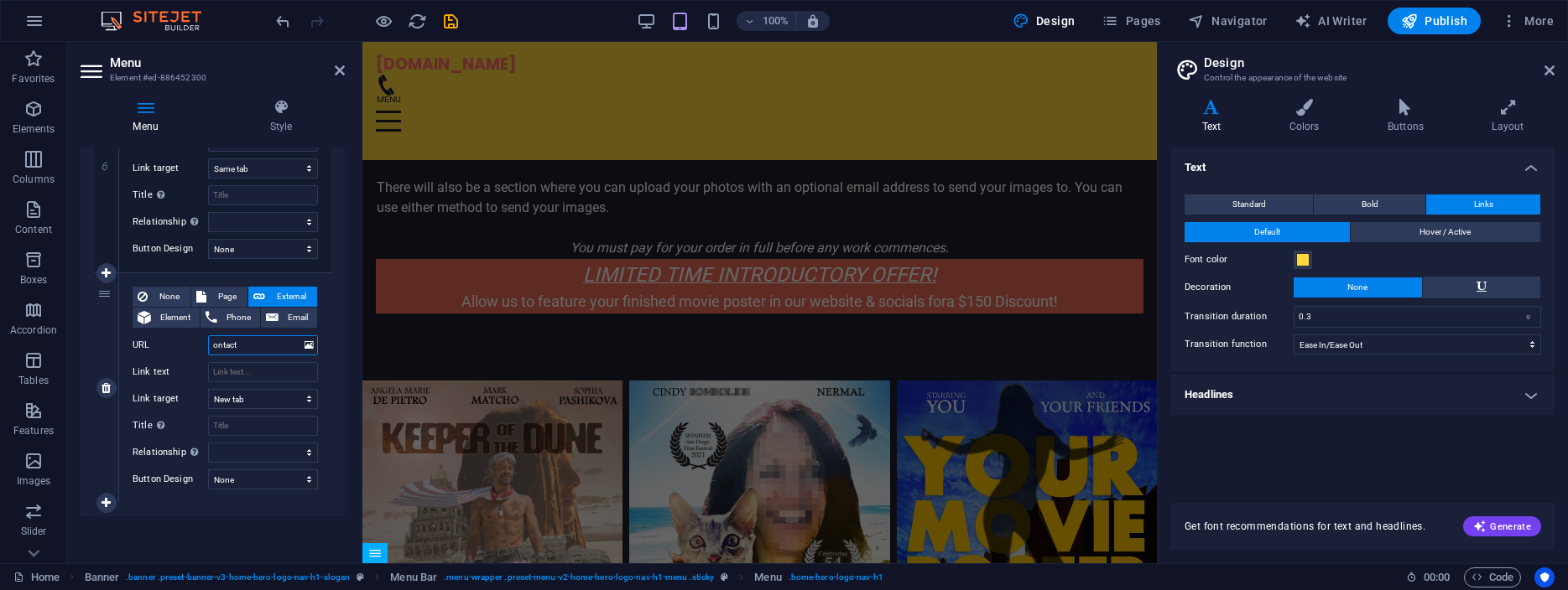
select select
type input "Contact"
select select
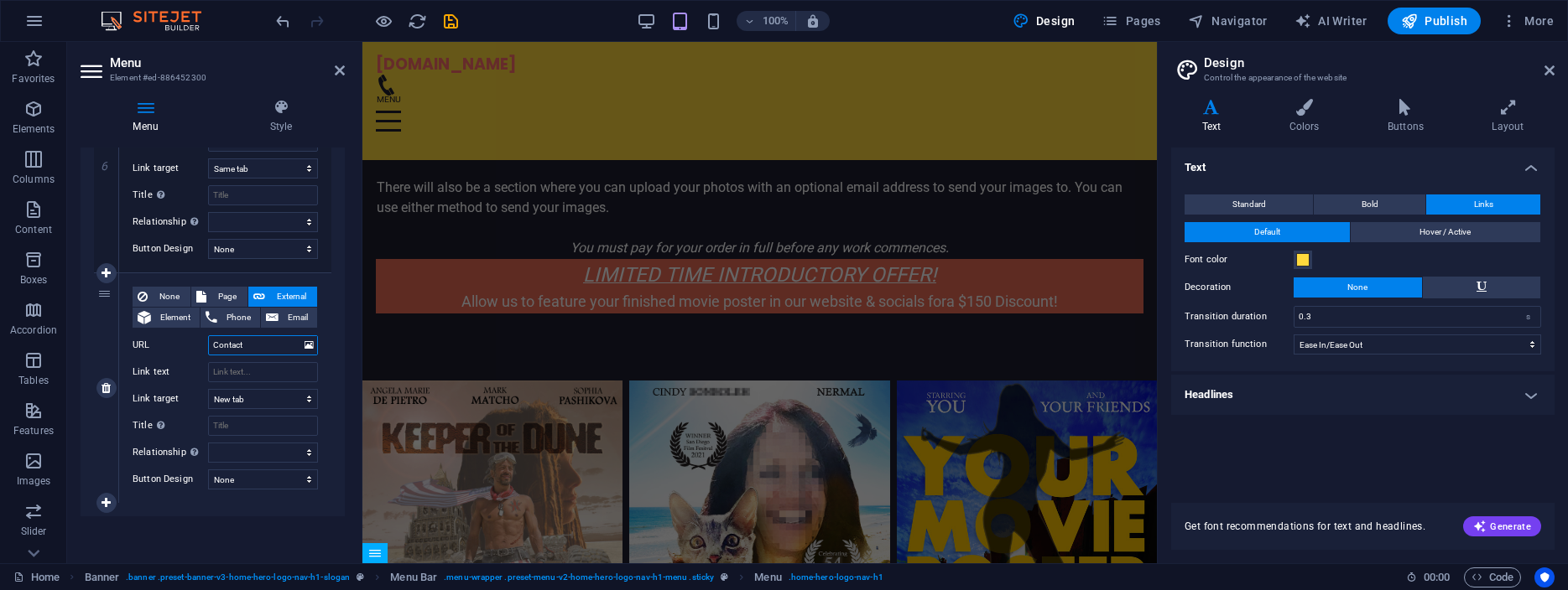
select select
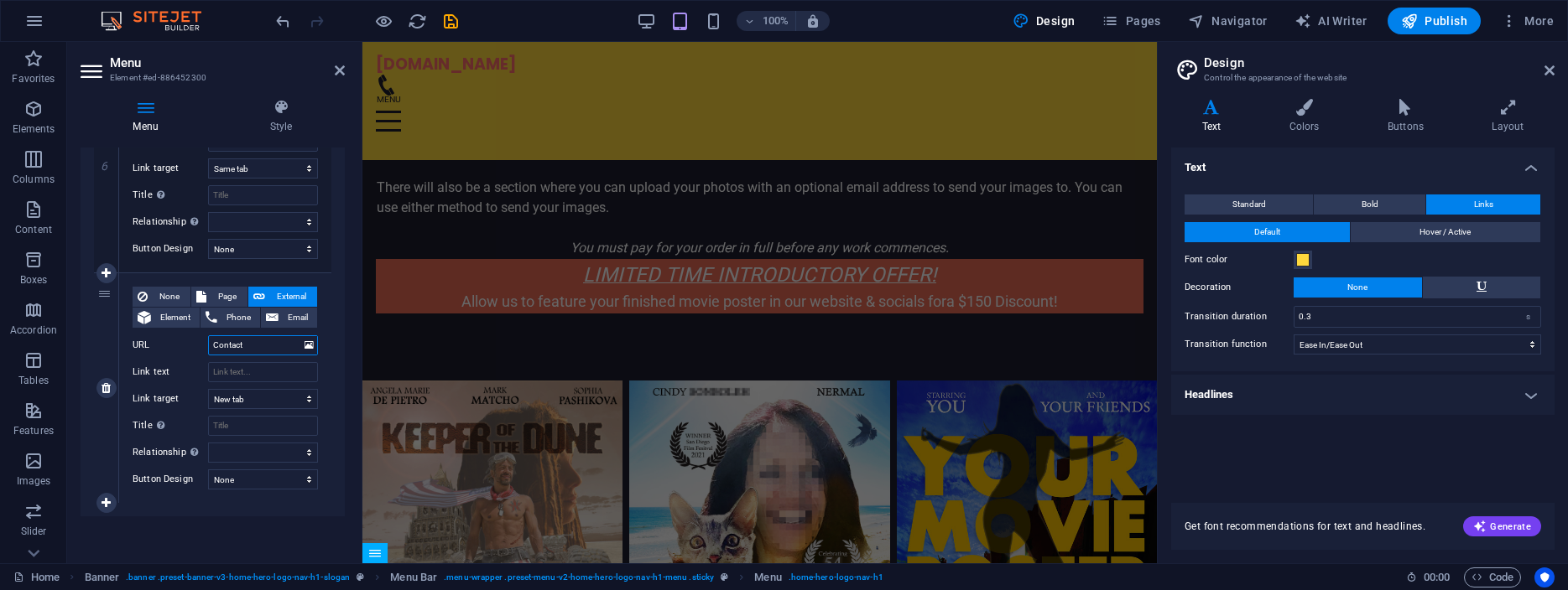
select select
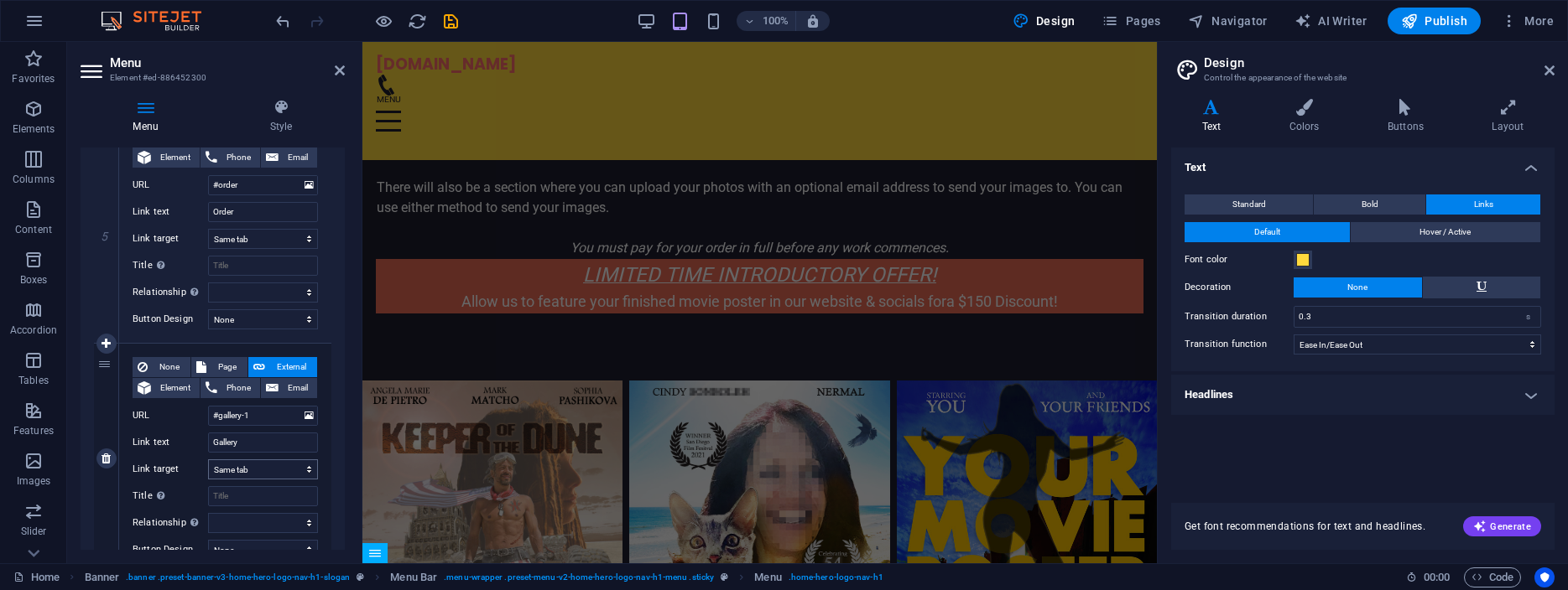
scroll to position [1267, 0]
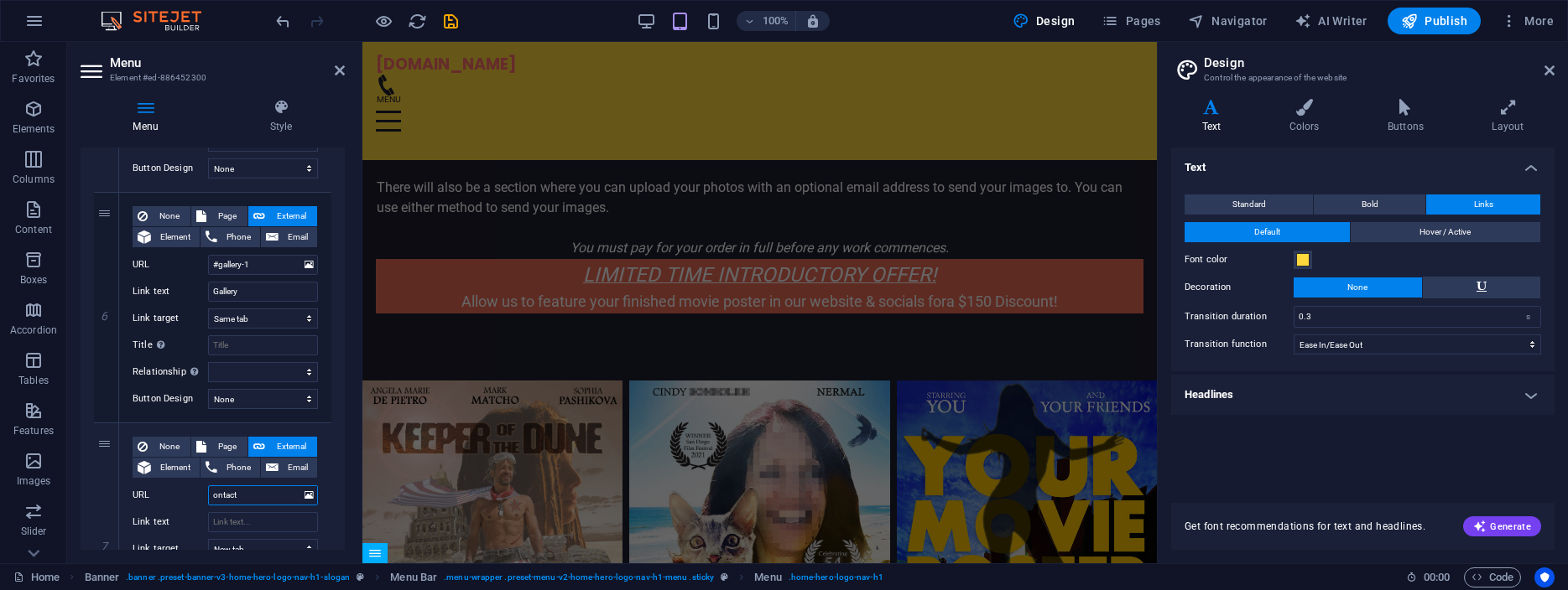
type input "contact"
select select
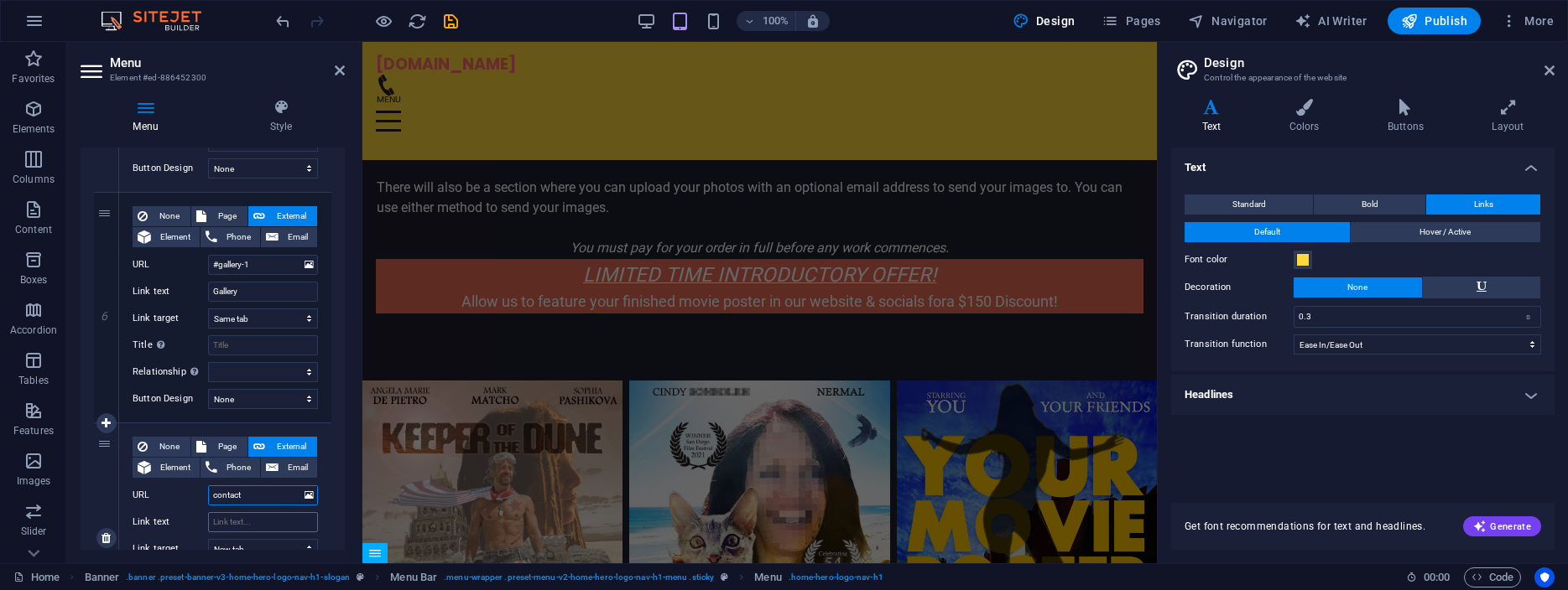
select select
type input "contact"
click at [269, 523] on input "Link text" at bounding box center [263, 522] width 110 height 20
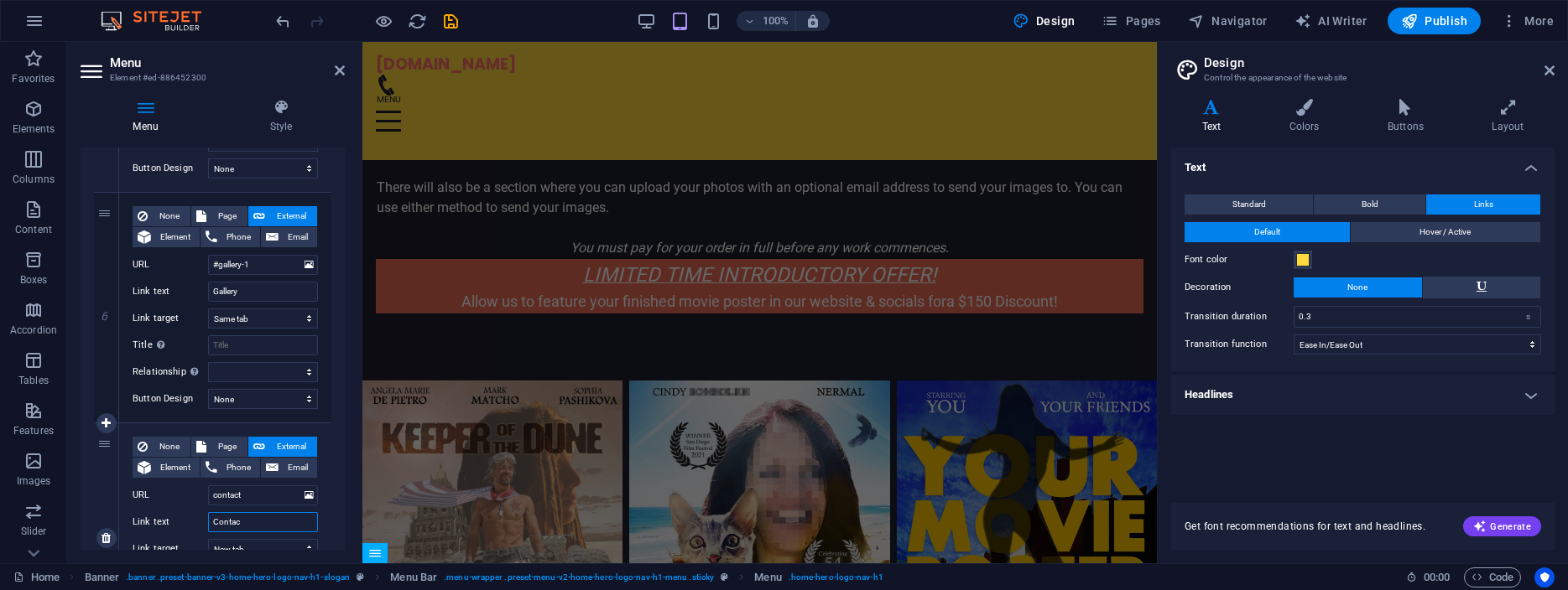
type input "Contact"
select select
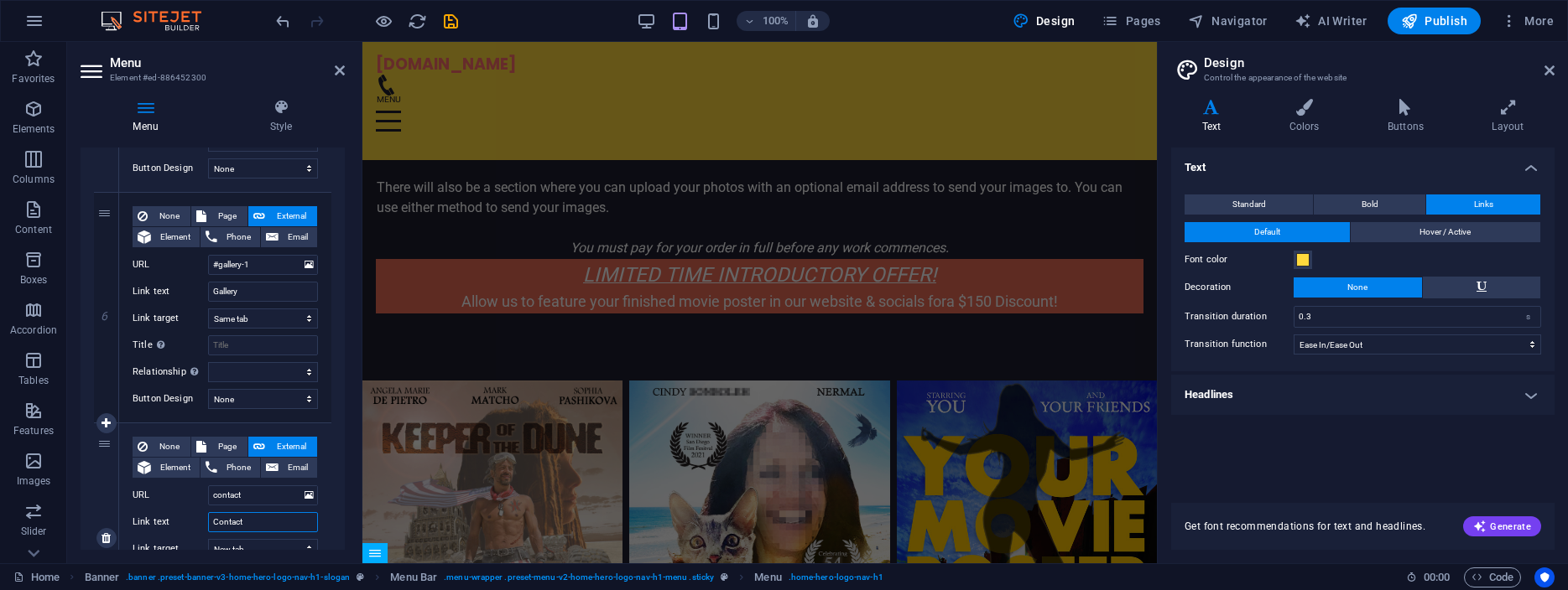
select select
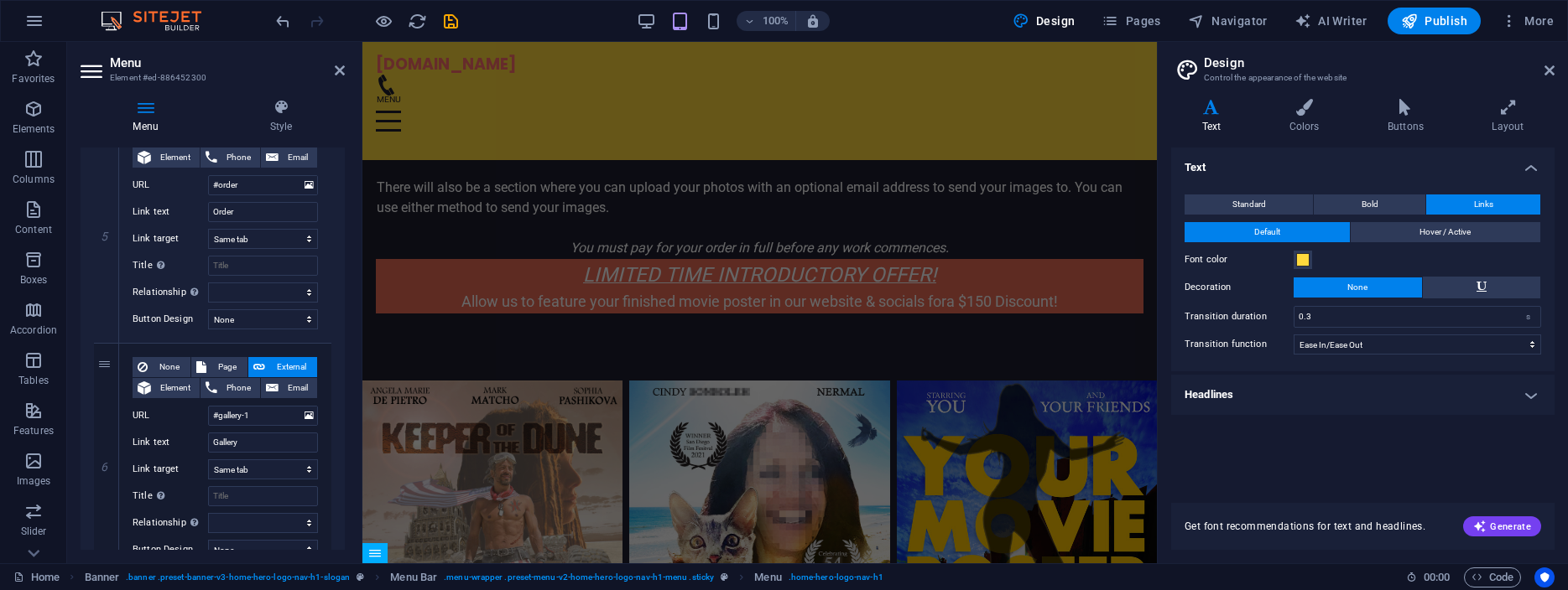
scroll to position [1418, 0]
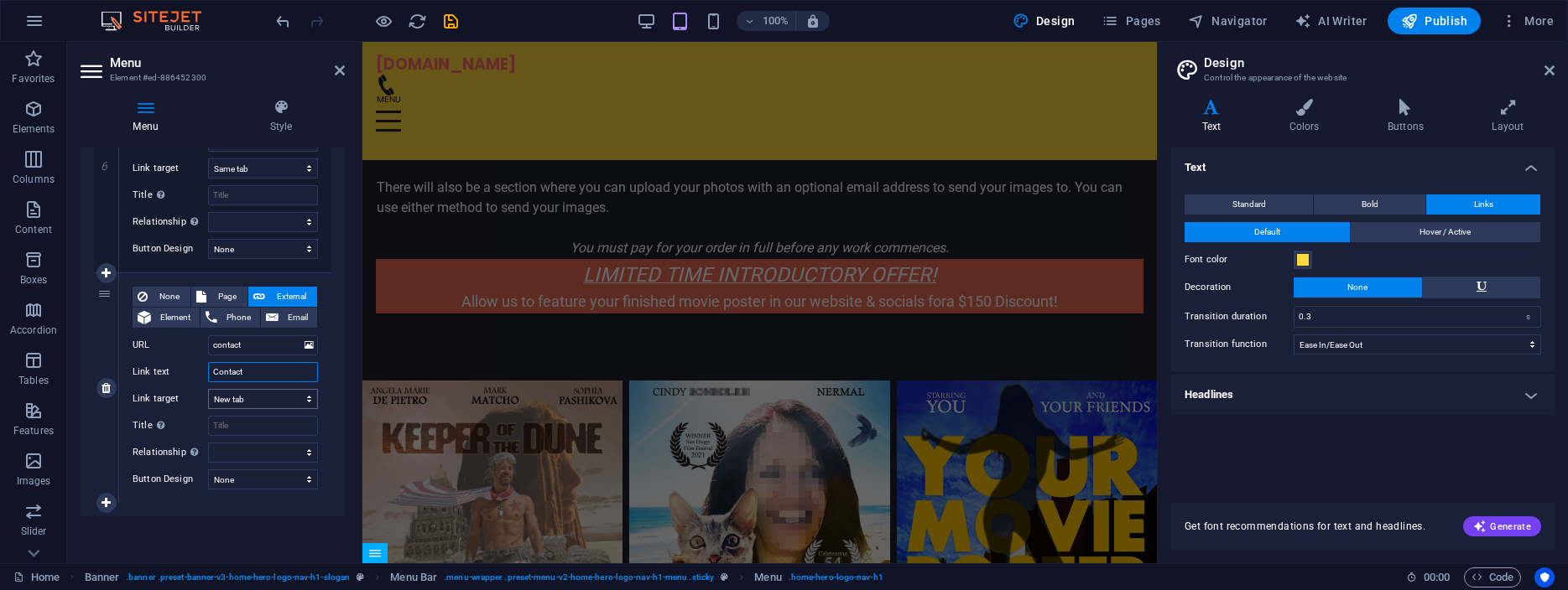
type input "Contact"
select select
click option "Same tab" at bounding box center [0, 0] width 0 height 0
select select
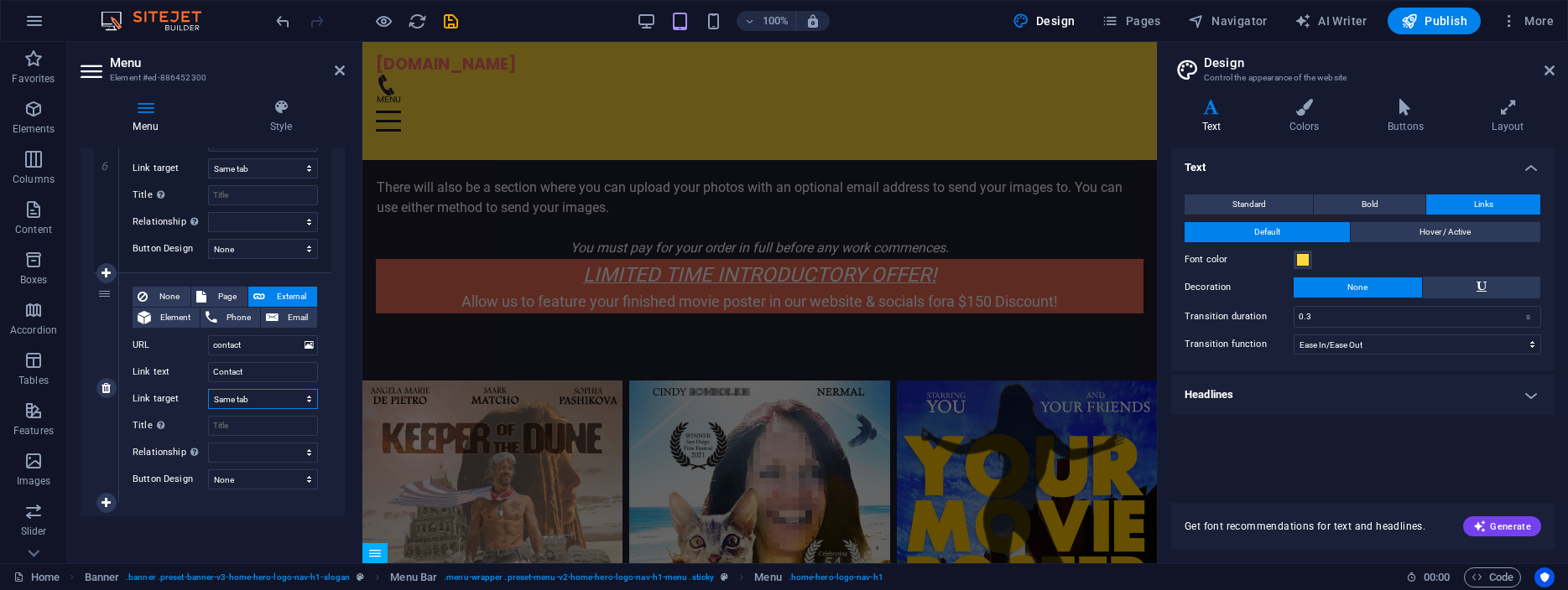
select select
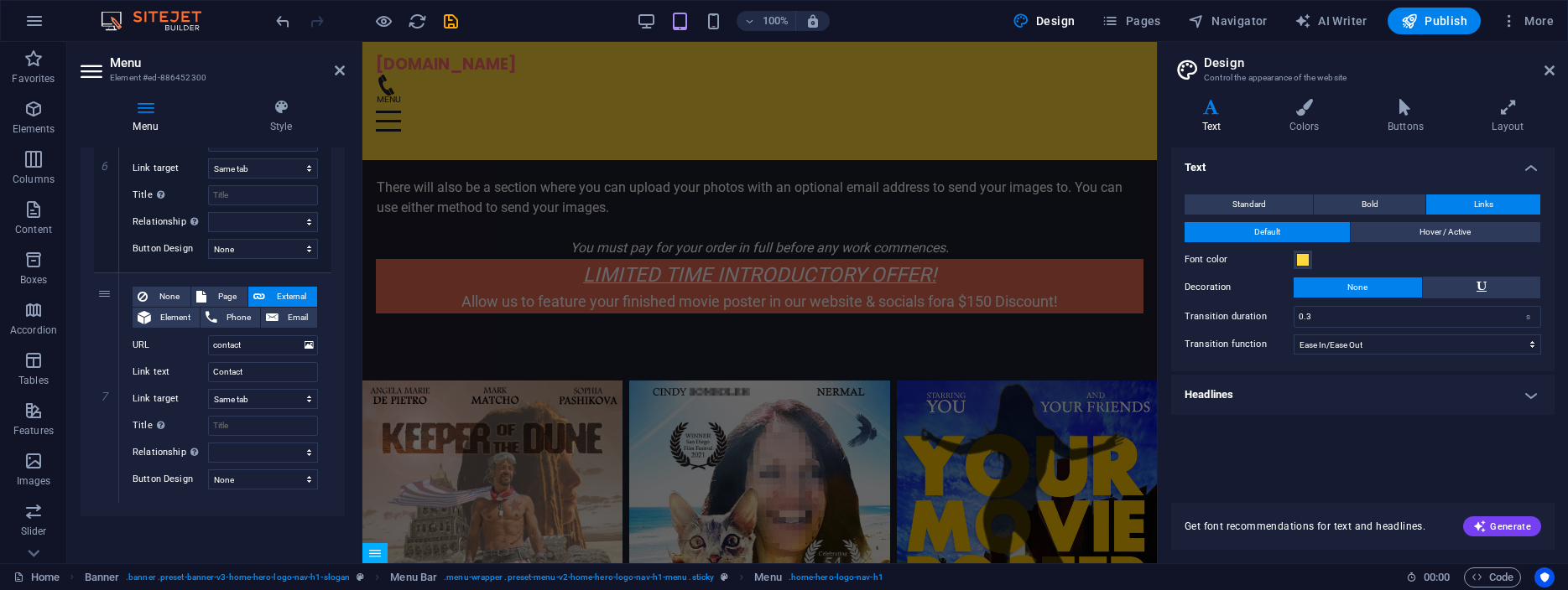
click at [243, 519] on div "Menu Auto Custom Create custom menu items for this menu. Recommended for one-pa…" at bounding box center [213, 349] width 265 height 402
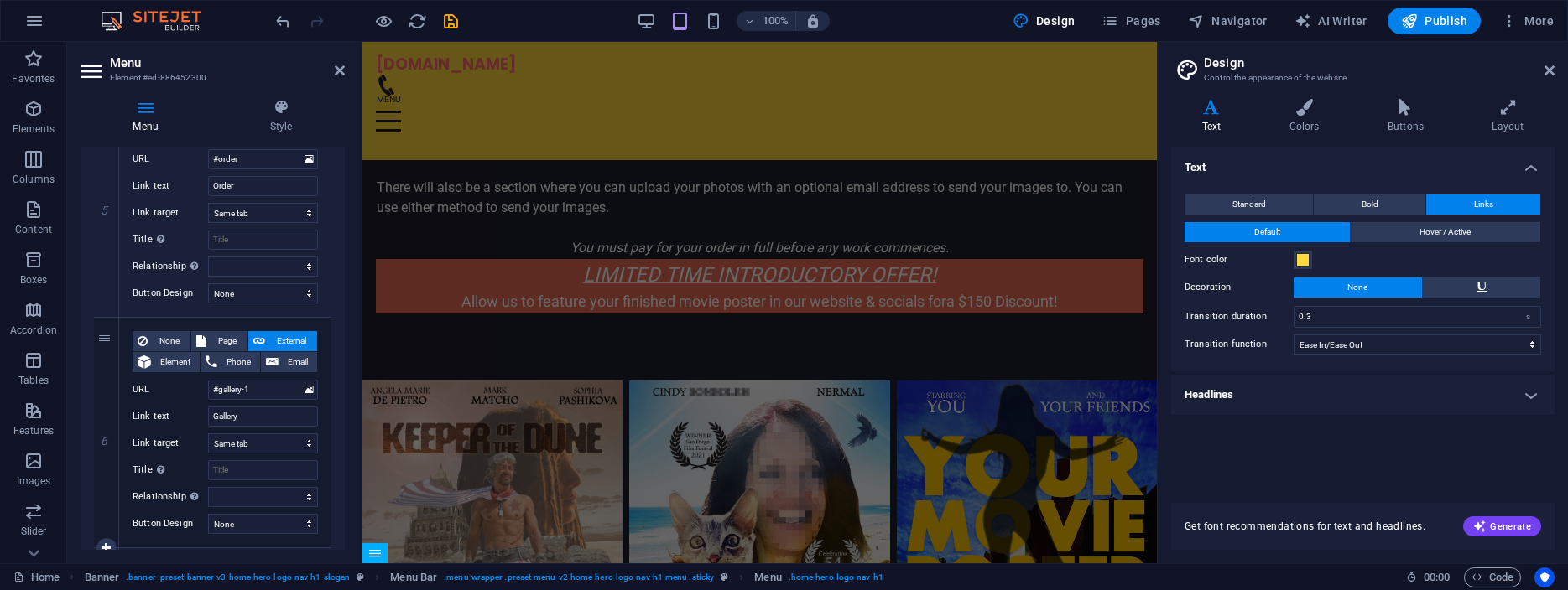
scroll to position [1116, 0]
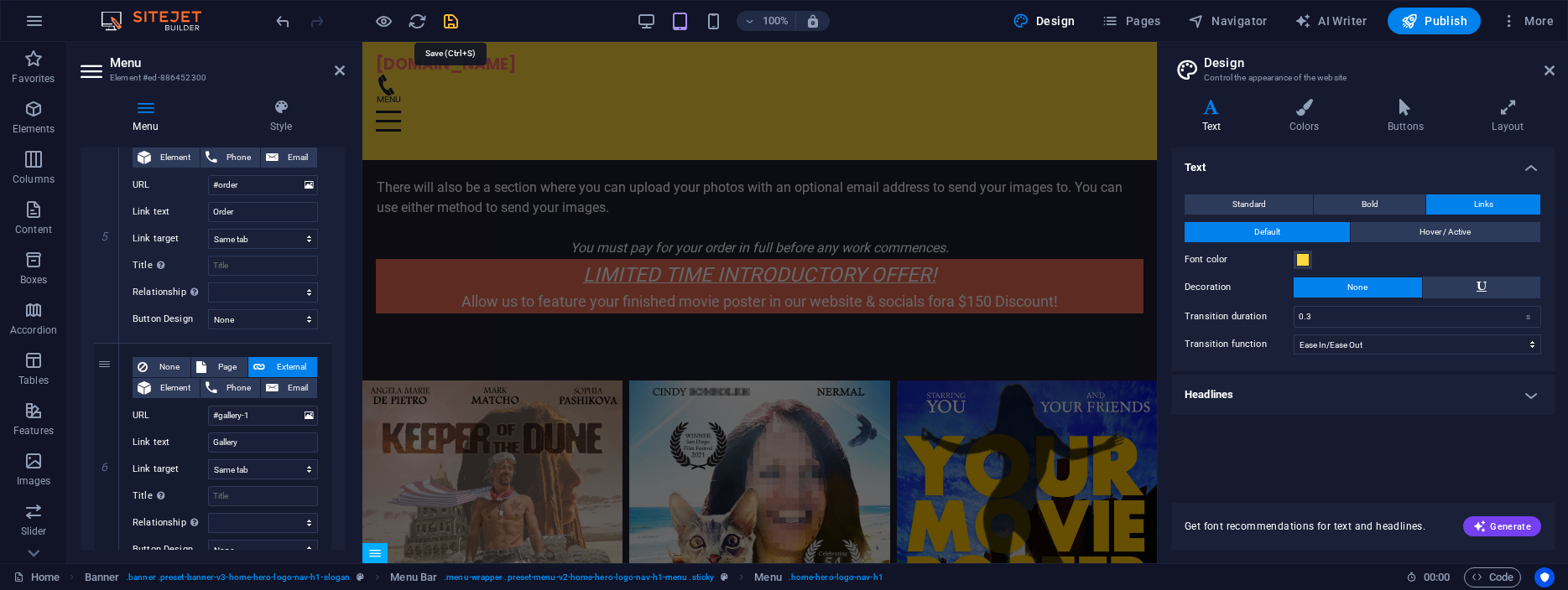
click at [446, 19] on icon "save" at bounding box center [451, 21] width 19 height 19
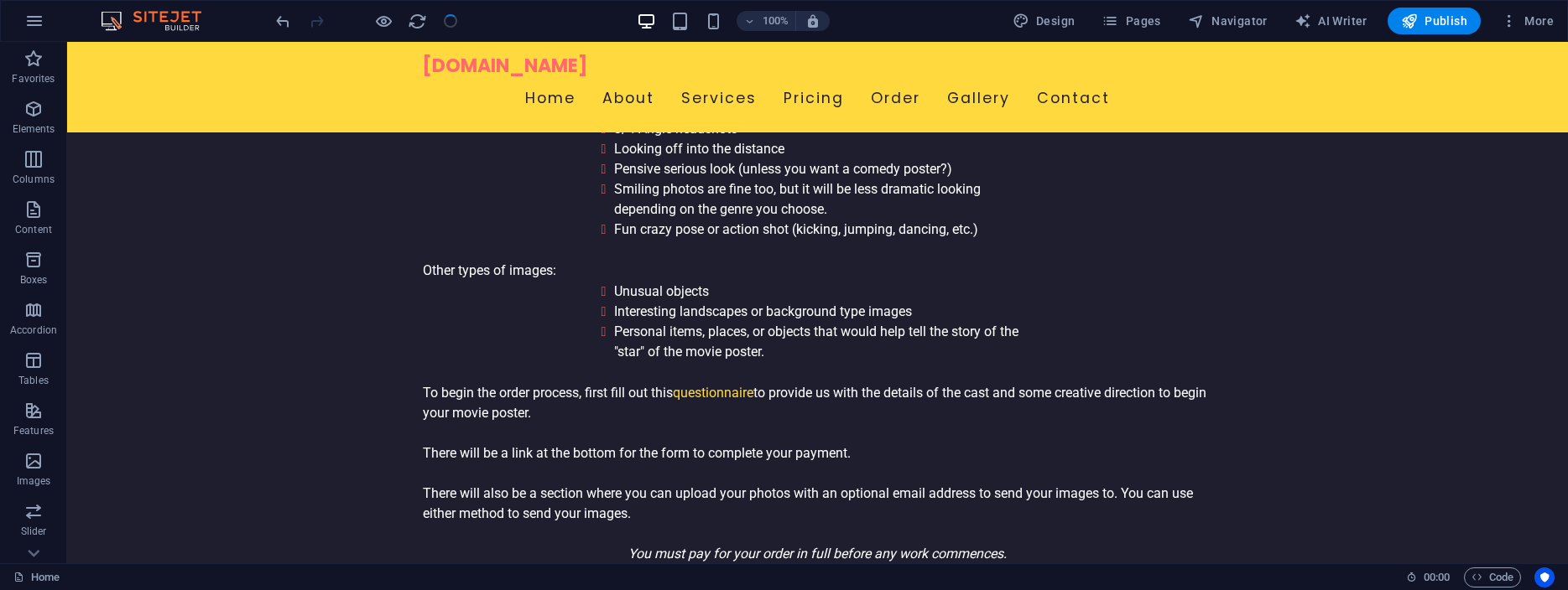
scroll to position [4909, 0]
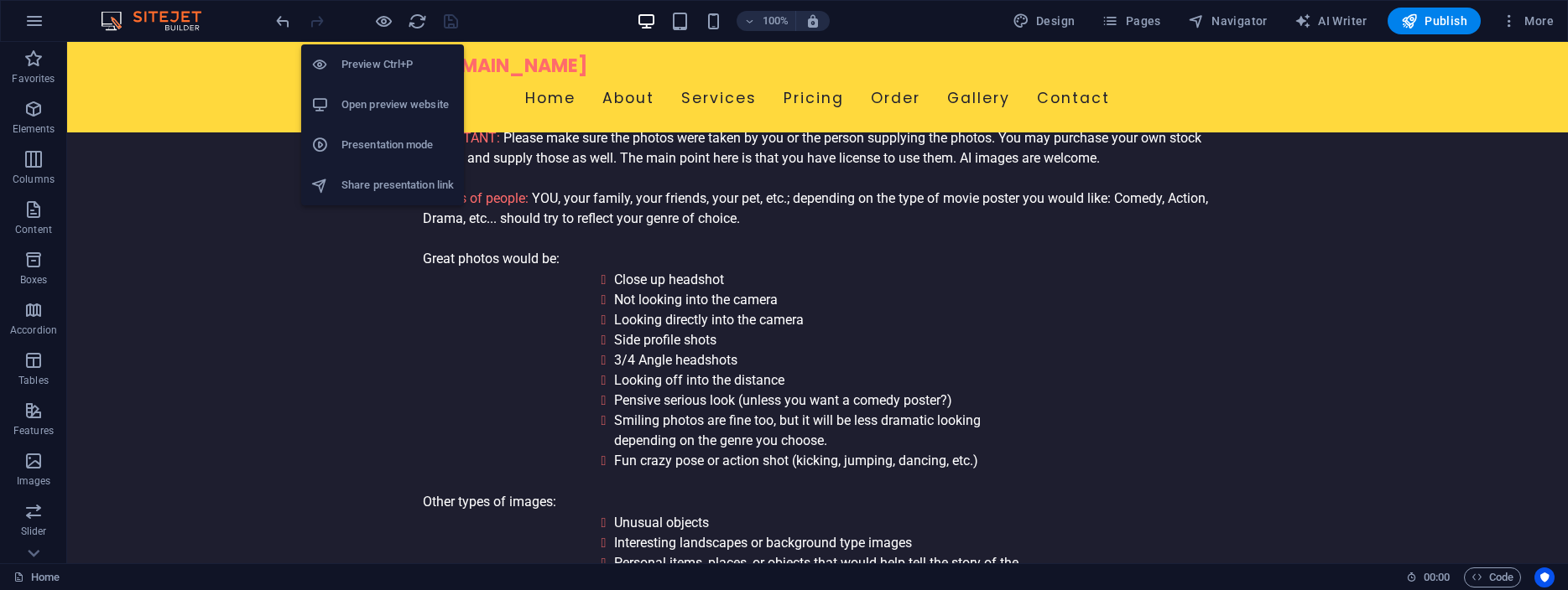
click at [375, 60] on h6 "Preview Ctrl+P" at bounding box center [397, 64] width 112 height 20
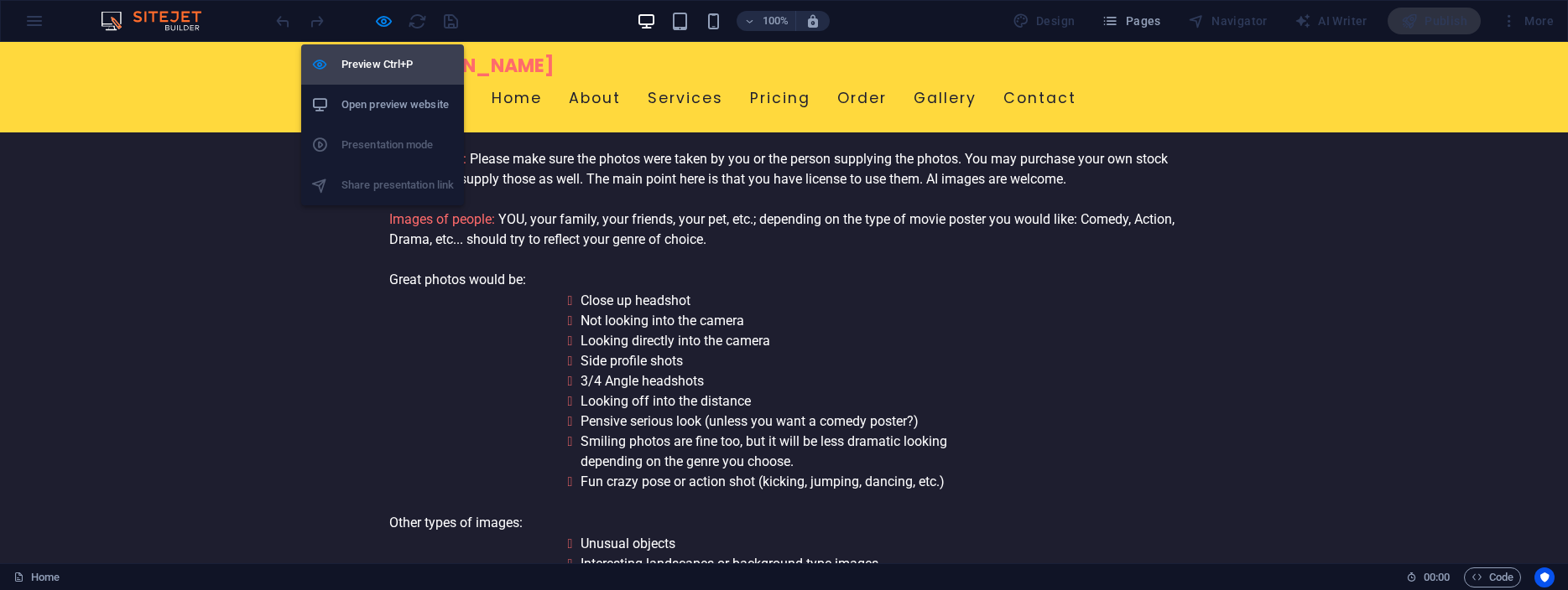
scroll to position [4930, 0]
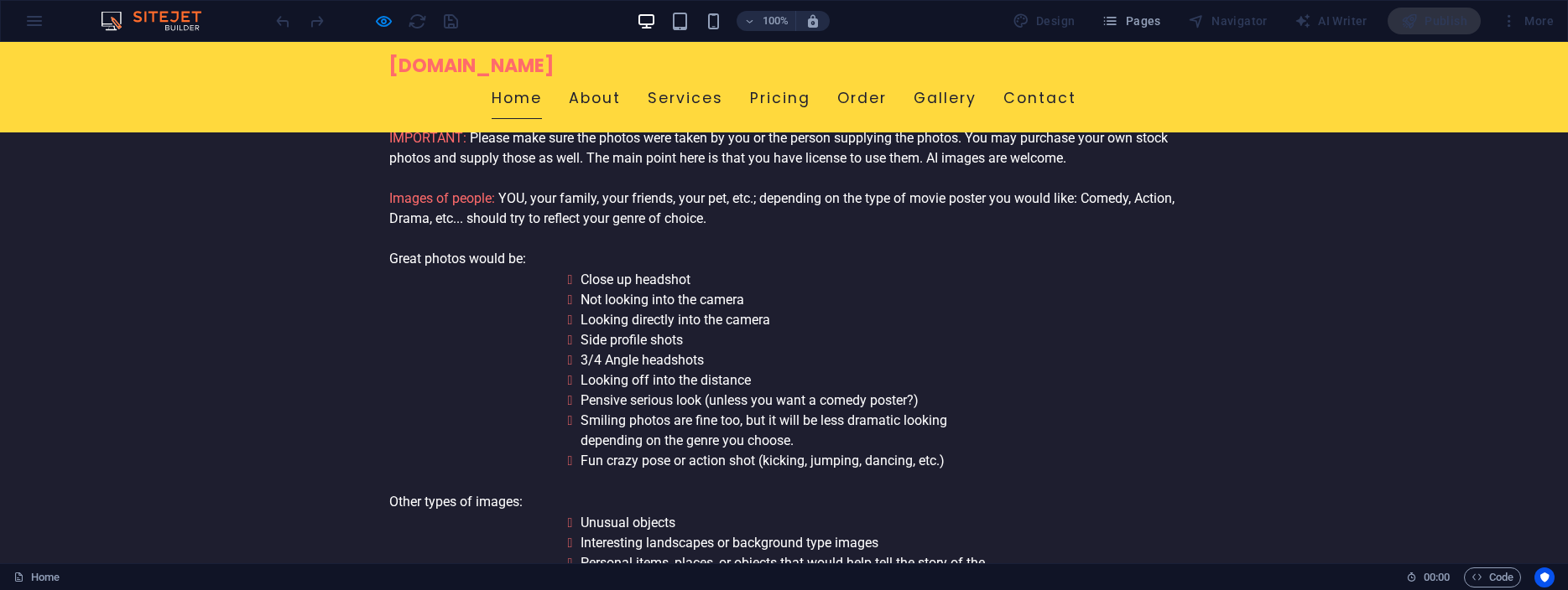
click at [505, 98] on link "Home" at bounding box center [517, 99] width 51 height 42
click at [585, 97] on link "About" at bounding box center [595, 99] width 52 height 42
click at [695, 93] on link "Services" at bounding box center [685, 99] width 76 height 42
click at [784, 103] on link "Pricing" at bounding box center [780, 99] width 60 height 42
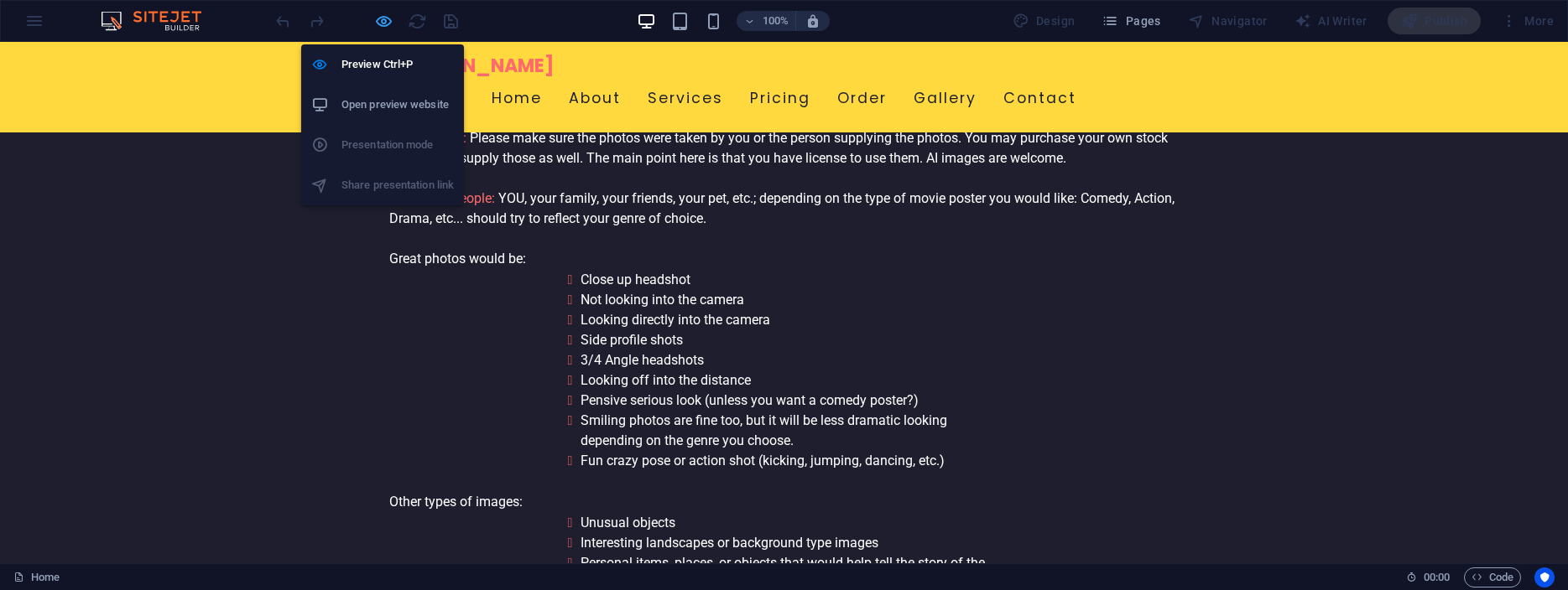
click at [380, 21] on icon "button" at bounding box center [384, 21] width 19 height 19
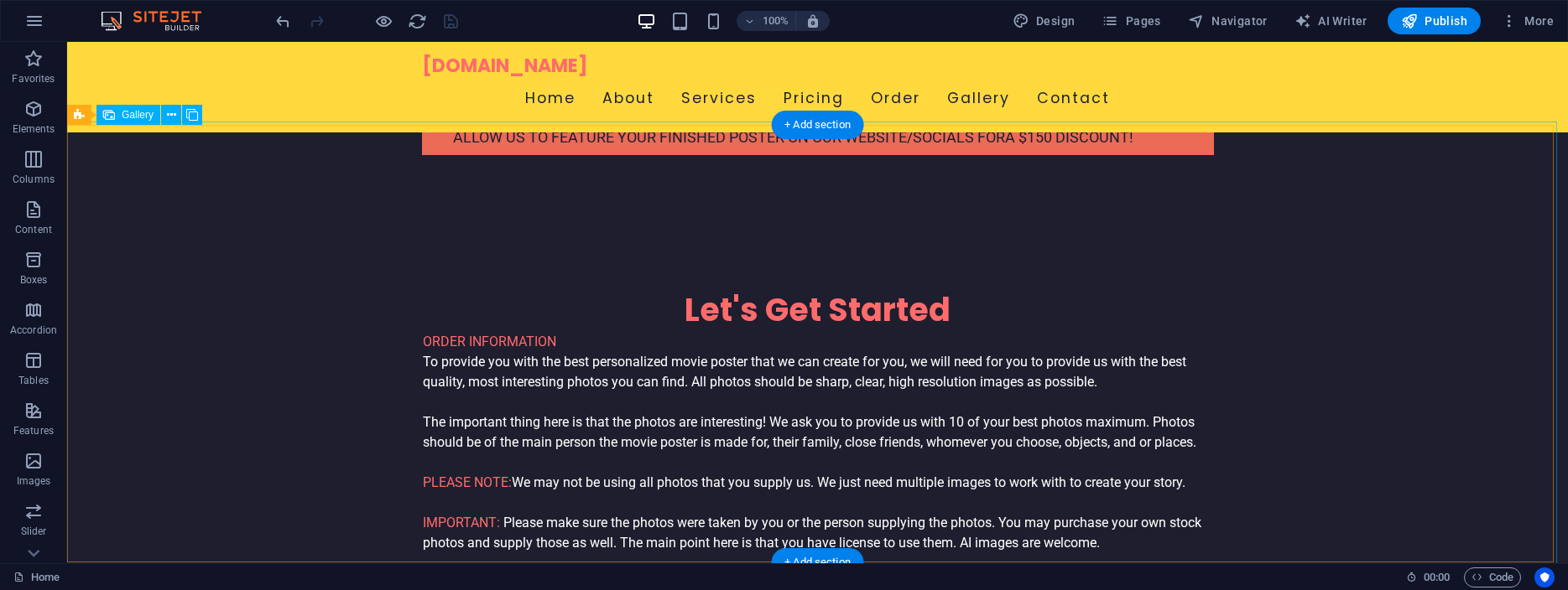
scroll to position [4182, 0]
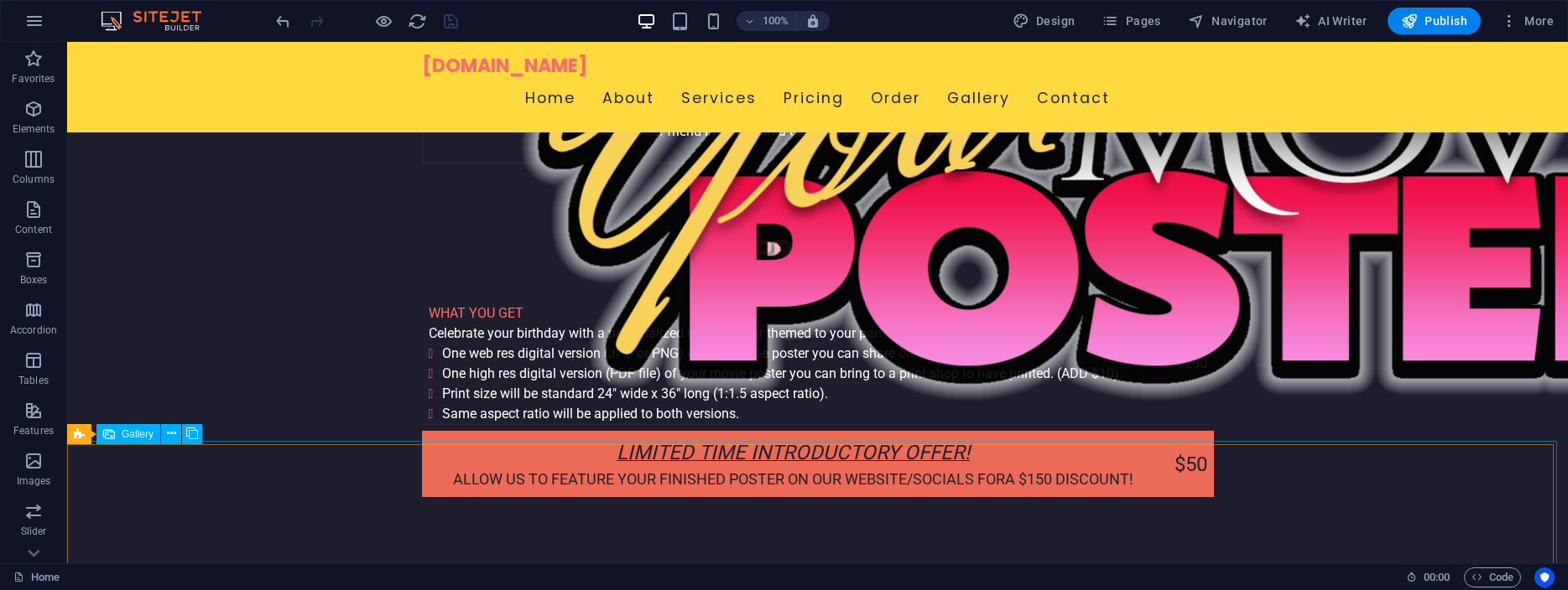
click at [131, 434] on span "Gallery" at bounding box center [137, 434] width 32 height 11
click at [84, 436] on icon at bounding box center [79, 434] width 11 height 20
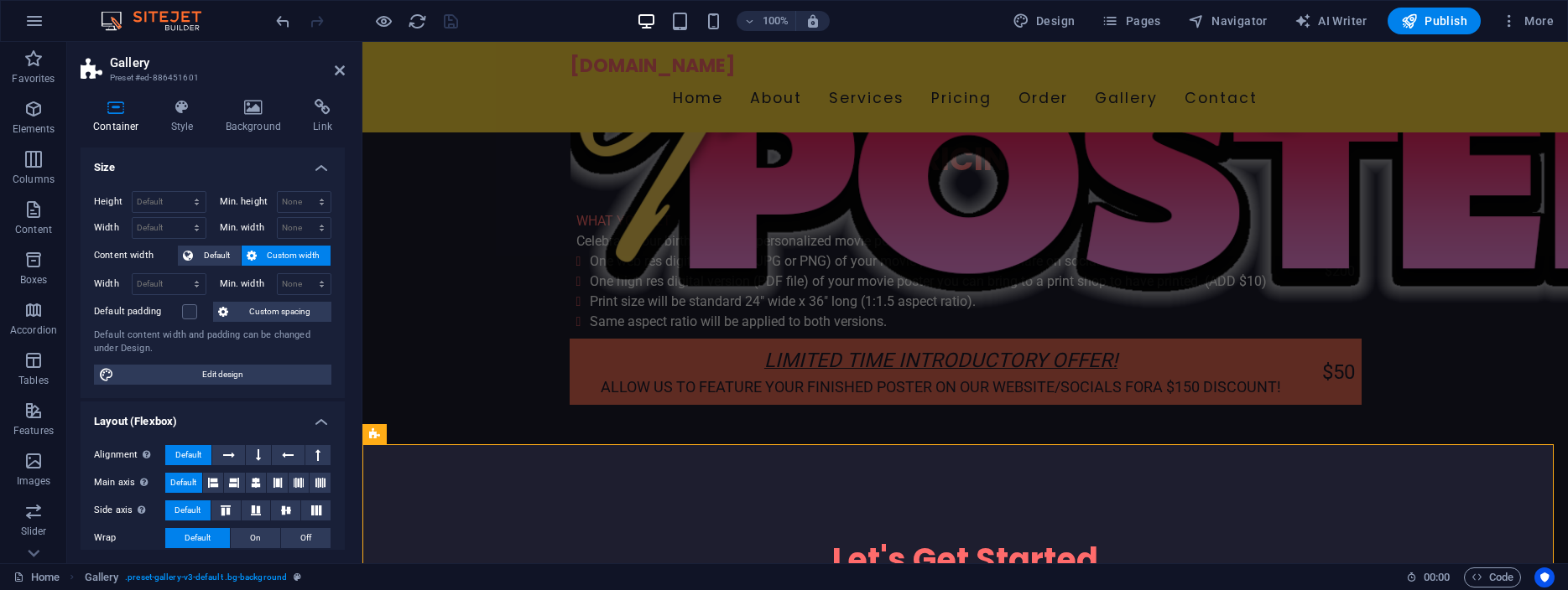
scroll to position [4089, 0]
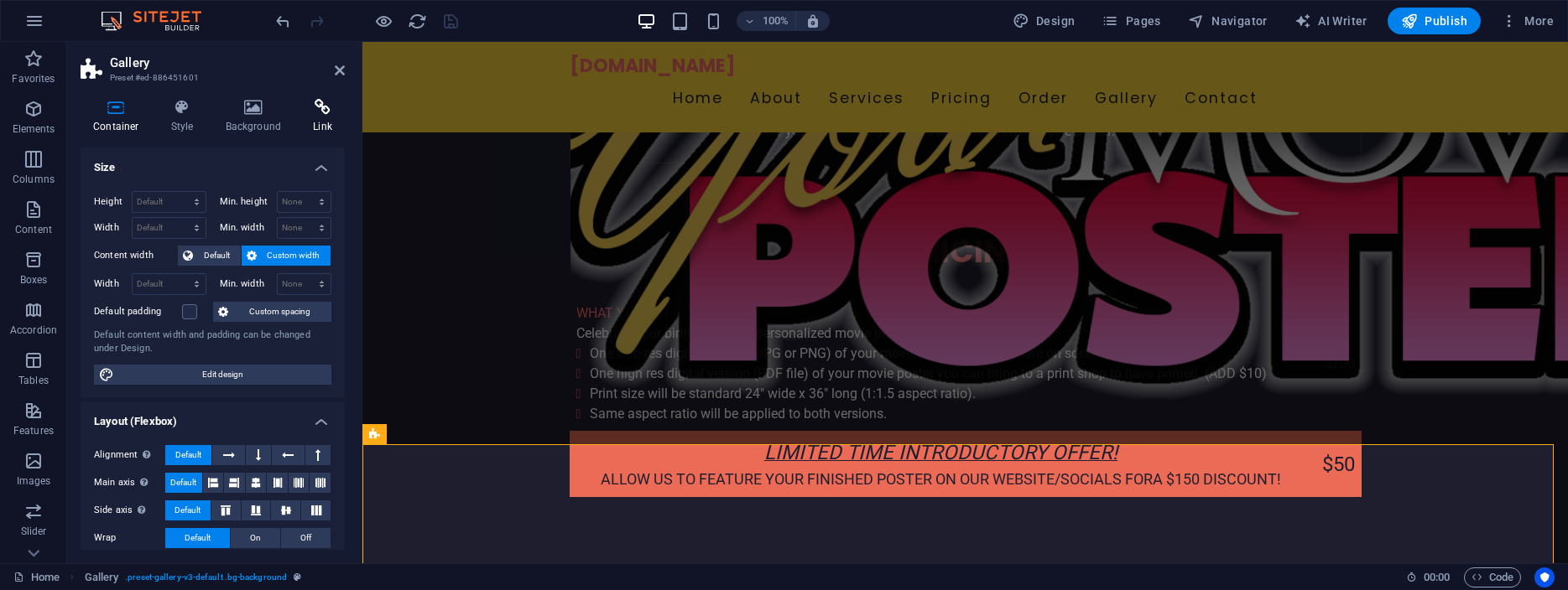
click at [320, 109] on icon at bounding box center [322, 107] width 44 height 17
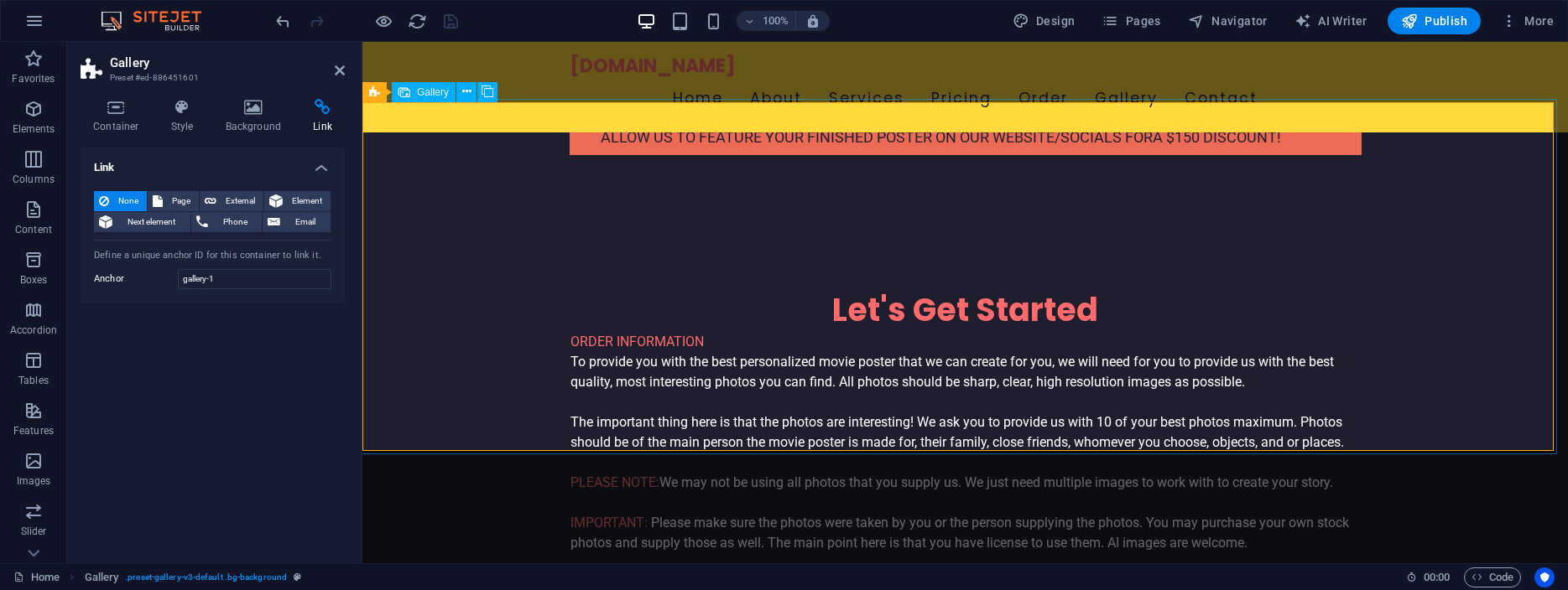
scroll to position [4688, 0]
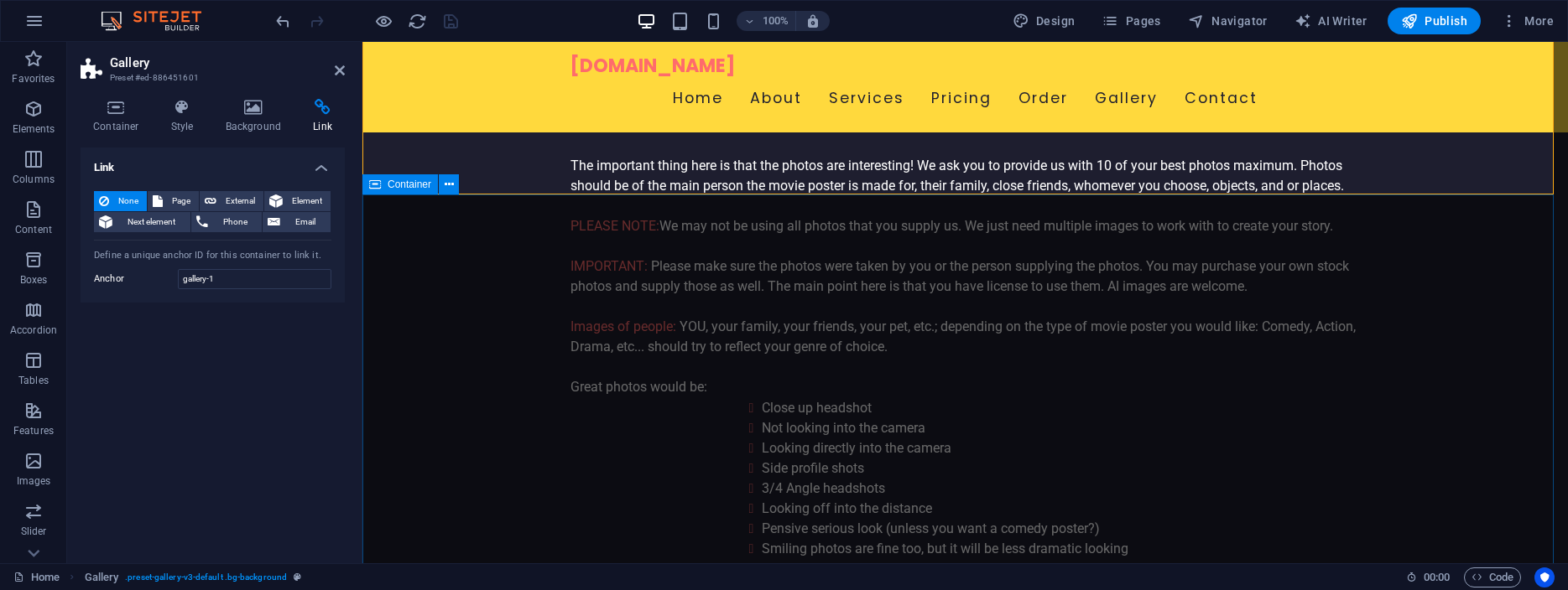
click at [404, 186] on span "Container" at bounding box center [410, 184] width 44 height 11
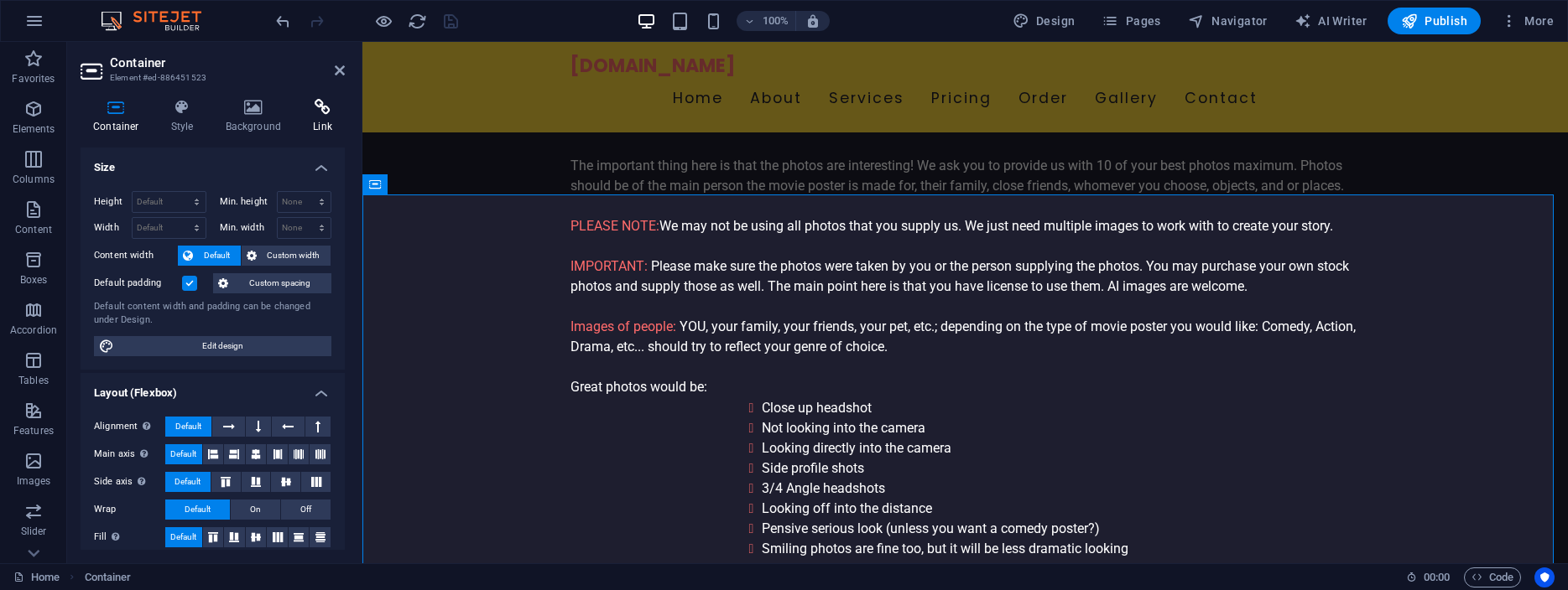
click at [319, 110] on icon at bounding box center [322, 107] width 44 height 17
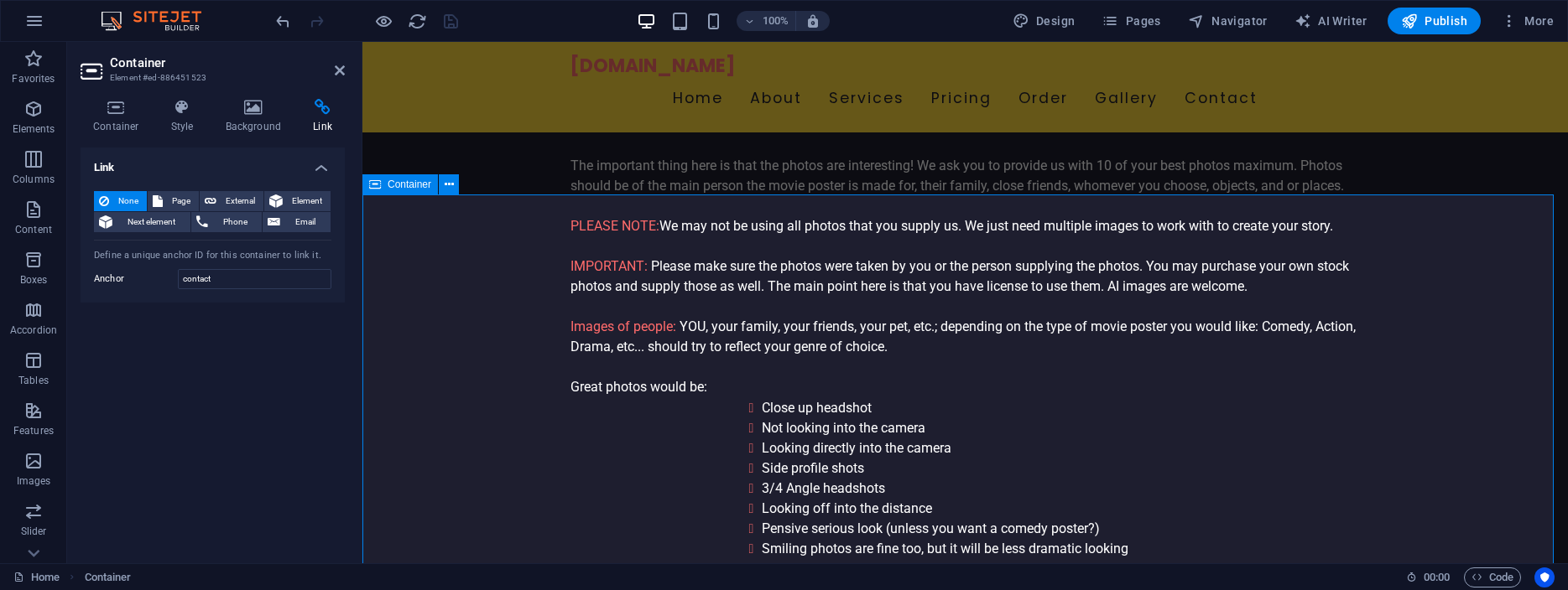
click at [407, 183] on span "Container" at bounding box center [410, 184] width 44 height 11
click at [339, 69] on icon at bounding box center [339, 71] width 11 height 13
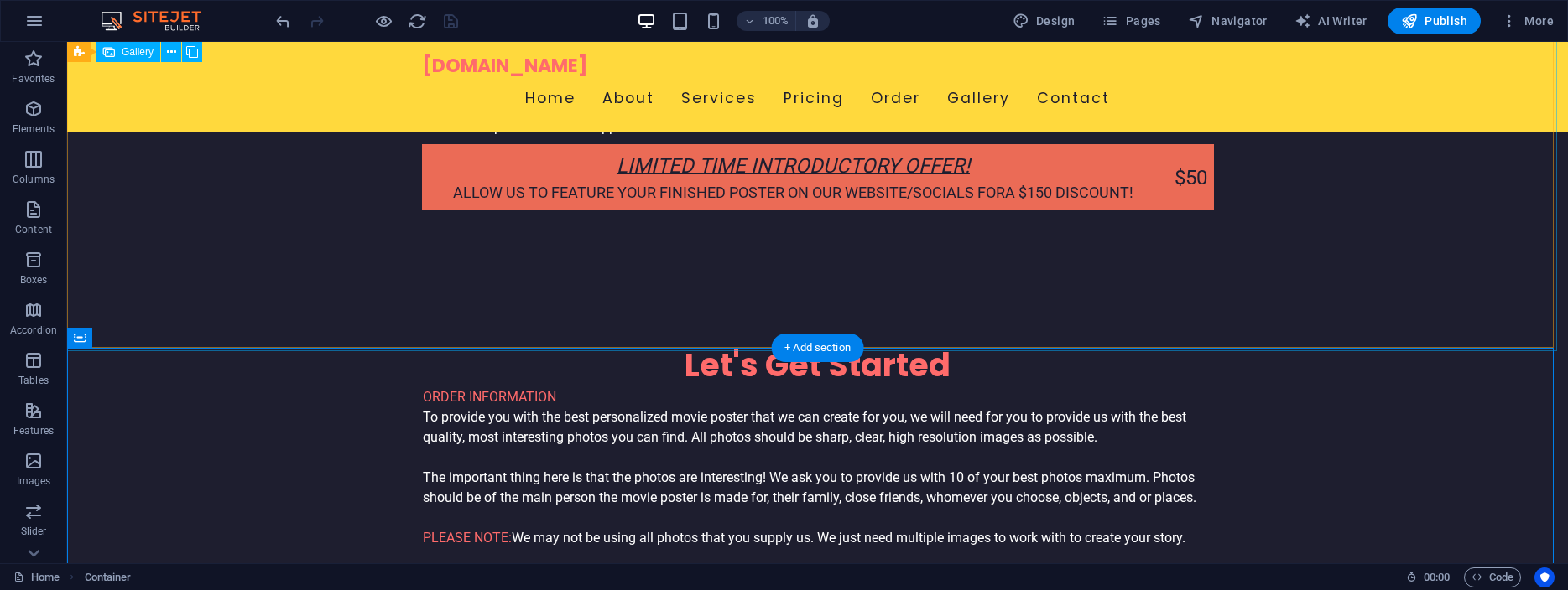
scroll to position [4267, 0]
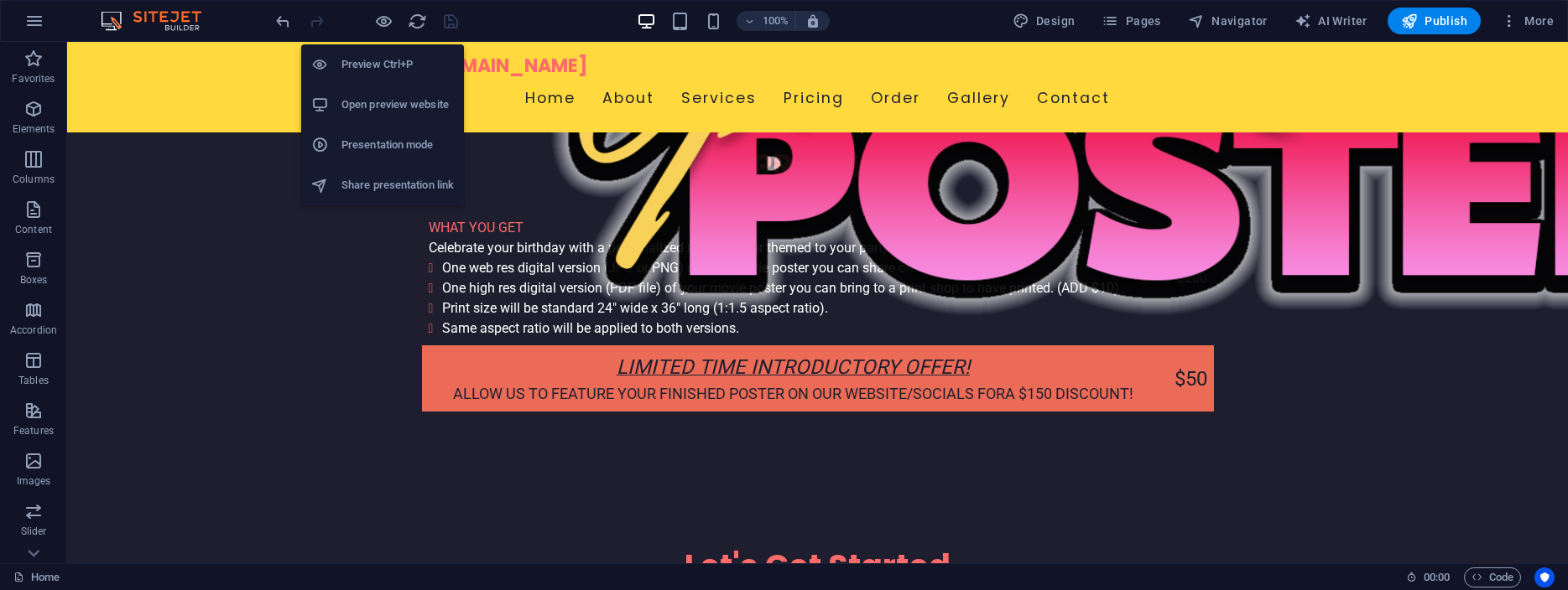
click at [374, 103] on h6 "Open preview website" at bounding box center [397, 104] width 112 height 20
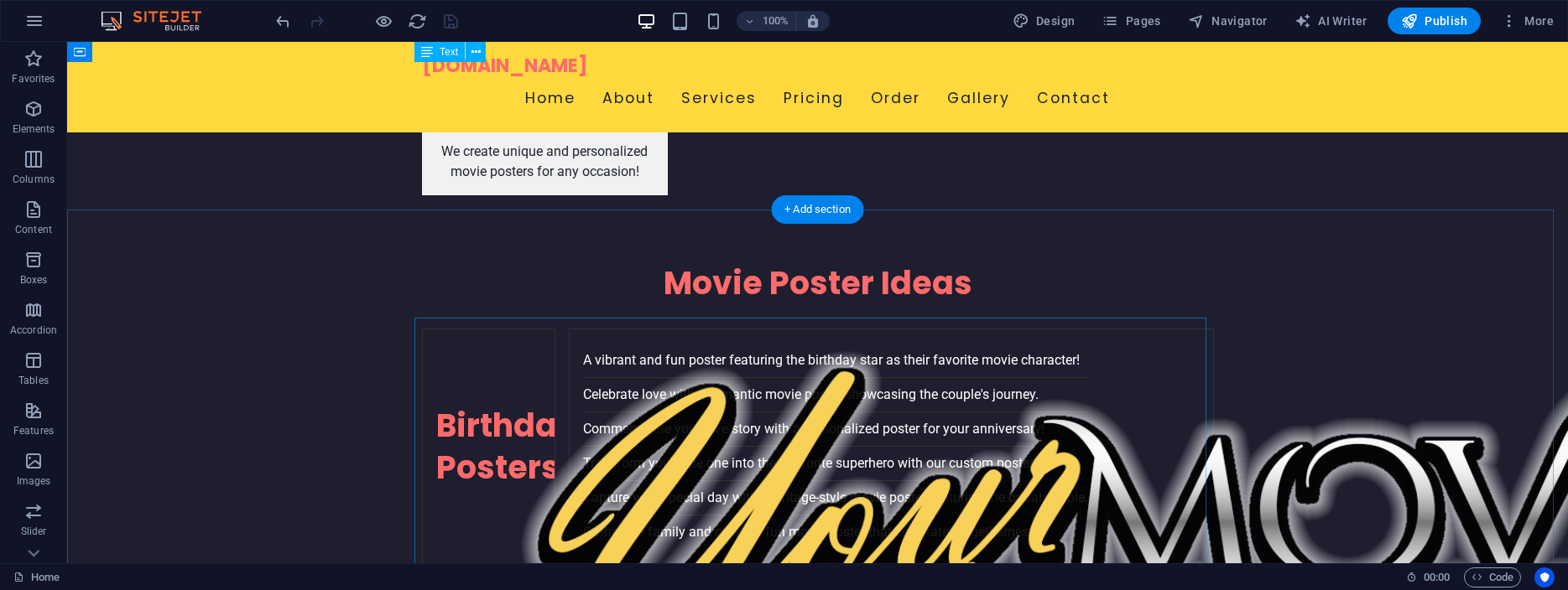
scroll to position [3240, 0]
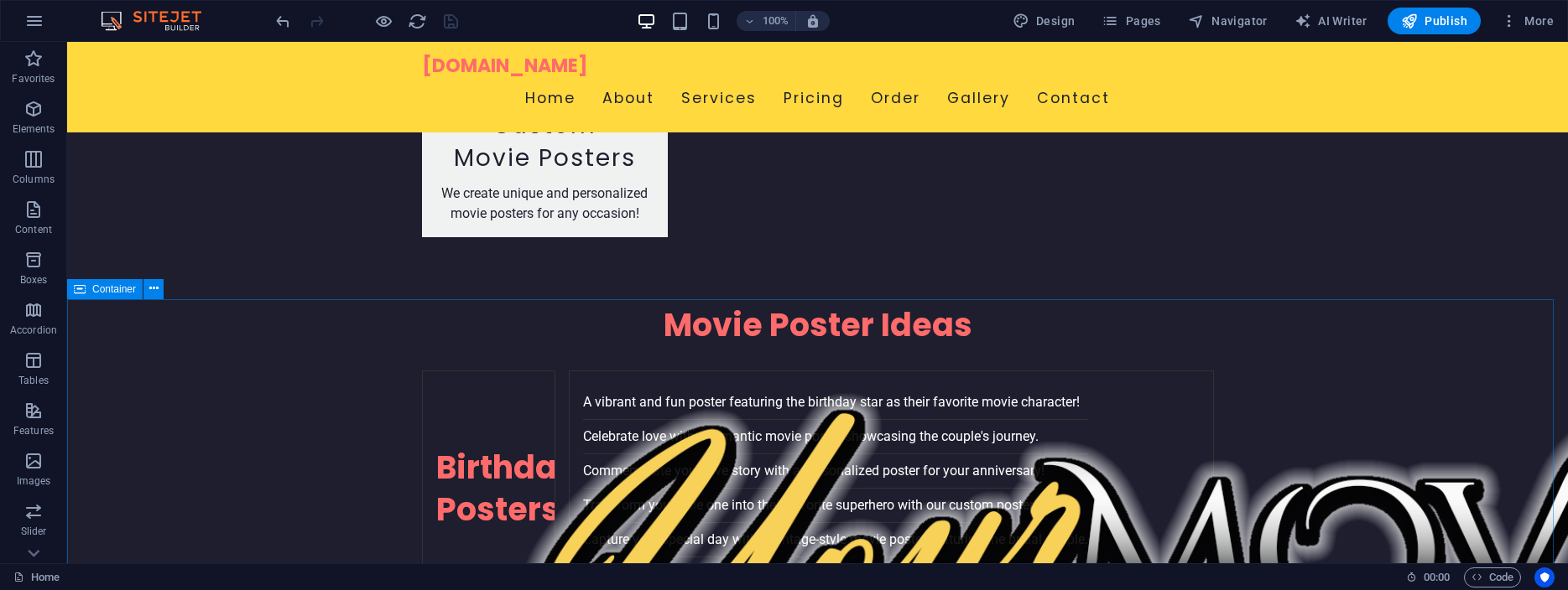
click at [107, 288] on span "Container" at bounding box center [114, 289] width 44 height 11
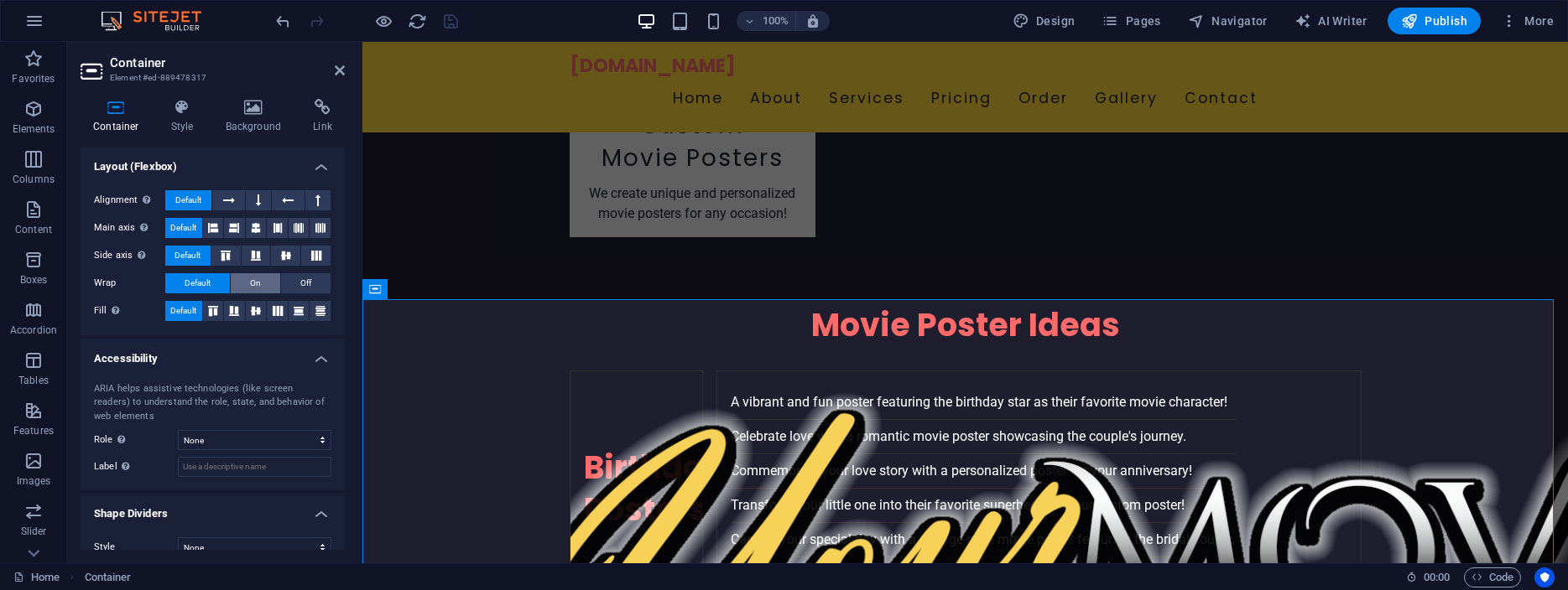
scroll to position [0, 0]
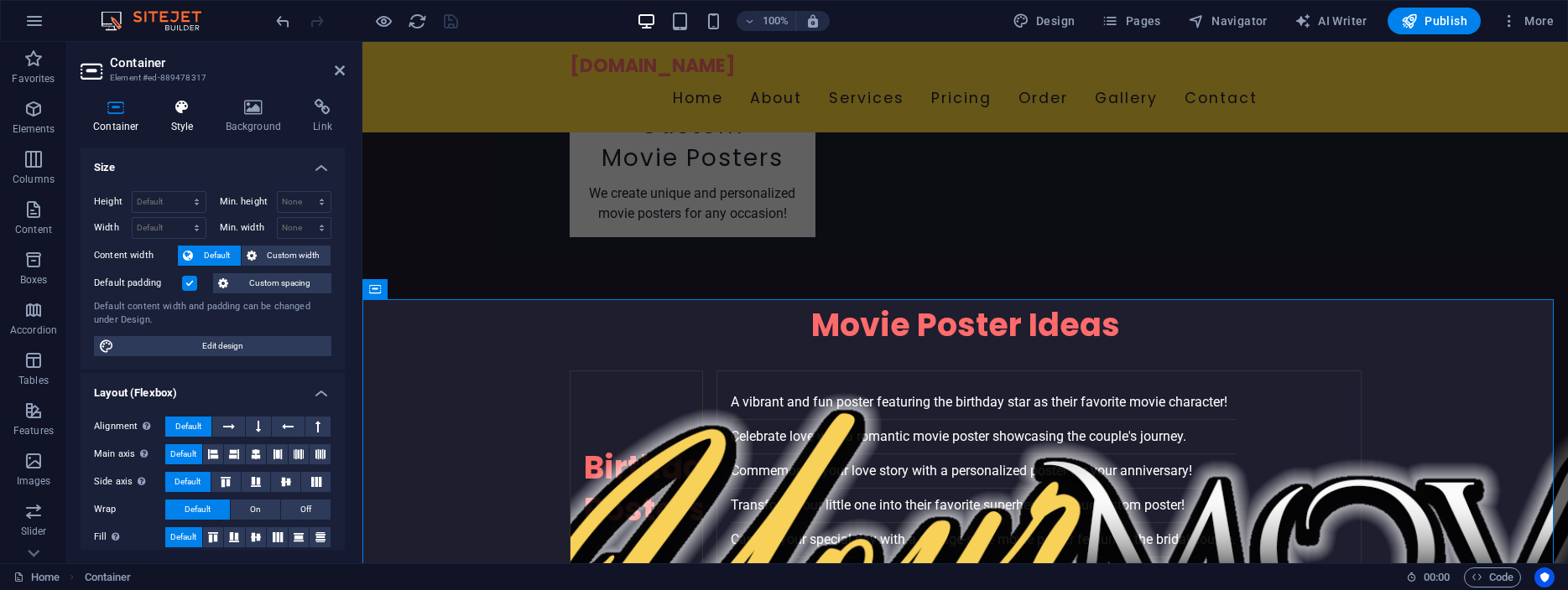
click at [180, 115] on icon at bounding box center [182, 107] width 48 height 17
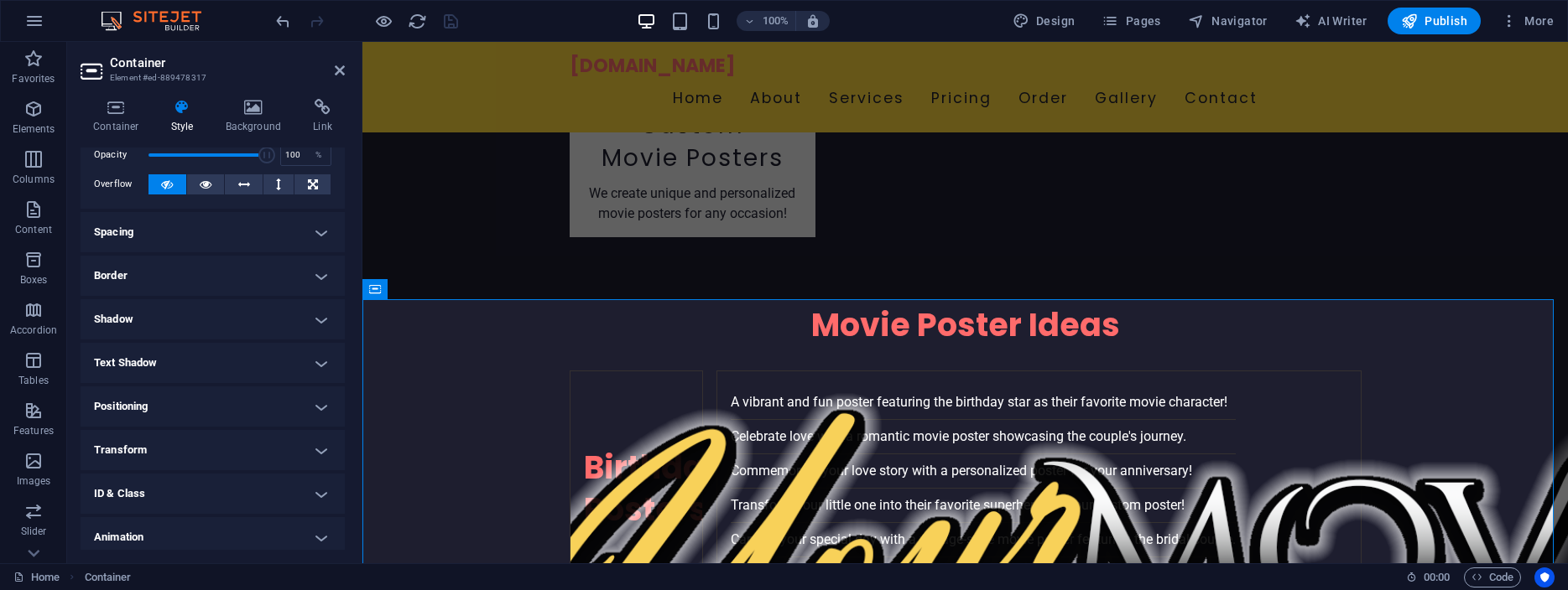
scroll to position [126, 0]
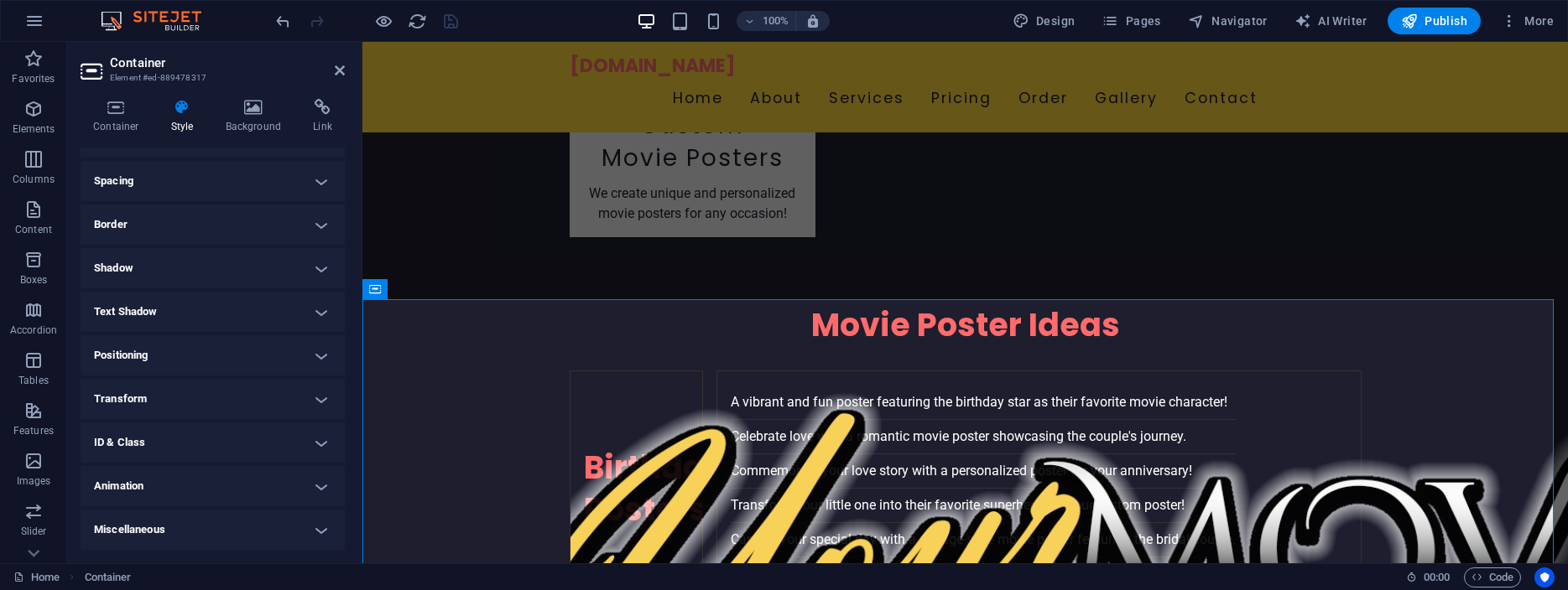
click at [302, 443] on h4 "ID & Class" at bounding box center [213, 442] width 265 height 40
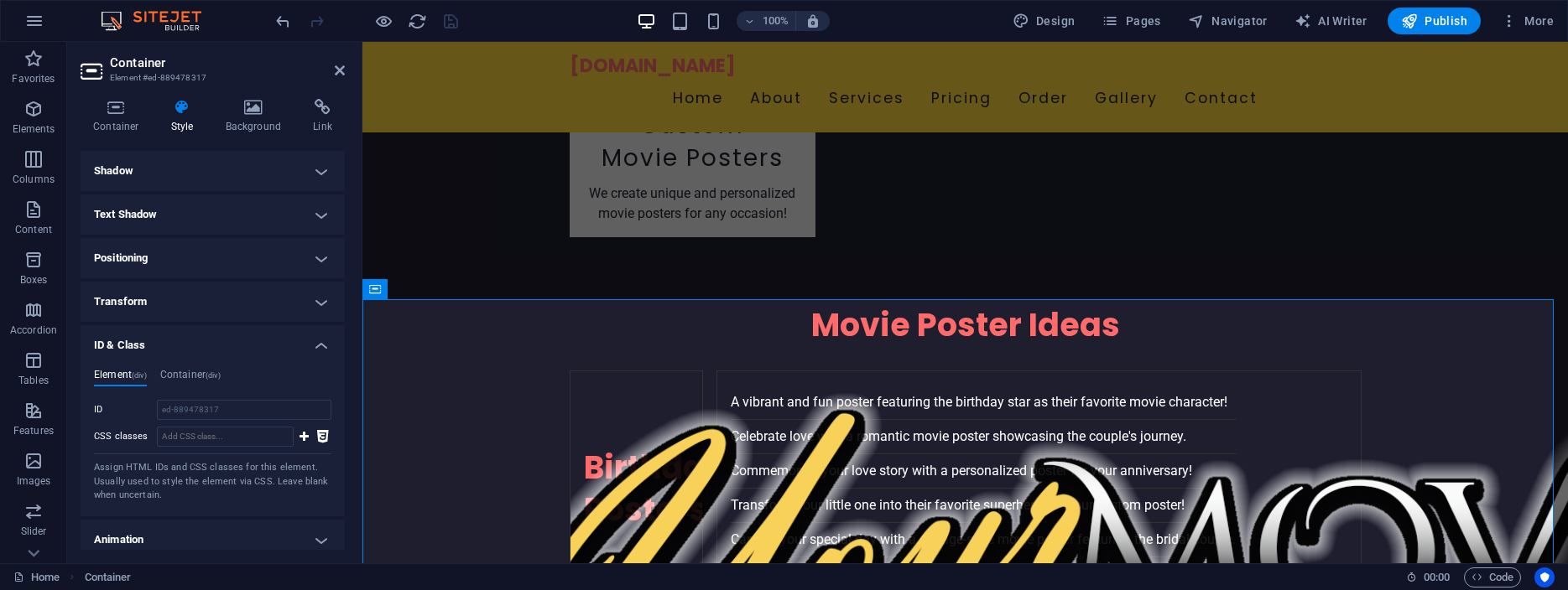
scroll to position [278, 0]
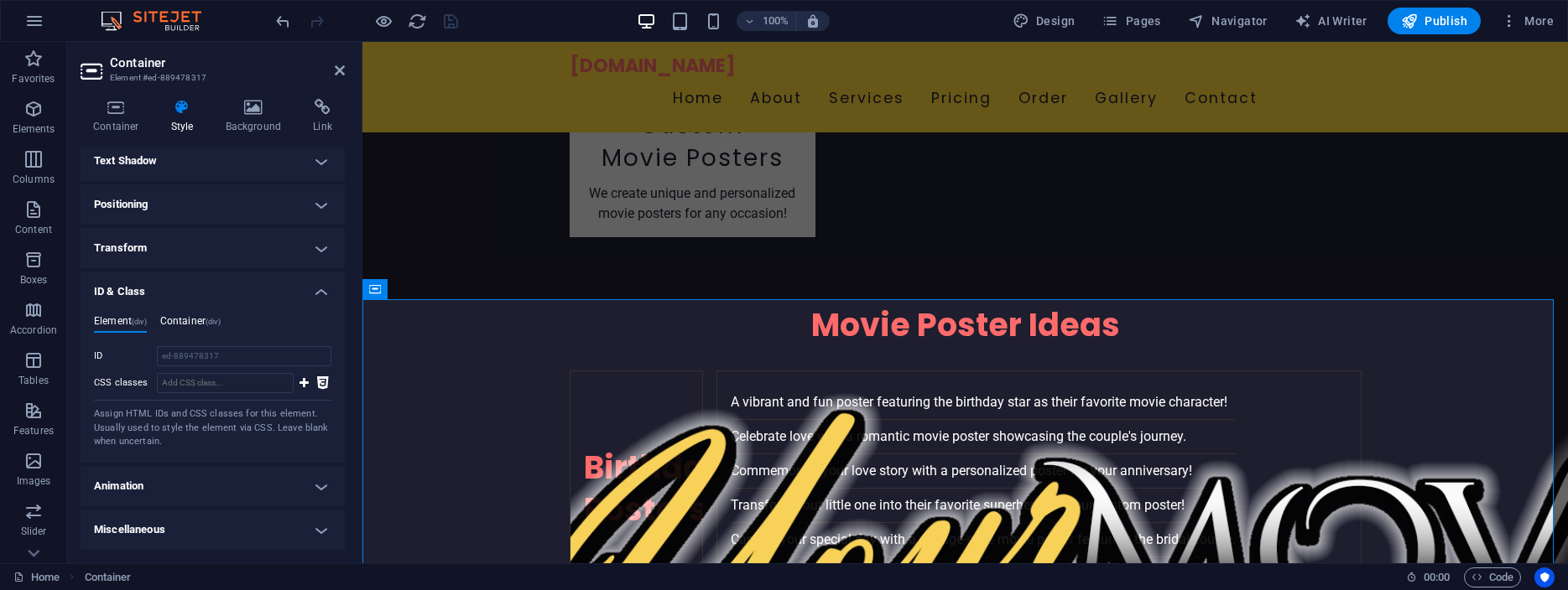
click at [187, 317] on h4 "Container (div)" at bounding box center [190, 324] width 60 height 18
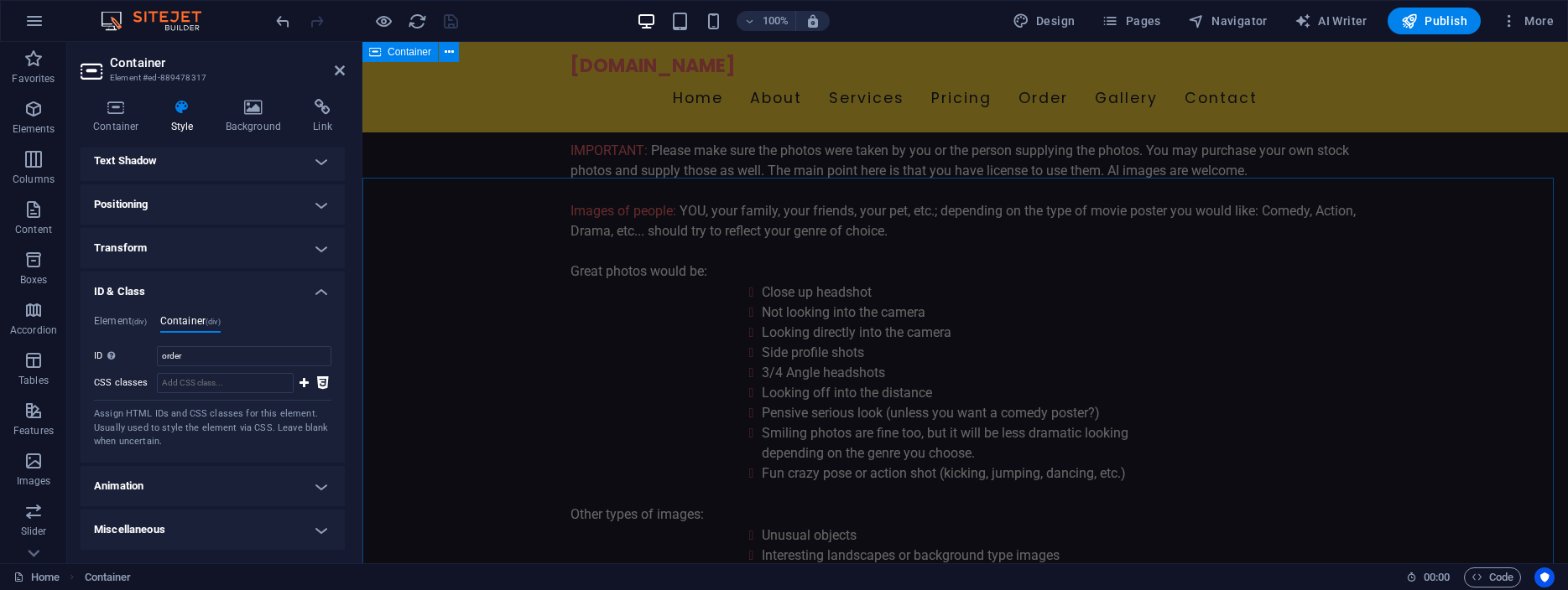
scroll to position [4602, 0]
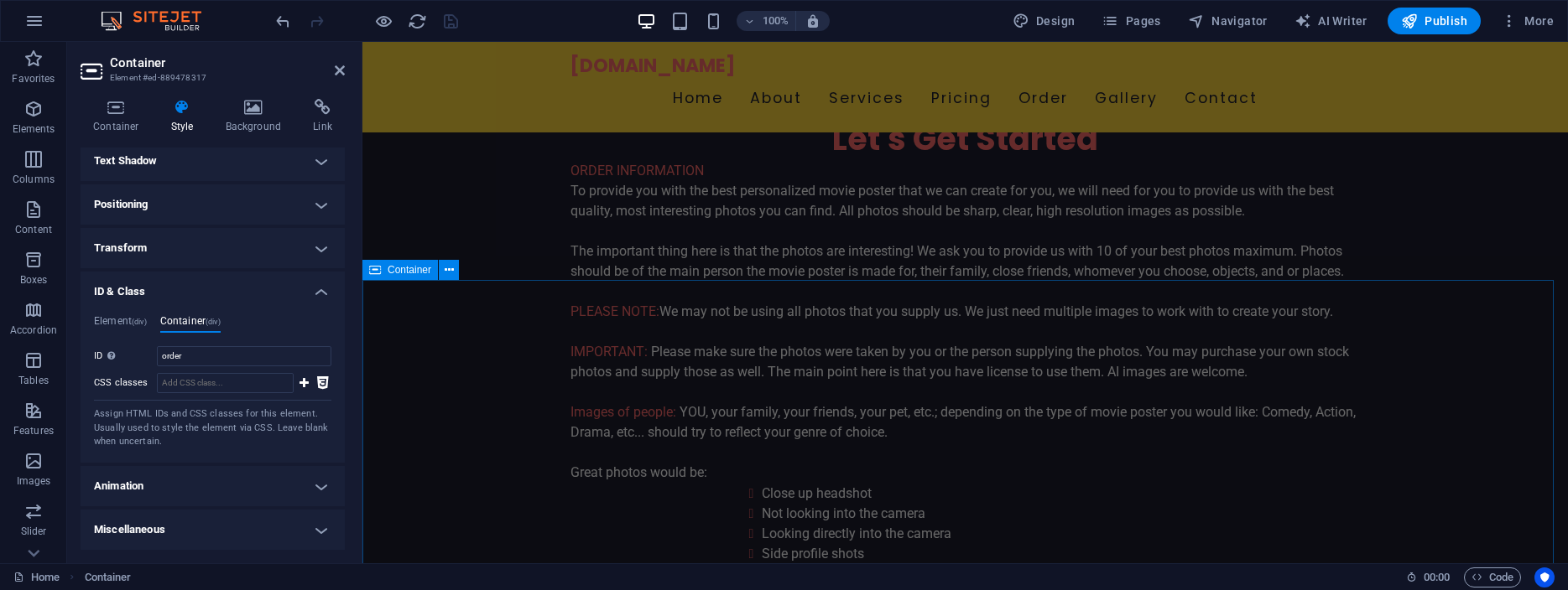
click at [402, 272] on span "Container" at bounding box center [410, 270] width 44 height 11
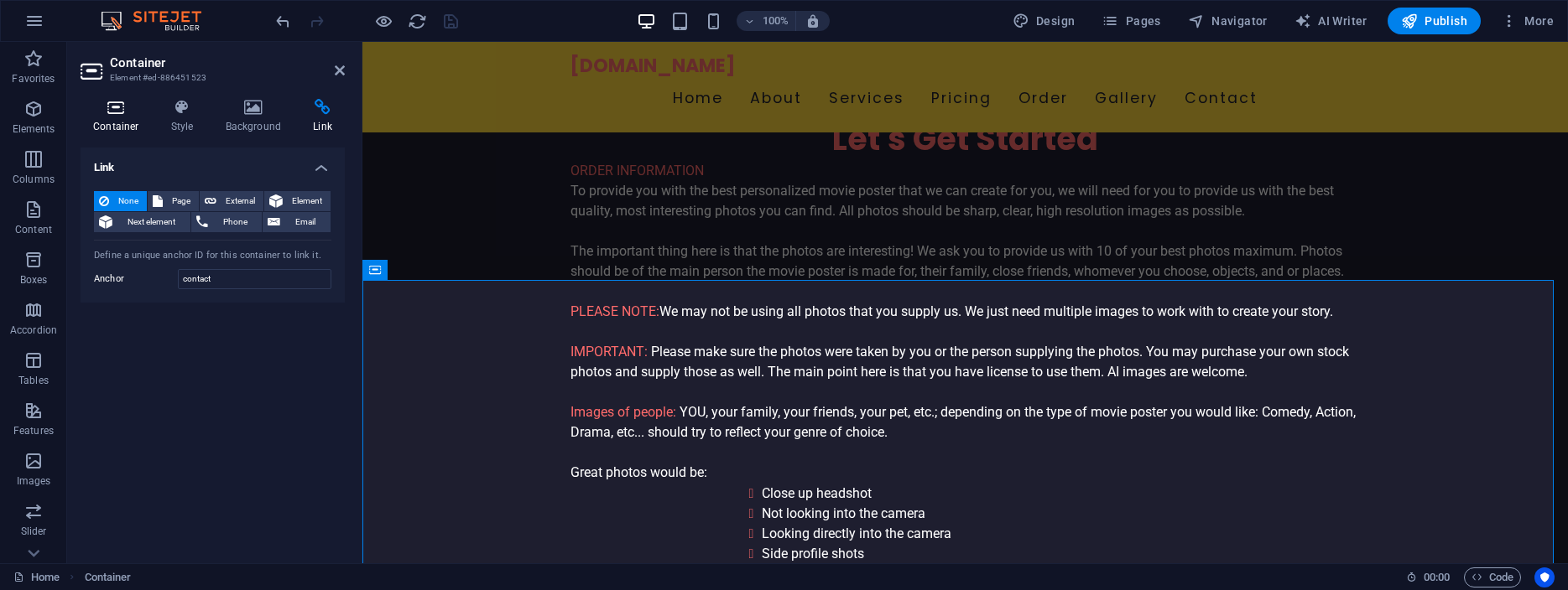
click at [117, 110] on icon at bounding box center [116, 107] width 71 height 17
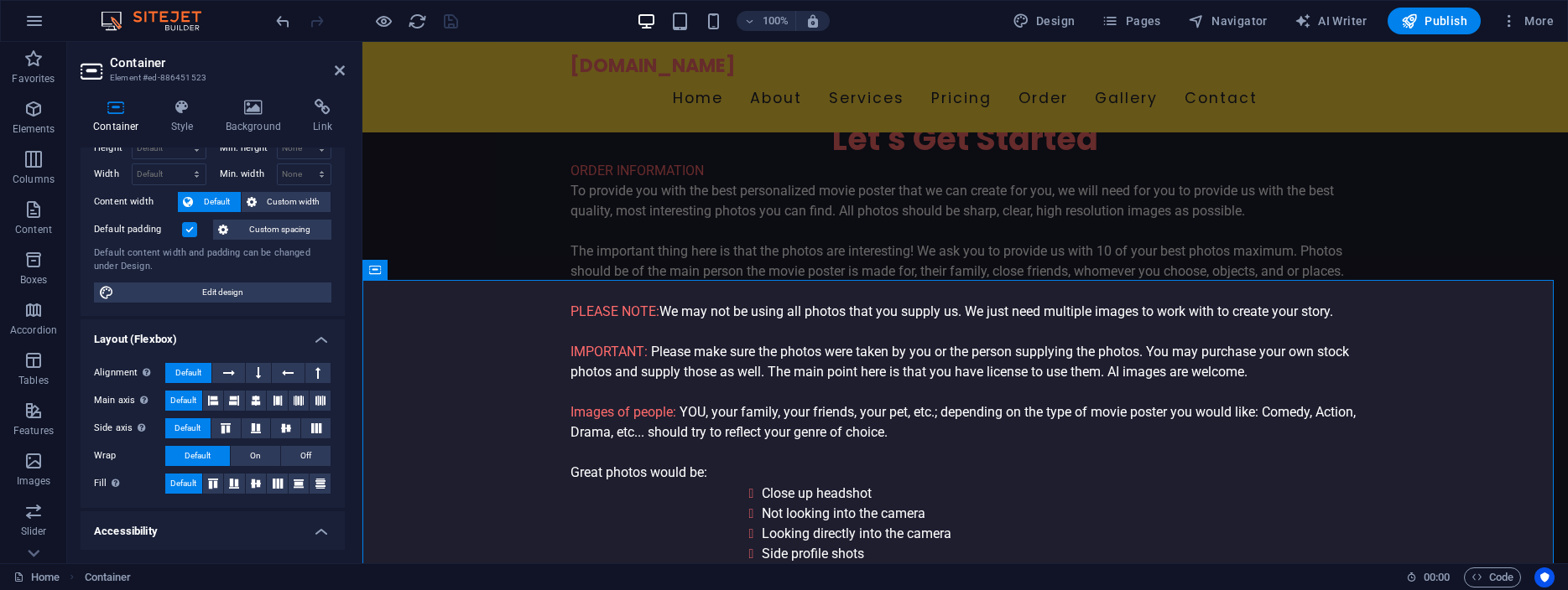
scroll to position [0, 0]
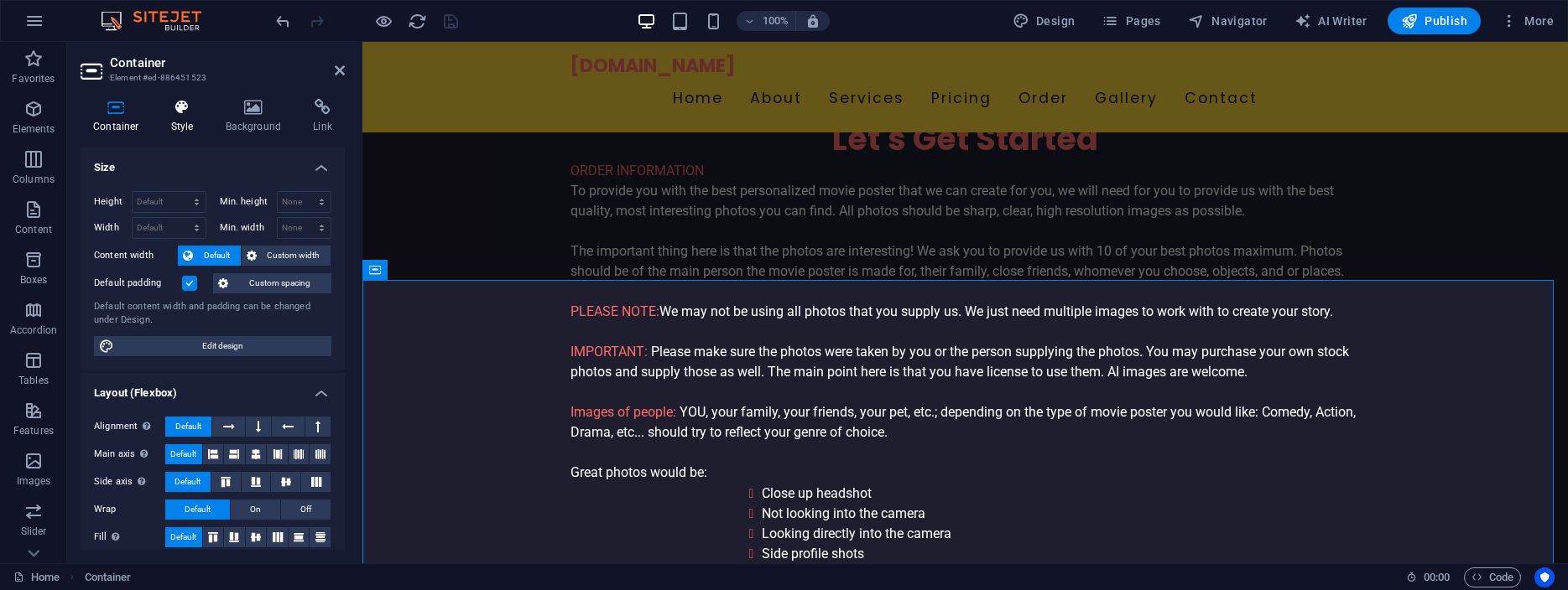
click at [175, 110] on icon at bounding box center [182, 107] width 48 height 17
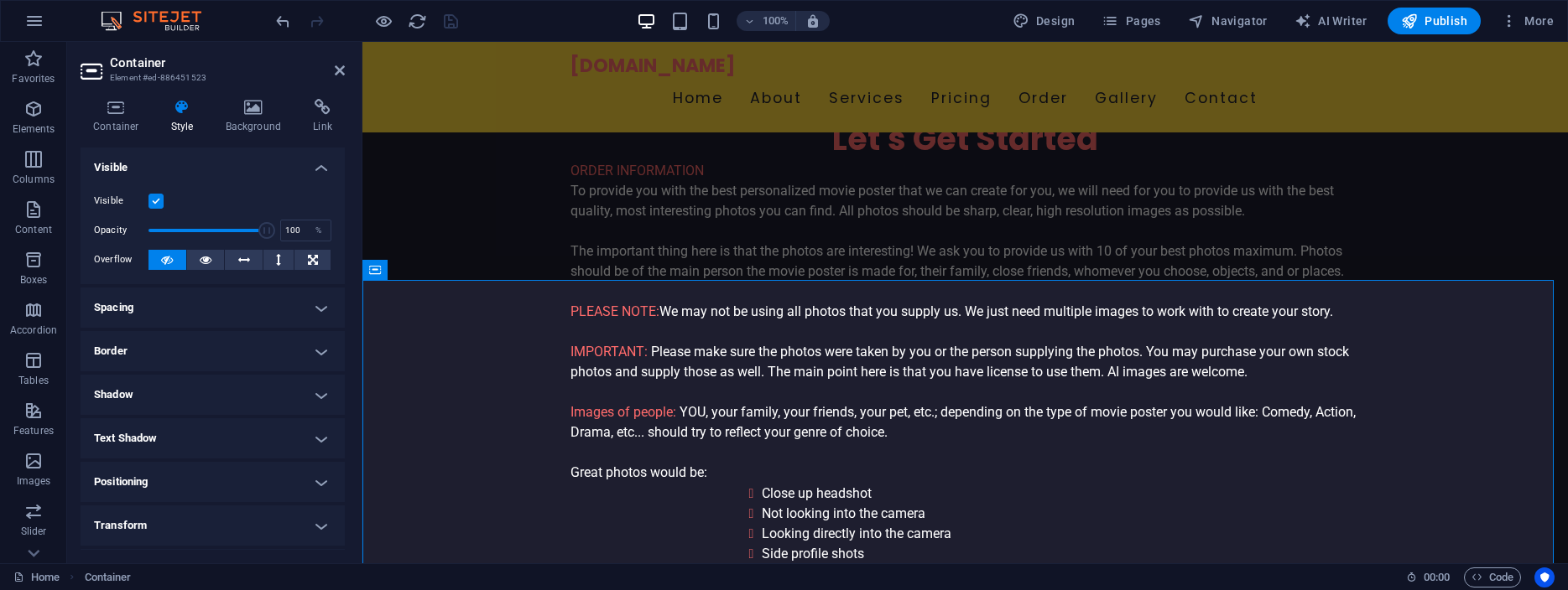
scroll to position [126, 0]
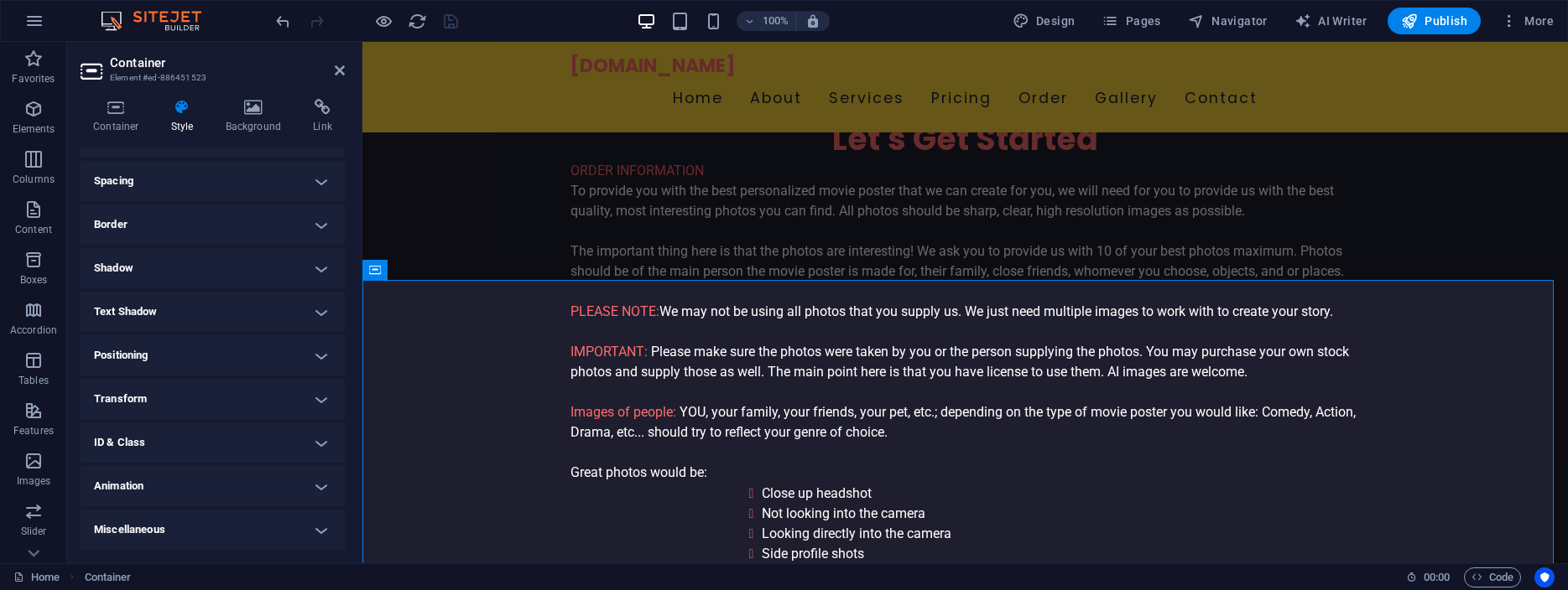
click at [302, 438] on h4 "ID & Class" at bounding box center [213, 442] width 265 height 40
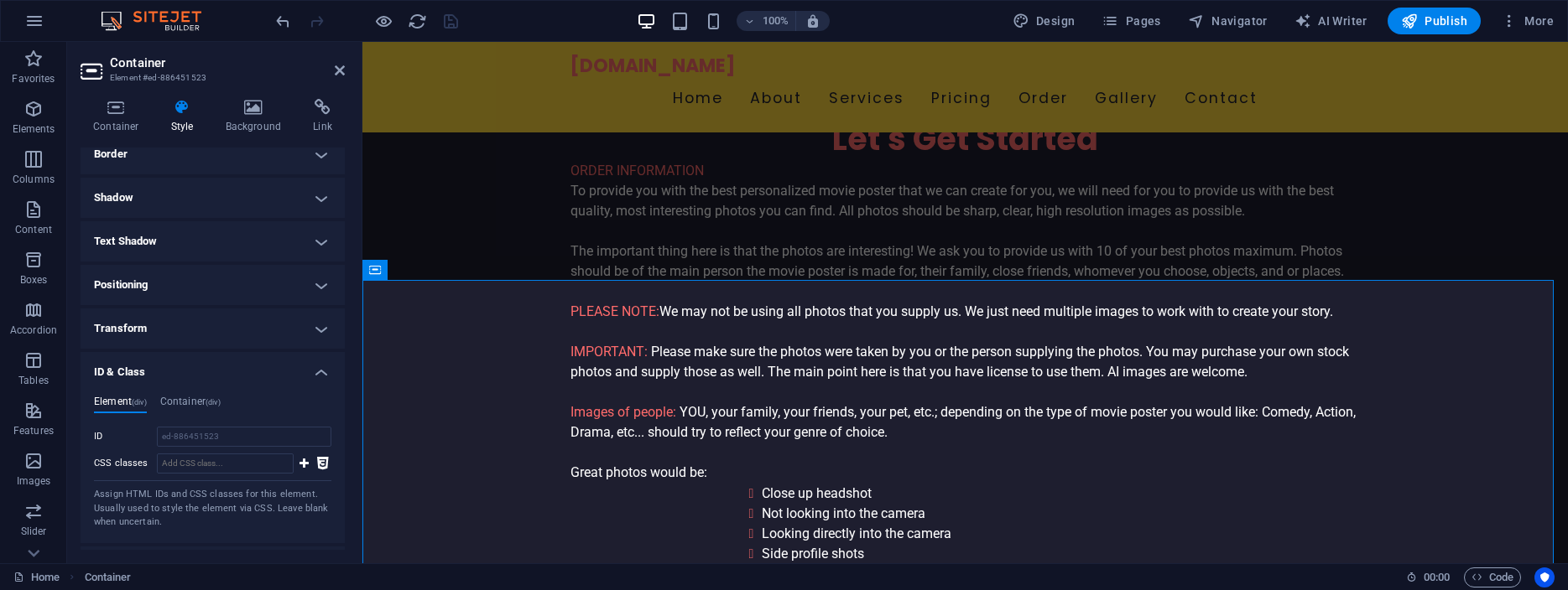
scroll to position [278, 0]
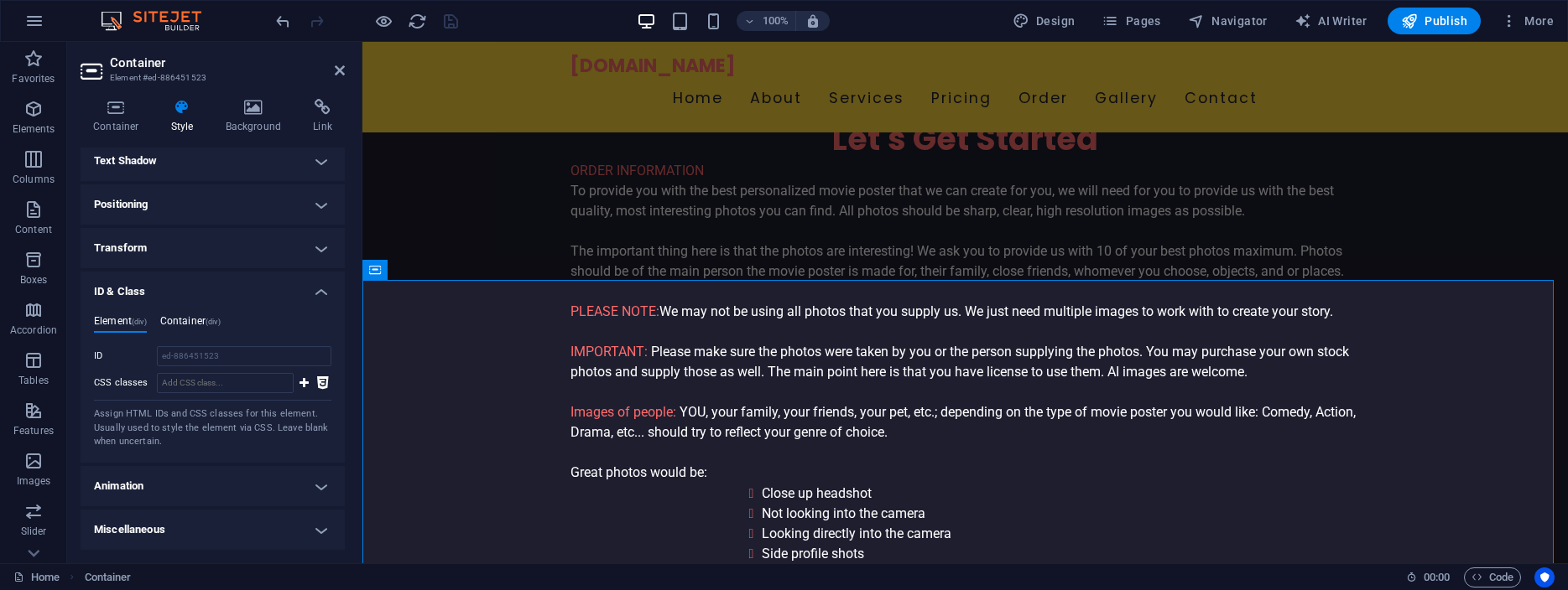
click at [192, 318] on h4 "Container (div)" at bounding box center [190, 324] width 60 height 18
click at [319, 112] on icon at bounding box center [322, 107] width 44 height 17
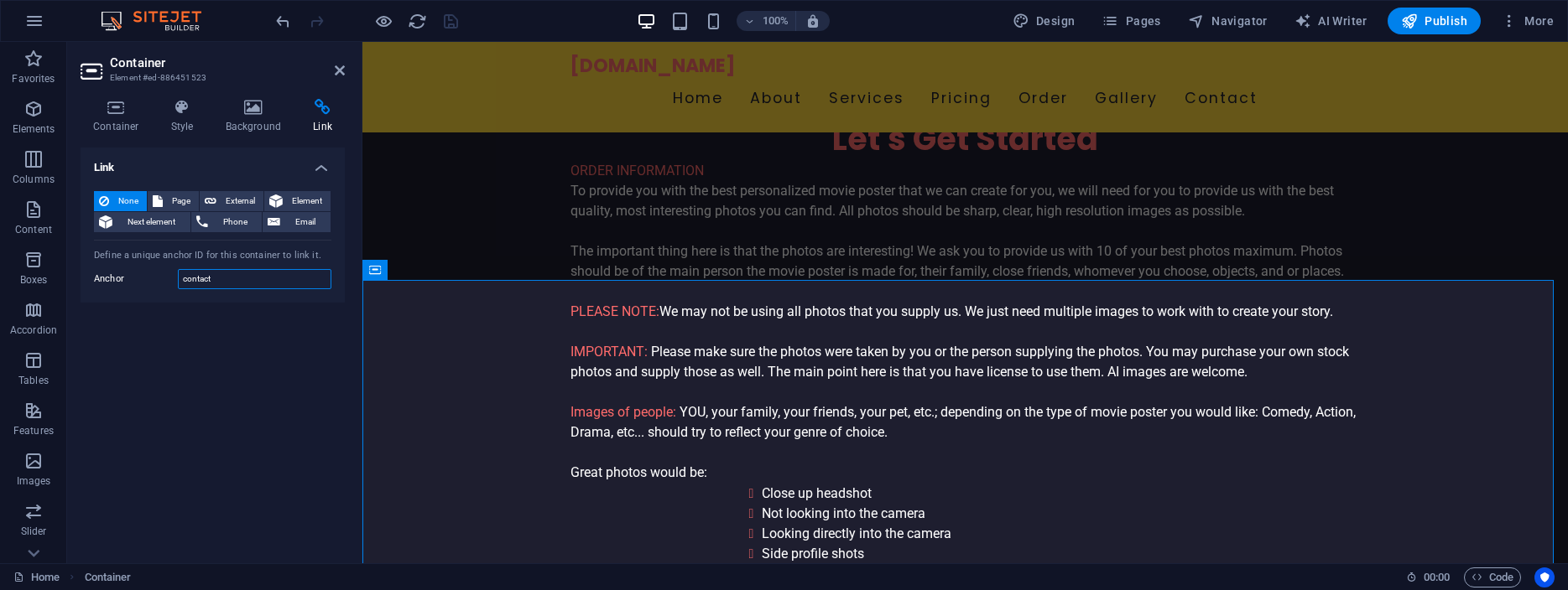
click at [221, 277] on input "contact" at bounding box center [255, 279] width 153 height 20
type input "#contact"
click at [449, 19] on icon "save" at bounding box center [451, 21] width 19 height 19
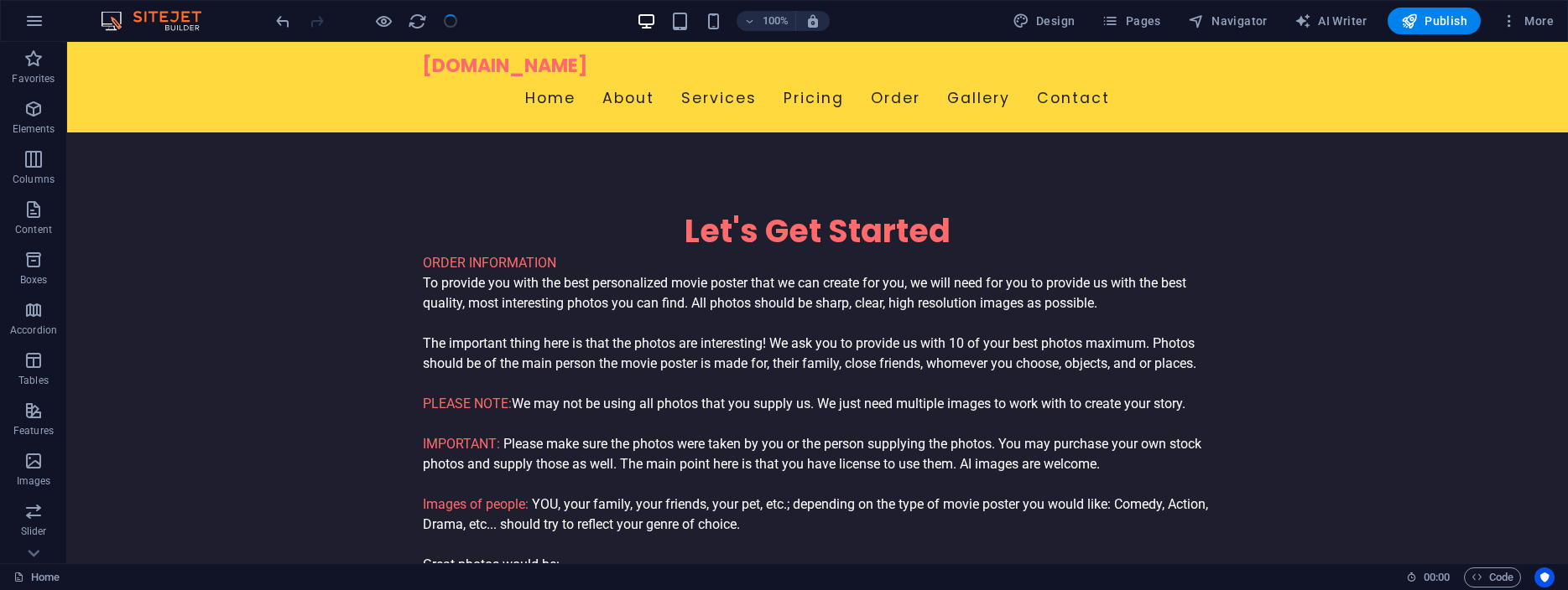
scroll to position [4695, 0]
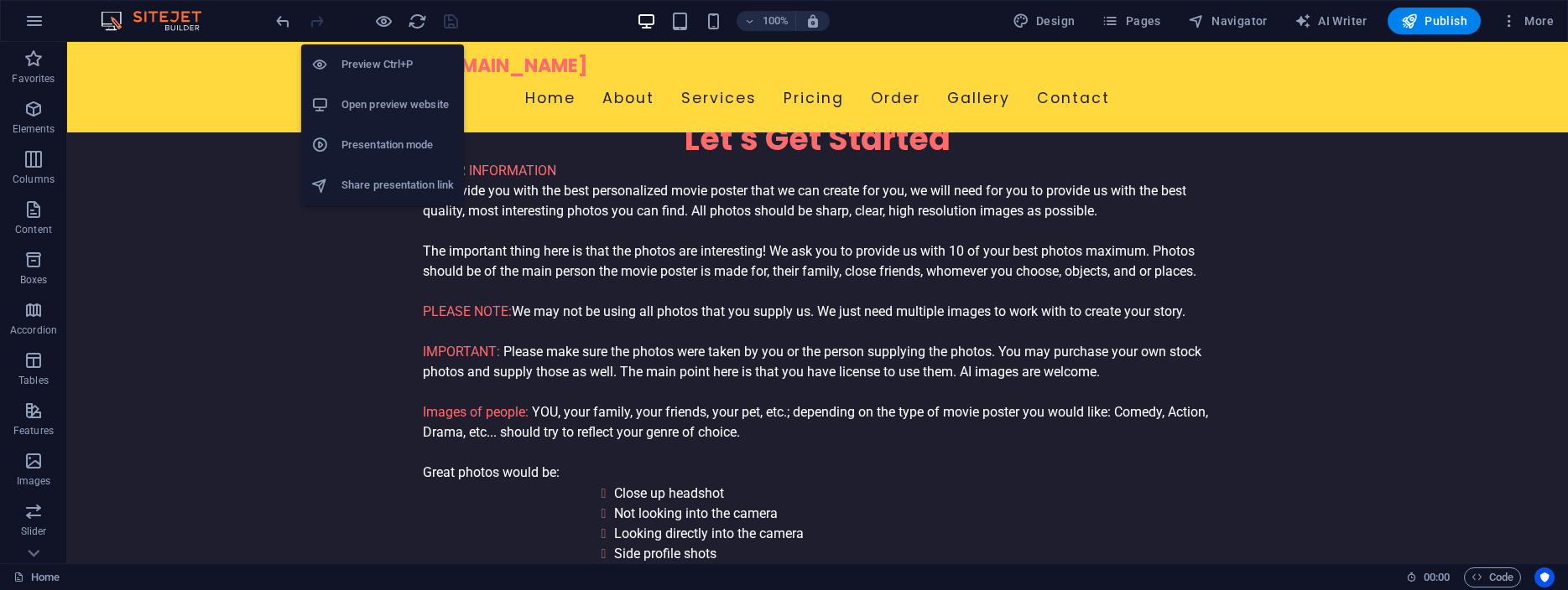
click at [374, 99] on h6 "Open preview website" at bounding box center [397, 104] width 112 height 20
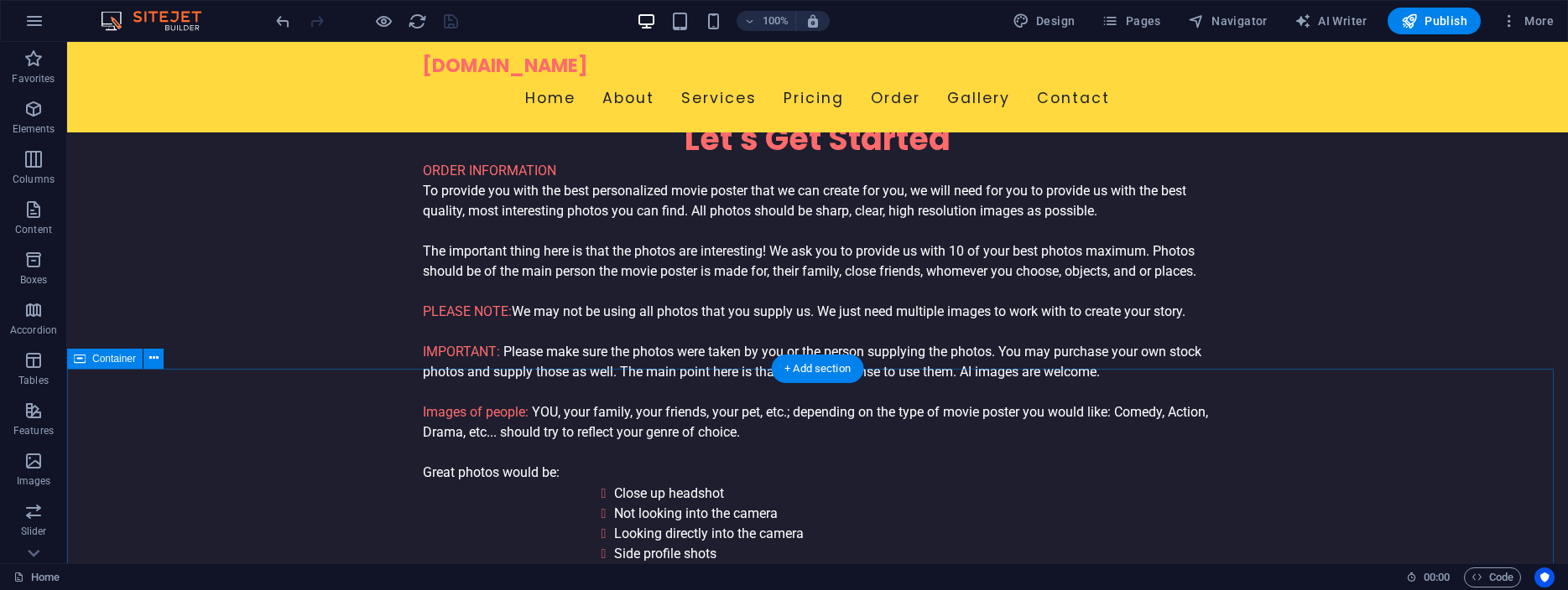
click at [104, 359] on span "Container" at bounding box center [114, 358] width 44 height 11
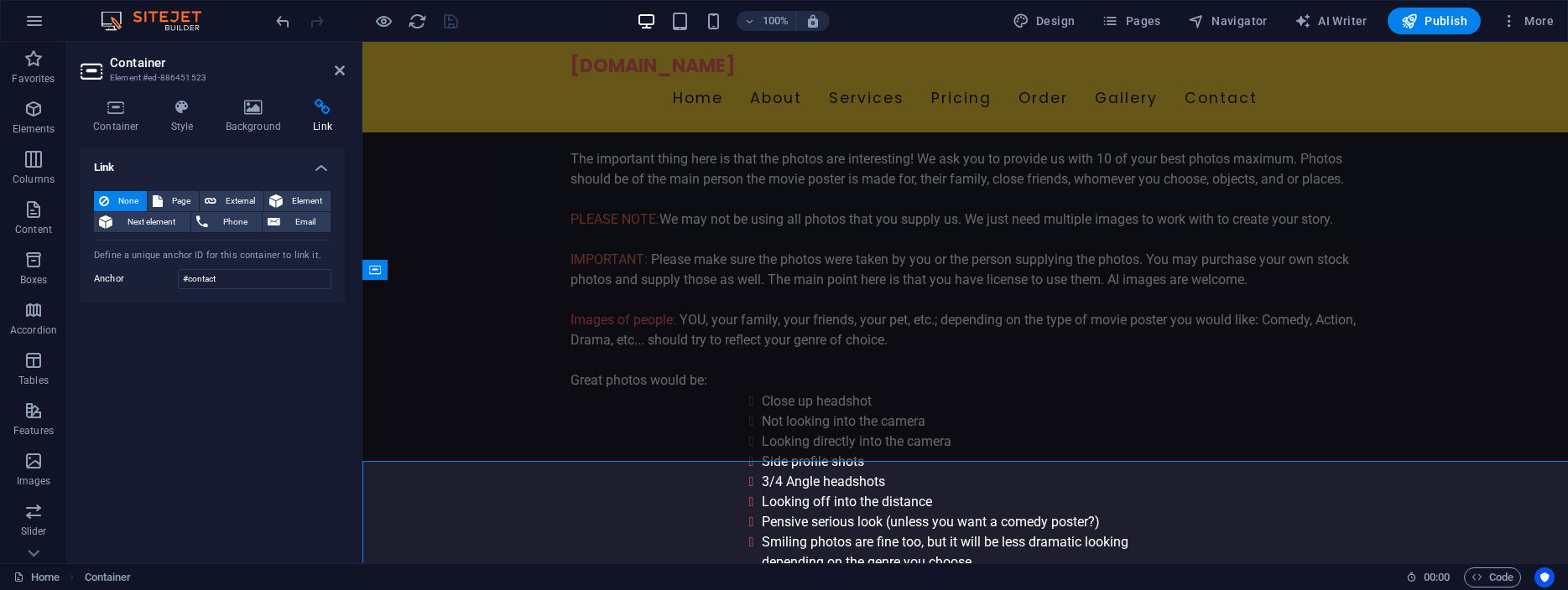
scroll to position [4602, 0]
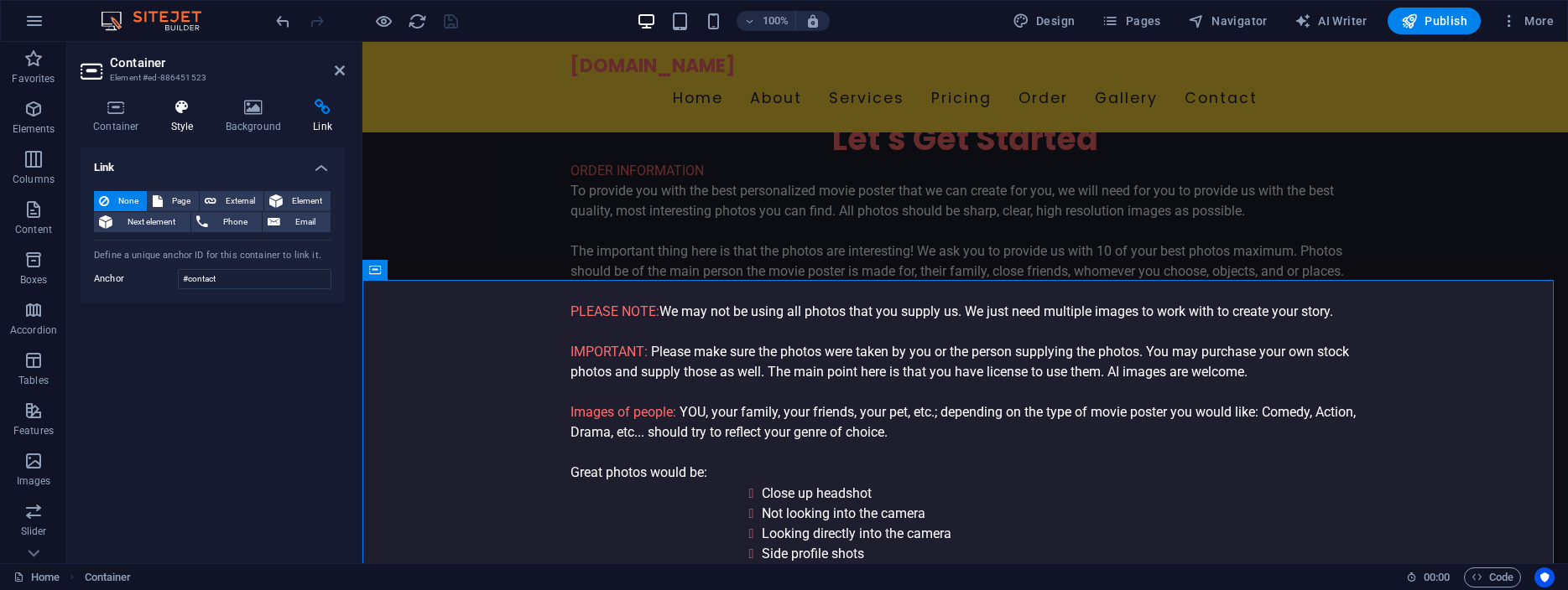
click at [186, 115] on icon at bounding box center [182, 107] width 48 height 17
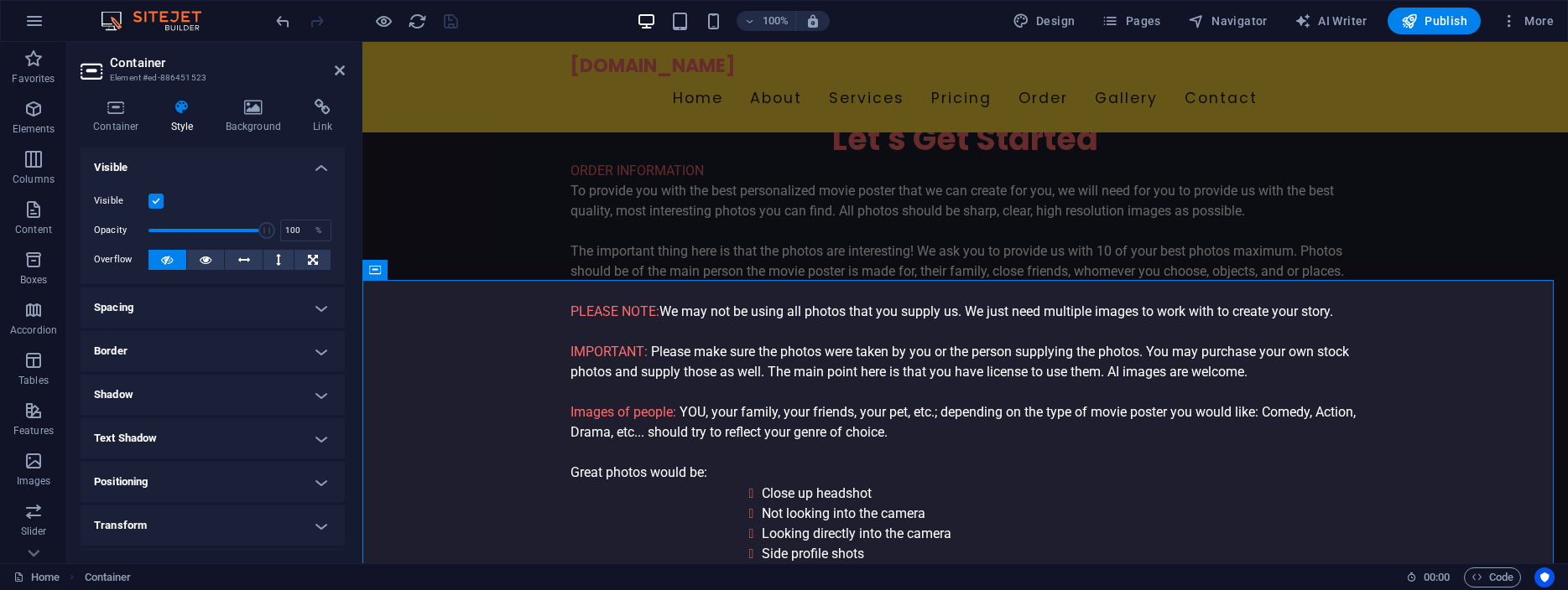
scroll to position [278, 0]
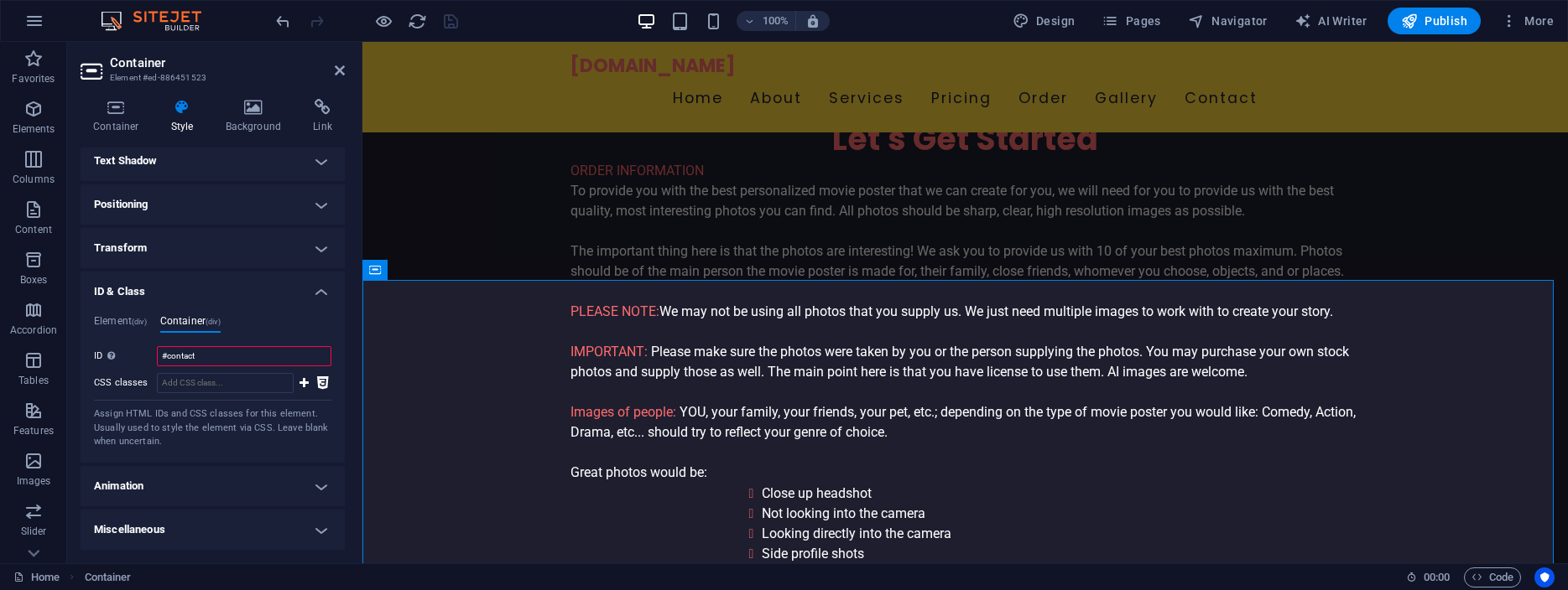
click at [261, 355] on input "#contact" at bounding box center [244, 356] width 174 height 20
type input "contact"
click at [450, 17] on icon "save" at bounding box center [451, 21] width 19 height 19
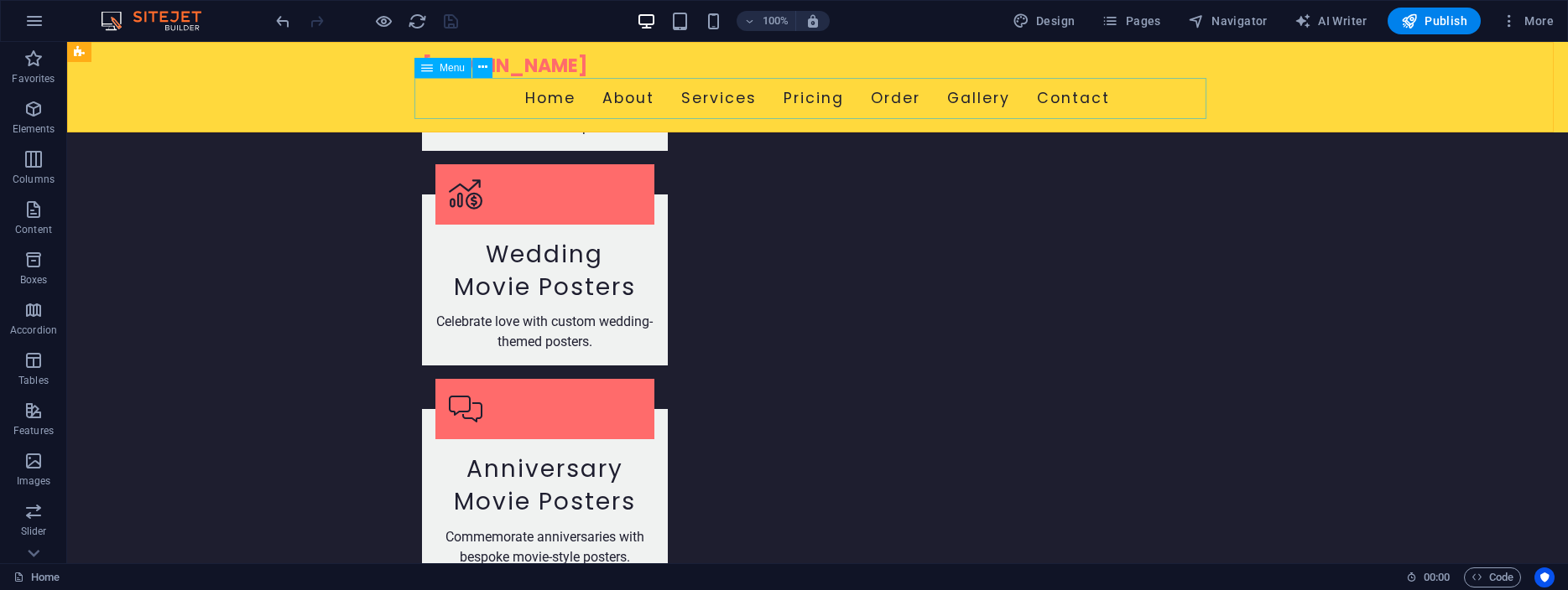
scroll to position [2214, 0]
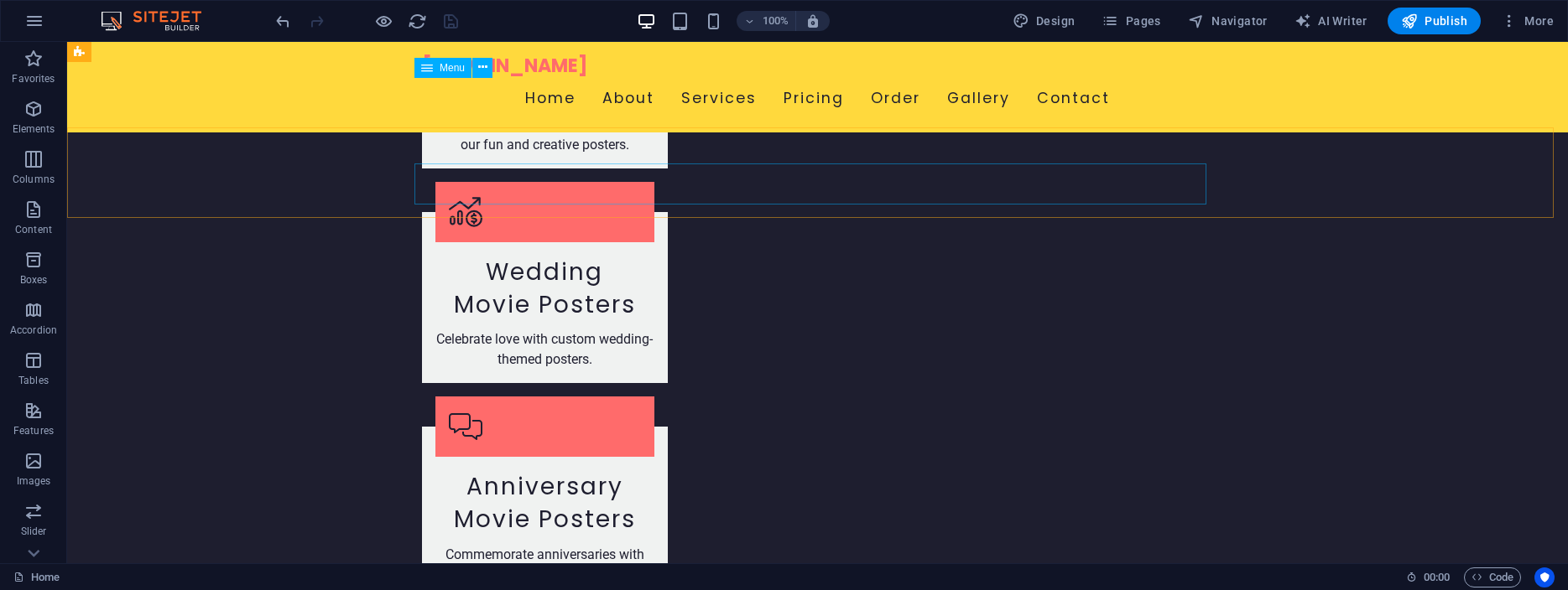
click at [1071, 89] on nav "Home About Services Pricing Order Gallery Contact" at bounding box center [818, 99] width 793 height 42
click at [1066, 99] on nav "Home About Services Pricing Order Gallery Contact" at bounding box center [818, 99] width 793 height 42
select select
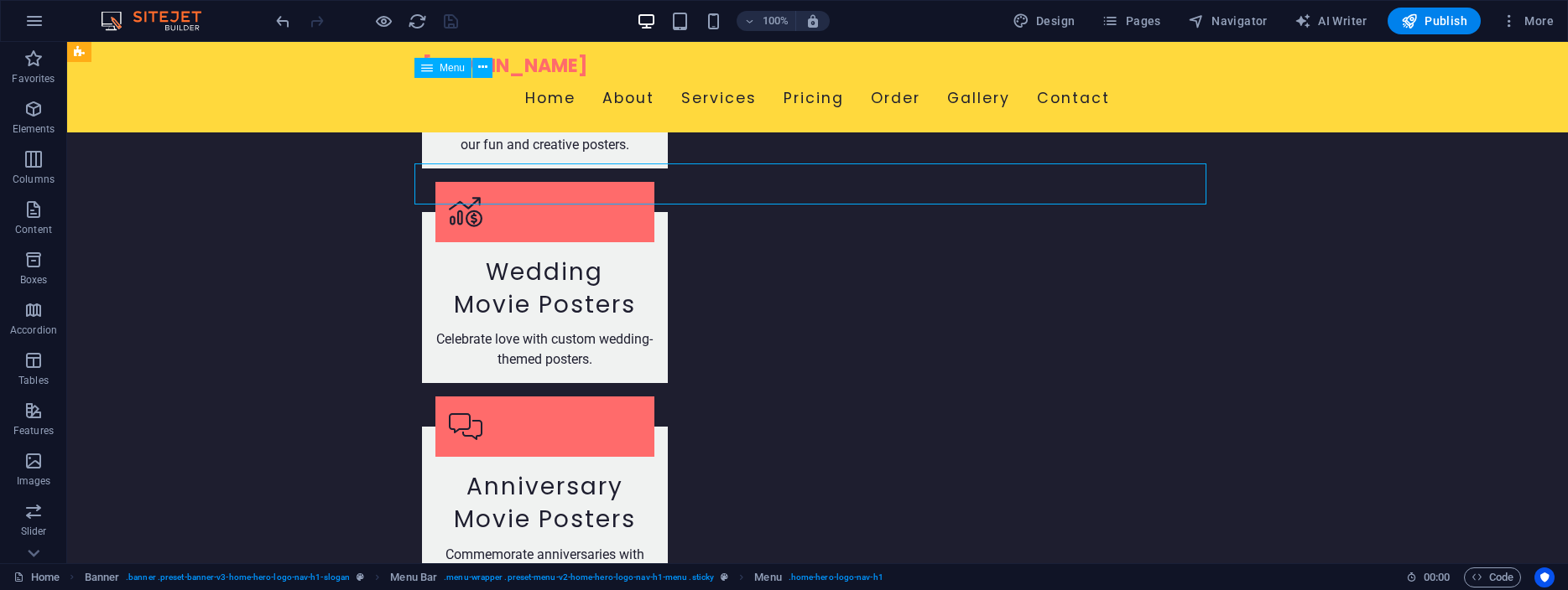
select select
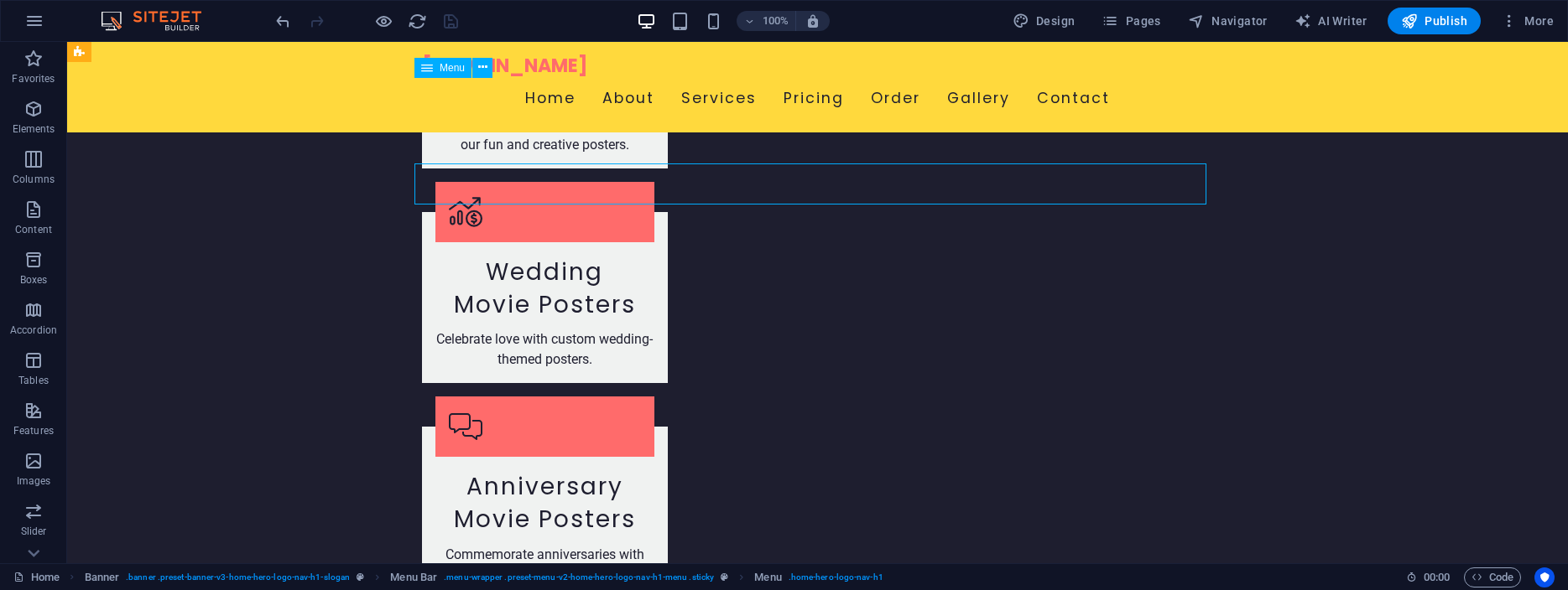
select select
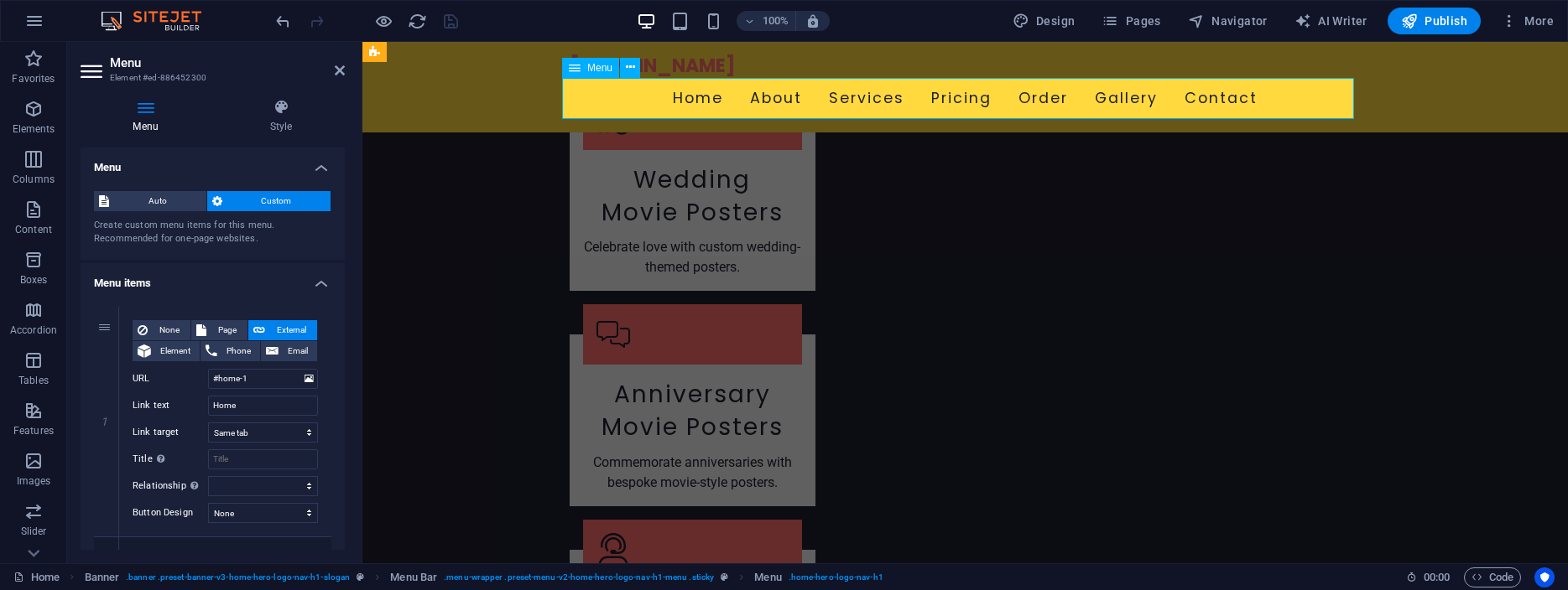
scroll to position [2122, 0]
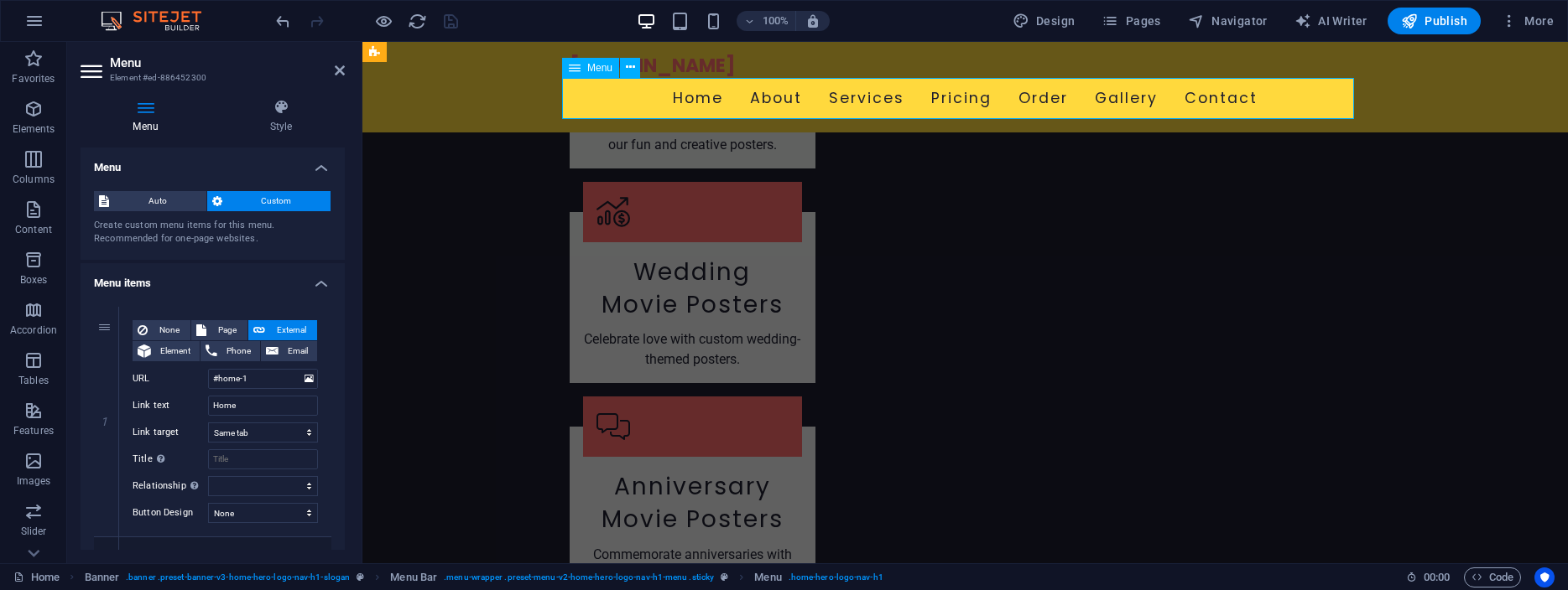
click at [1208, 94] on nav "Home About Services Pricing Order Gallery Contact" at bounding box center [966, 99] width 793 height 42
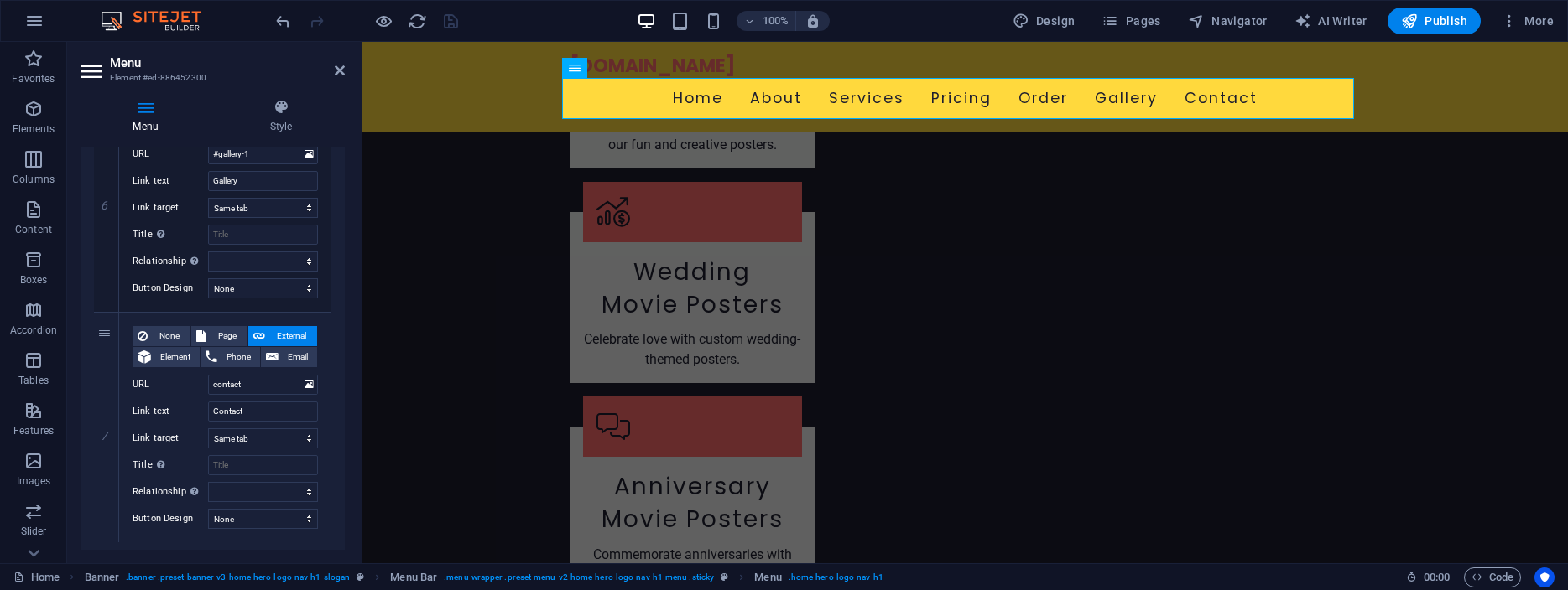
scroll to position [1418, 0]
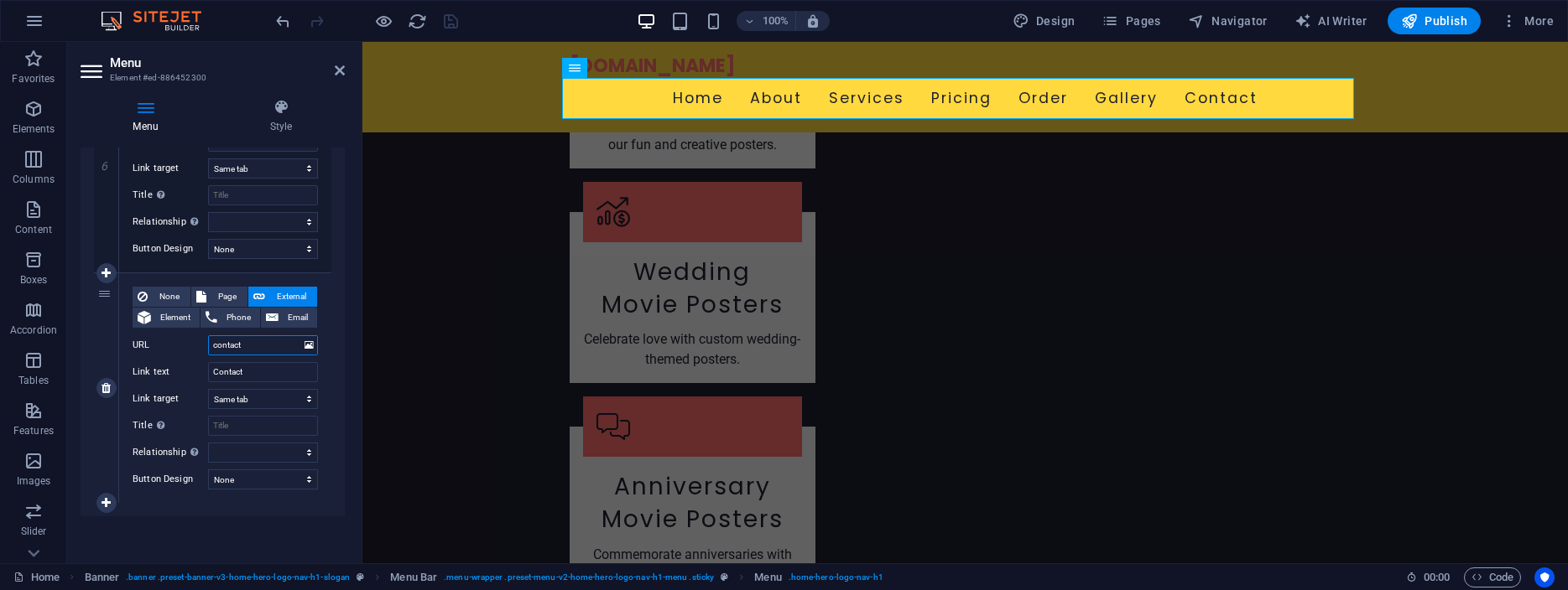
click at [253, 345] on input "contact" at bounding box center [263, 345] width 110 height 20
type input "#contact"
select select
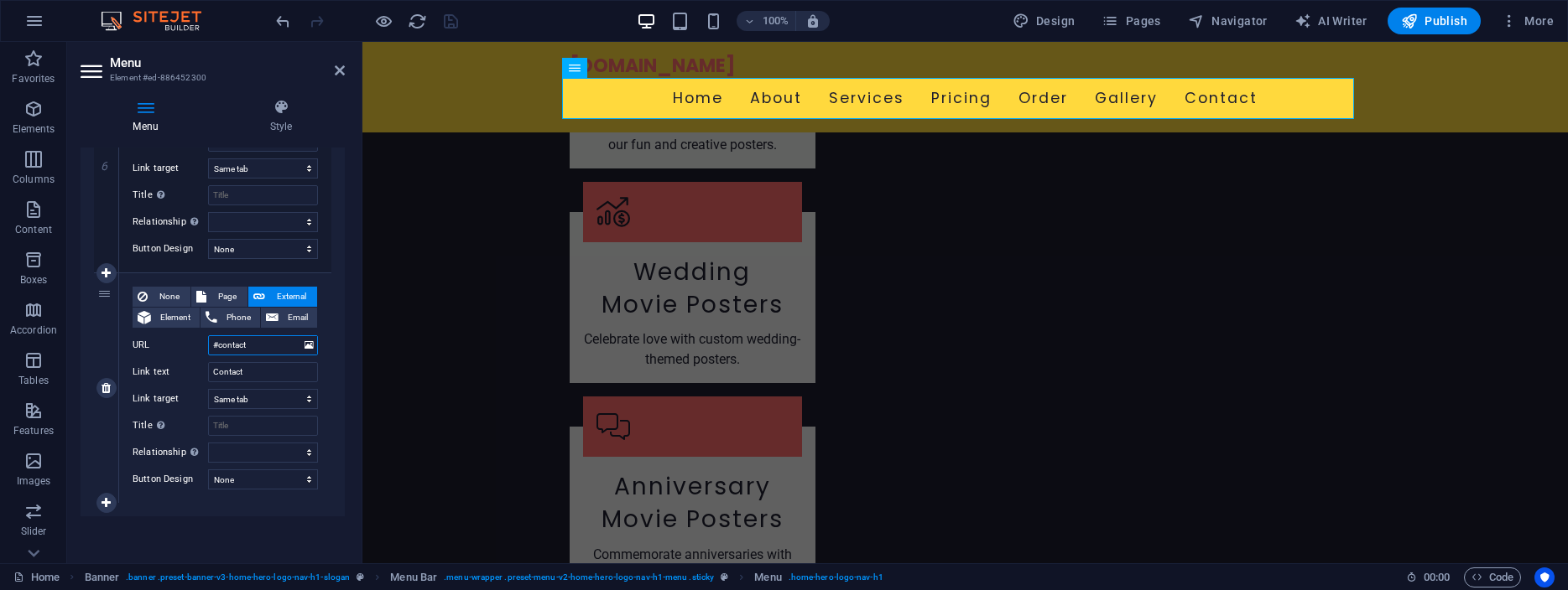
select select
type input "#contact"
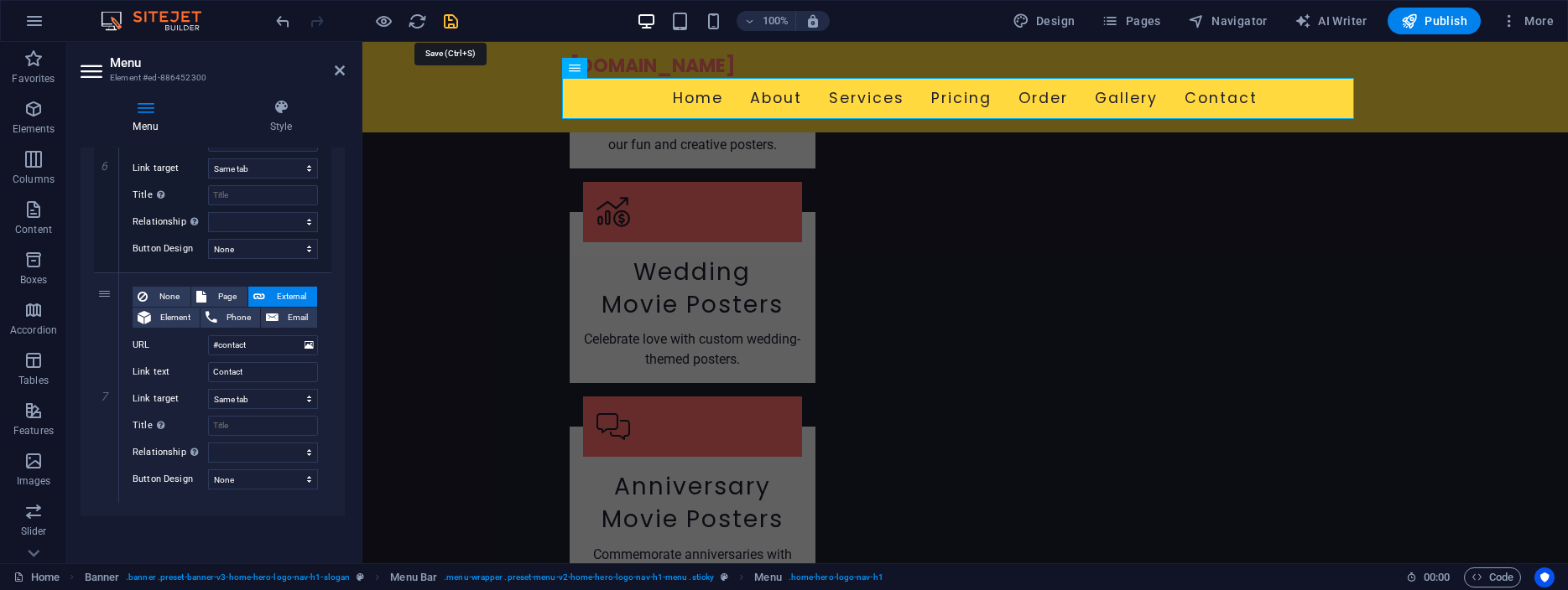
click at [451, 18] on icon "save" at bounding box center [451, 21] width 19 height 19
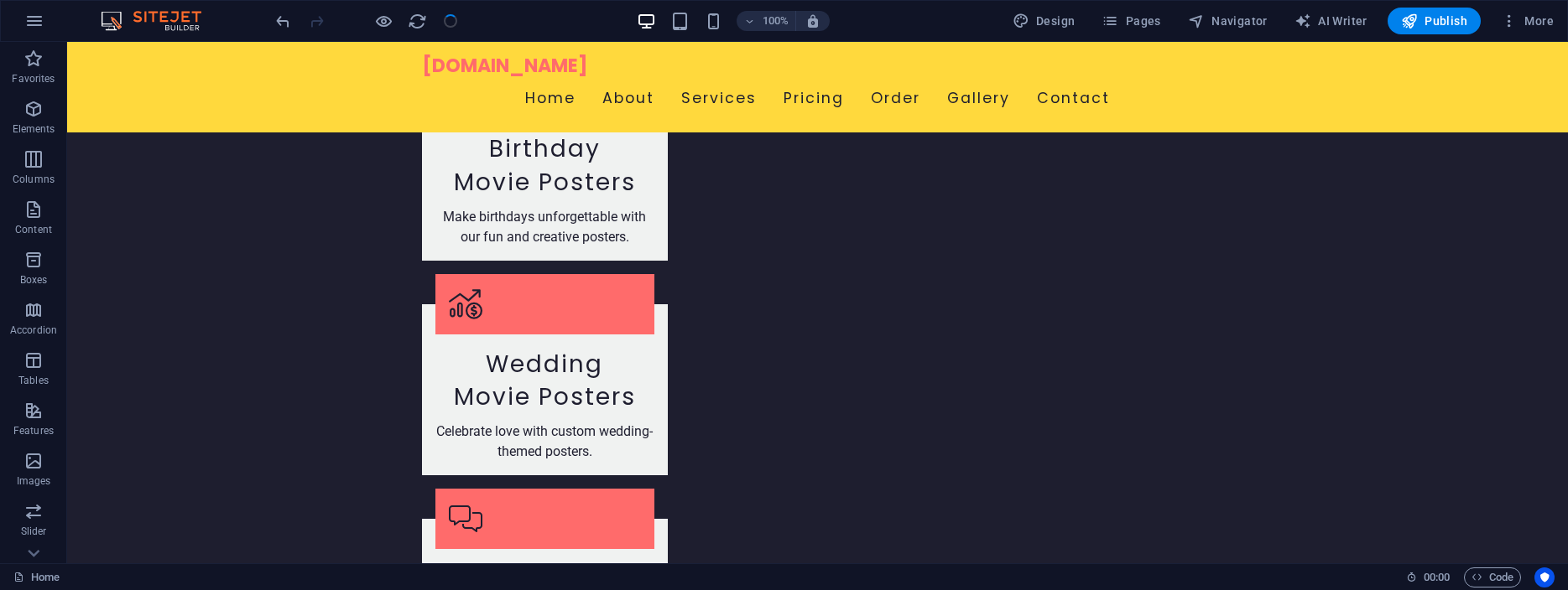
scroll to position [2214, 0]
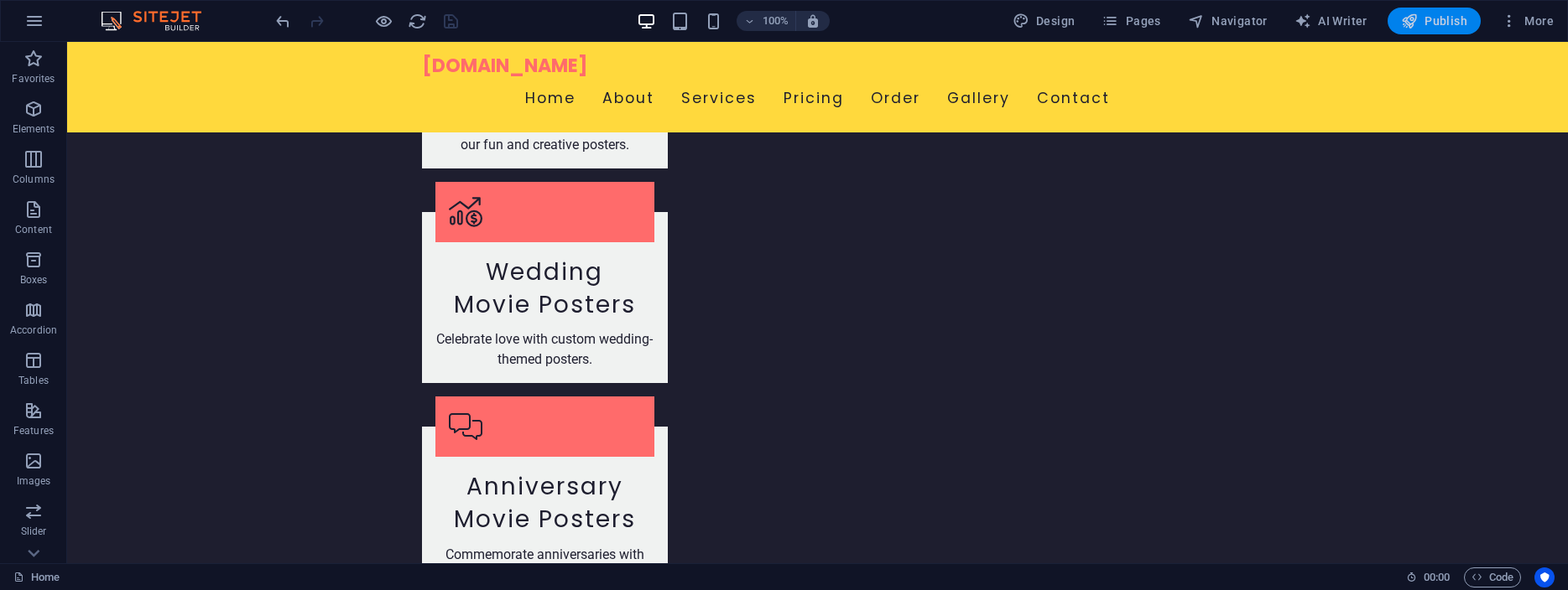
click at [1437, 19] on span "Publish" at bounding box center [1434, 21] width 66 height 17
click at [1438, 22] on span "Publish" at bounding box center [1434, 21] width 66 height 17
click at [1444, 20] on span "Publish" at bounding box center [1434, 21] width 66 height 17
click at [1429, 21] on span "Publish" at bounding box center [1434, 21] width 66 height 17
